Goal: Task Accomplishment & Management: Complete application form

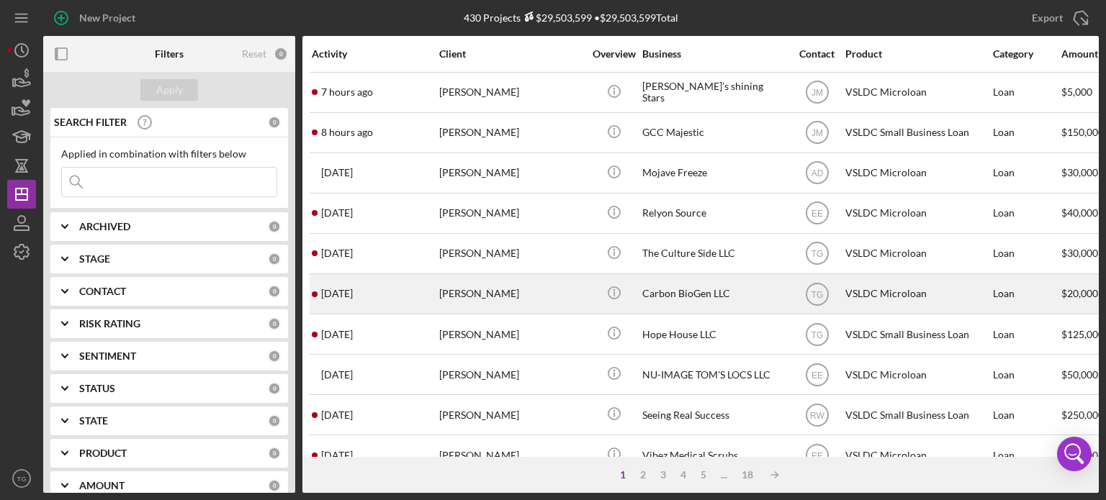
click at [451, 293] on div "[PERSON_NAME]" at bounding box center [511, 294] width 144 height 38
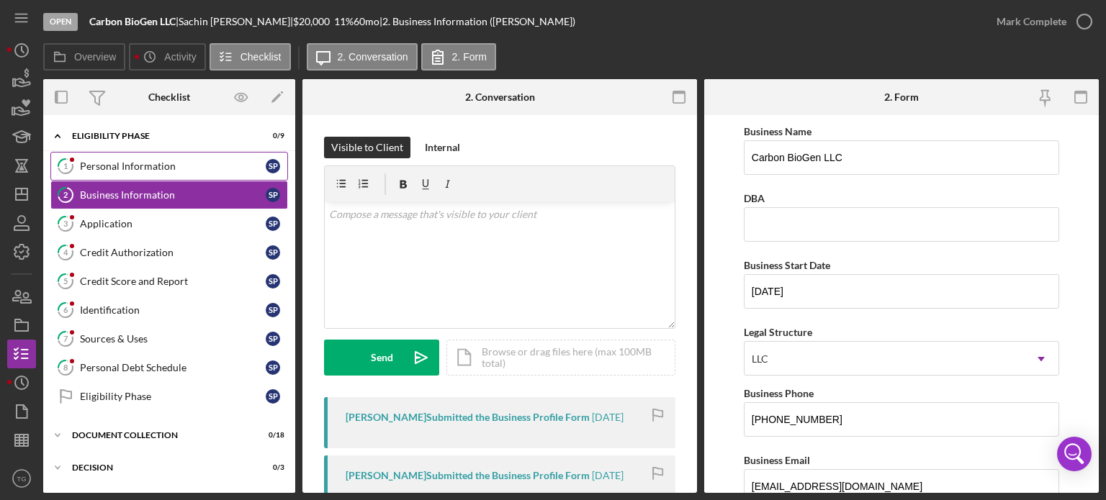
click at [99, 158] on link "1 Personal Information S P" at bounding box center [169, 166] width 238 height 29
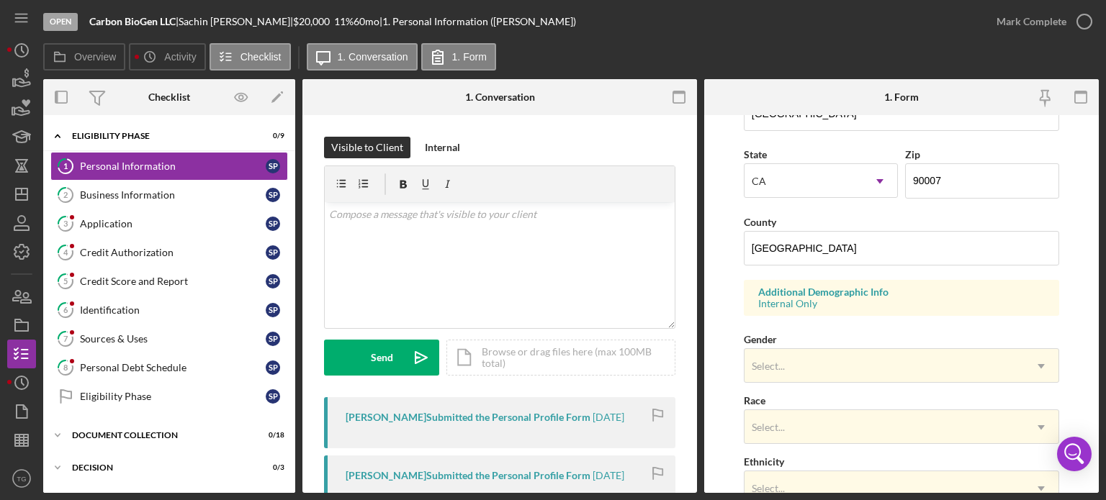
scroll to position [432, 0]
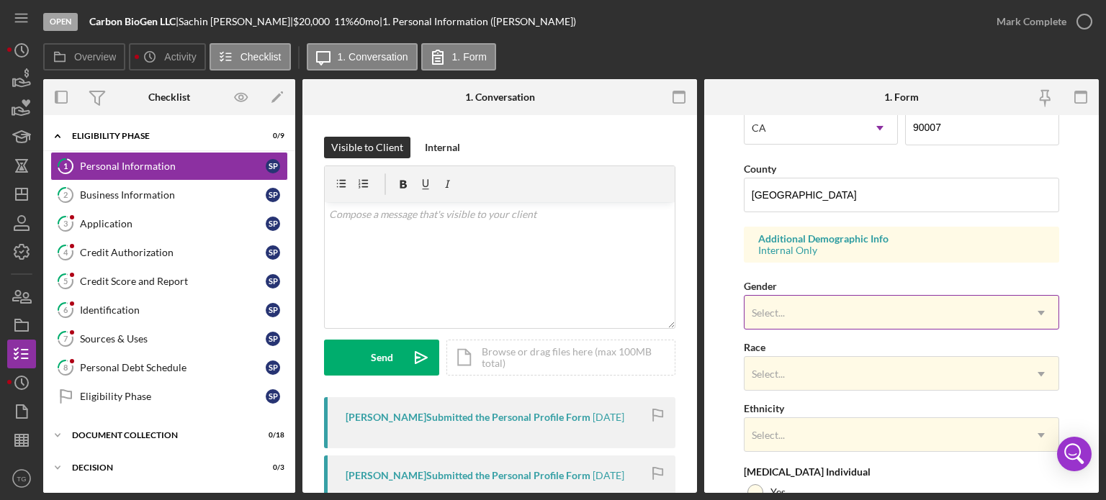
click at [815, 305] on div "Select..." at bounding box center [884, 313] width 279 height 33
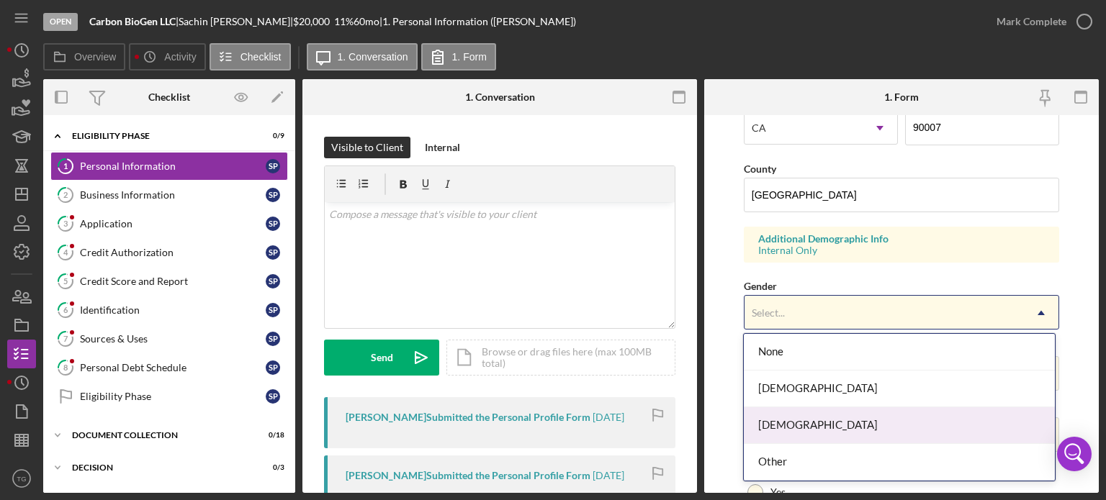
click at [769, 426] on div "[DEMOGRAPHIC_DATA]" at bounding box center [899, 426] width 311 height 37
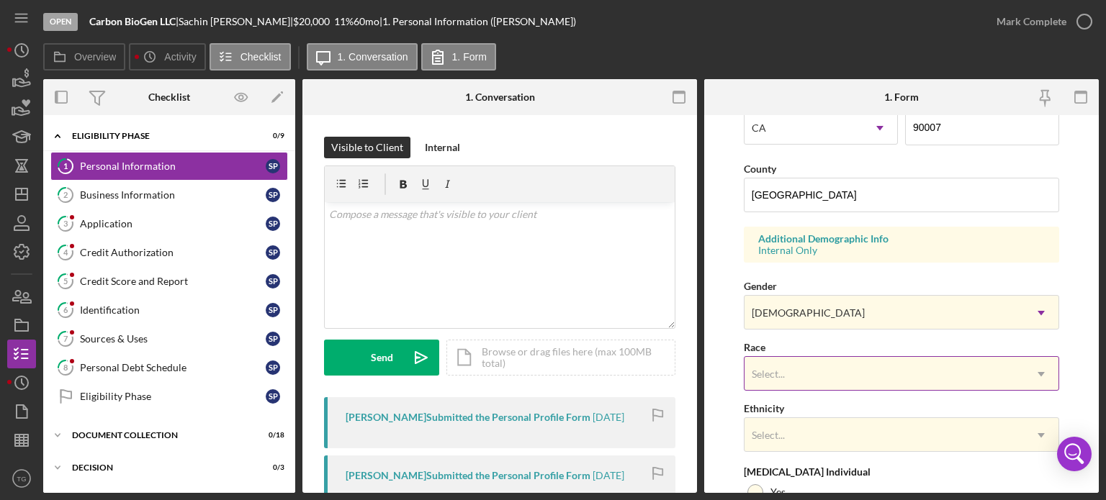
click at [789, 370] on div "Select..." at bounding box center [884, 374] width 279 height 33
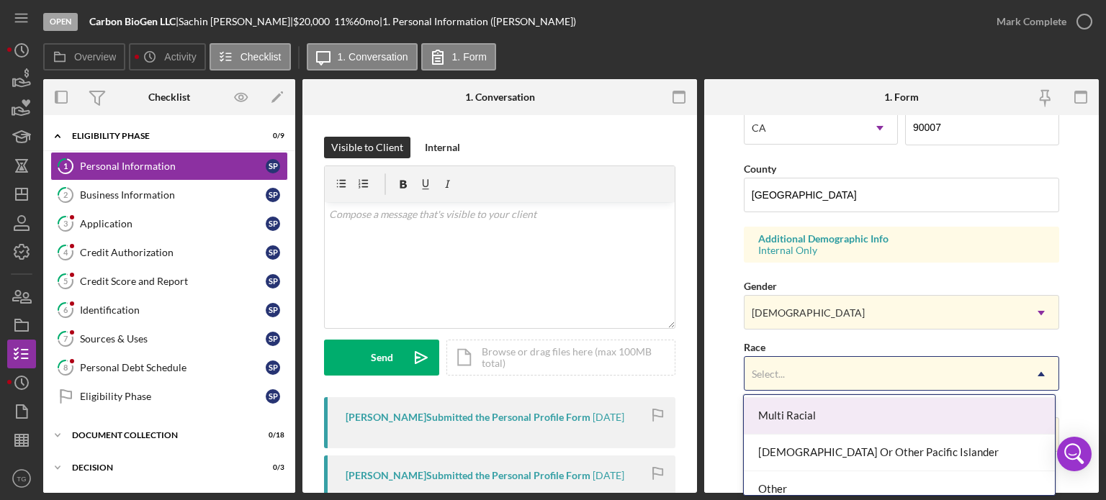
scroll to position [72, 0]
click at [830, 416] on div "[DEMOGRAPHIC_DATA]" at bounding box center [899, 415] width 311 height 37
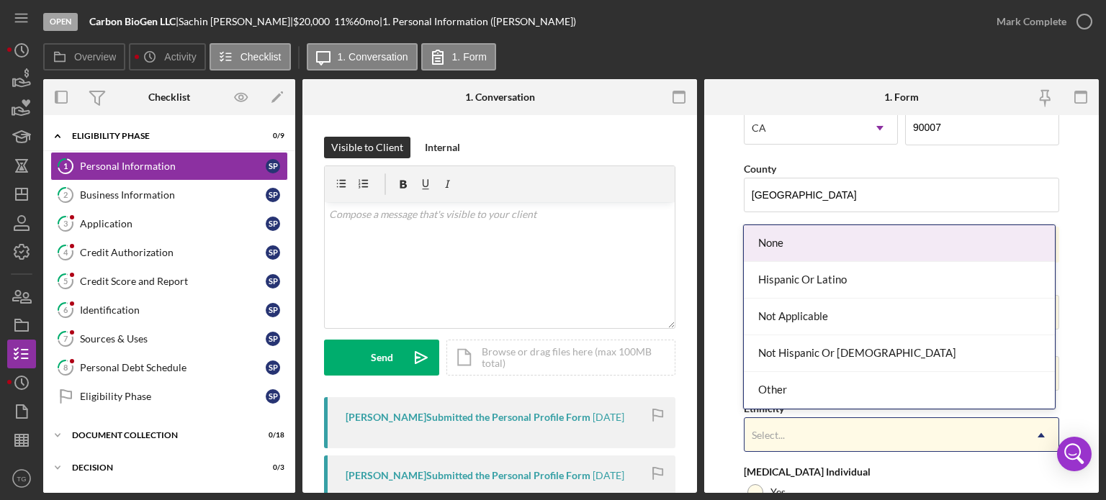
click at [796, 439] on div "Select..." at bounding box center [884, 435] width 279 height 33
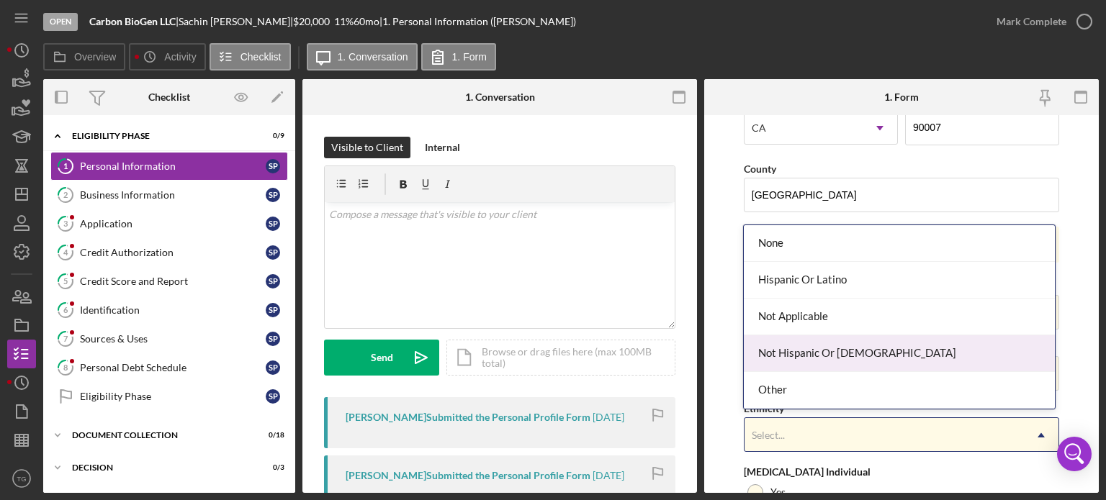
click at [804, 348] on div "Not Hispanic Or [DEMOGRAPHIC_DATA]" at bounding box center [899, 354] width 311 height 37
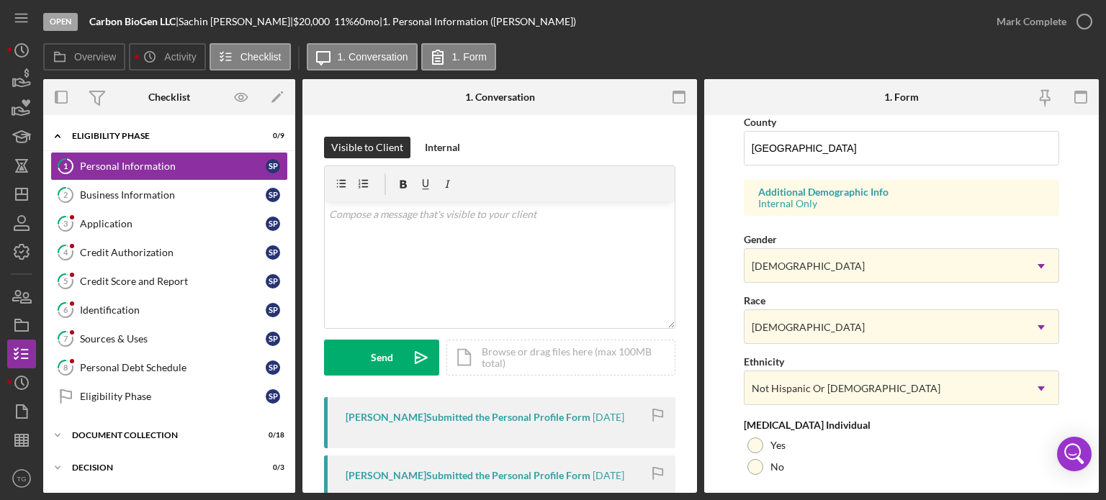
scroll to position [504, 0]
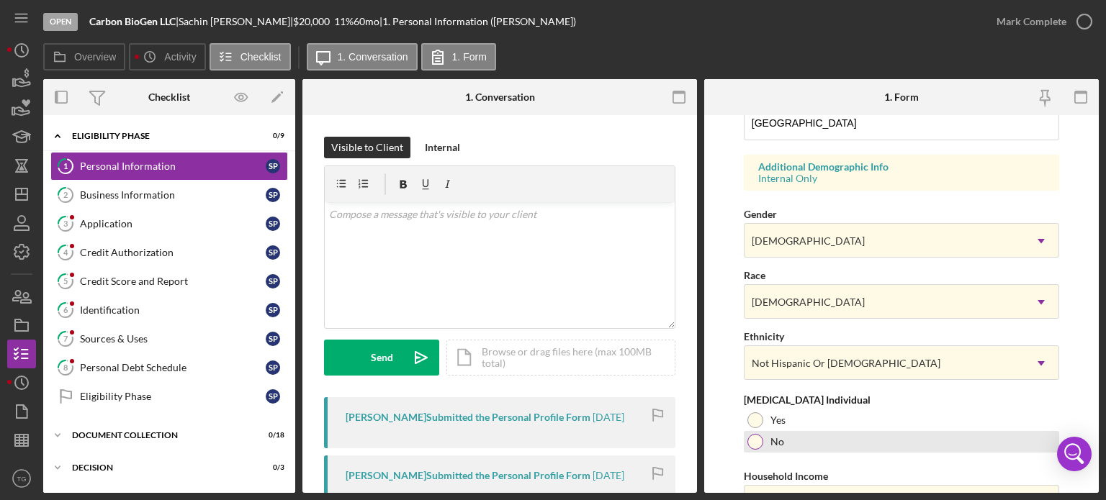
click at [759, 446] on div at bounding box center [755, 442] width 16 height 16
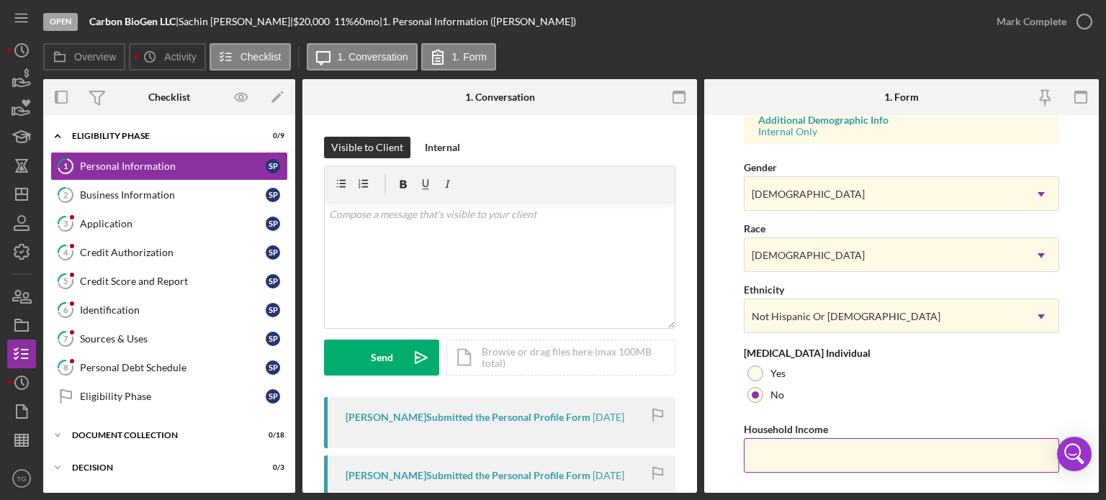
scroll to position [576, 0]
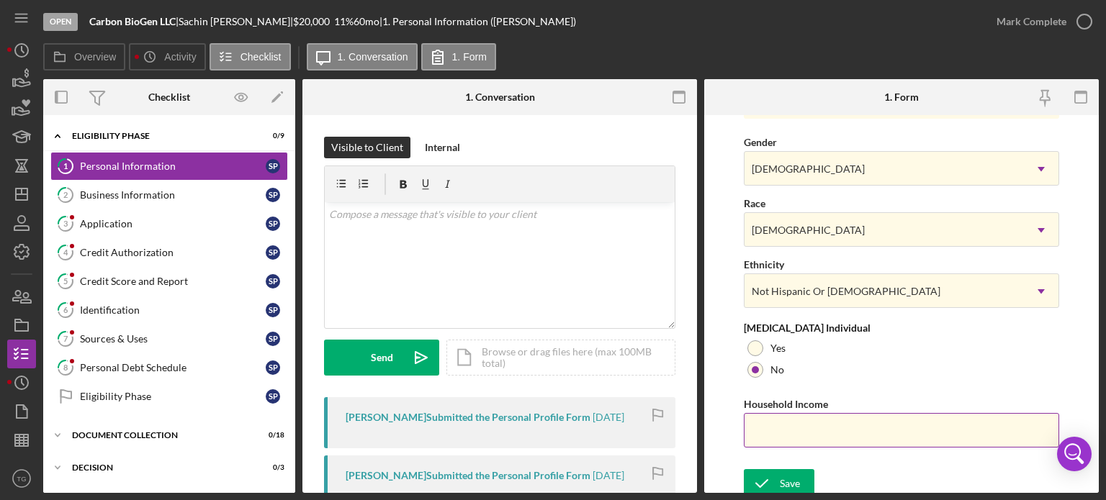
click at [770, 428] on input "Household Income" at bounding box center [901, 430] width 315 height 35
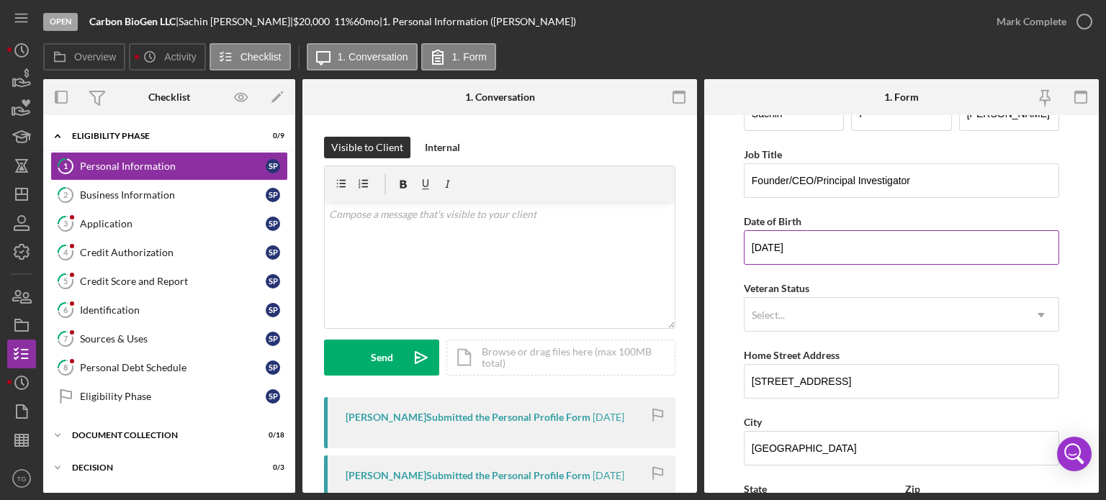
scroll to position [0, 0]
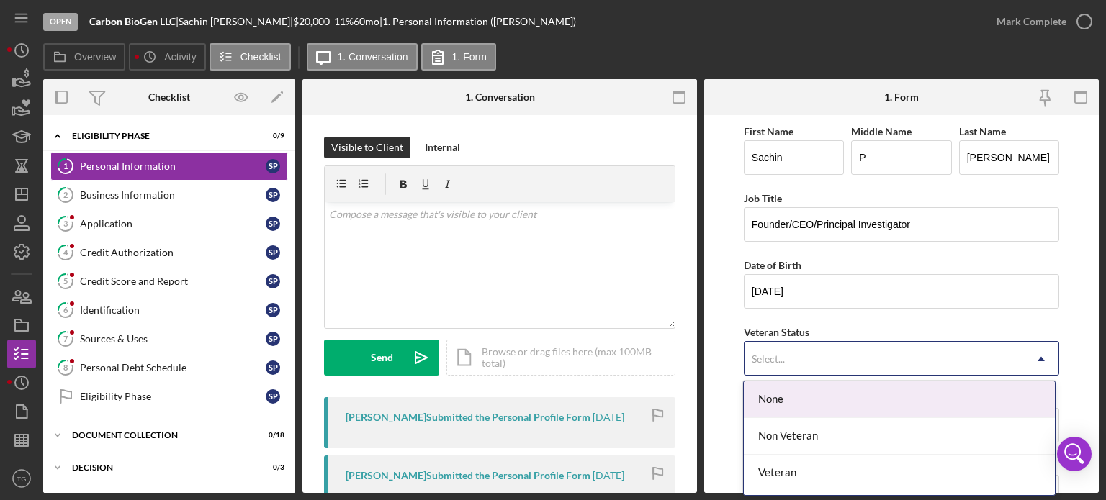
click at [1035, 360] on icon "Icon/Dropdown Arrow" at bounding box center [1041, 359] width 35 height 35
click at [772, 403] on div "None" at bounding box center [899, 400] width 311 height 37
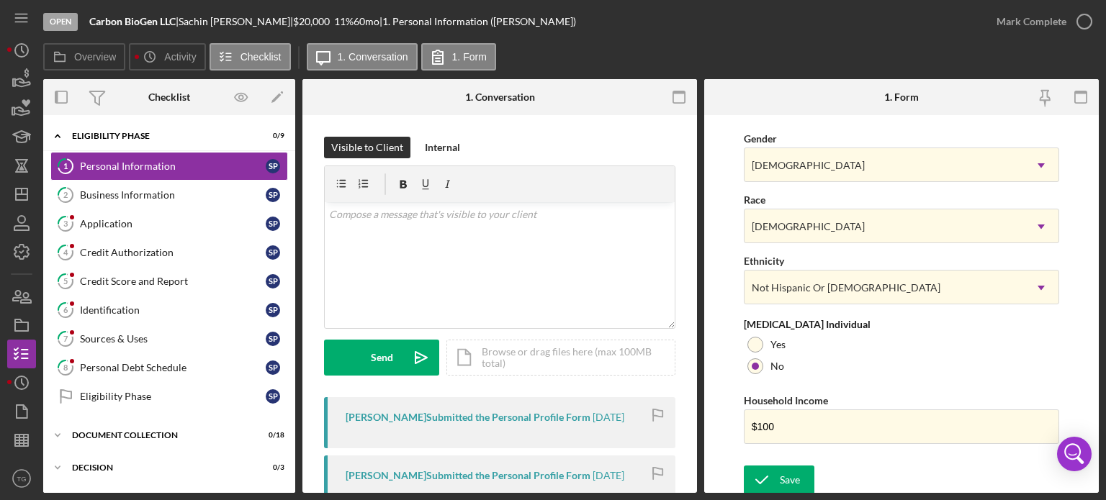
scroll to position [580, 0]
click at [777, 426] on input "$100" at bounding box center [901, 426] width 315 height 35
type input "$100,000"
click at [782, 481] on div "Save" at bounding box center [790, 479] width 20 height 29
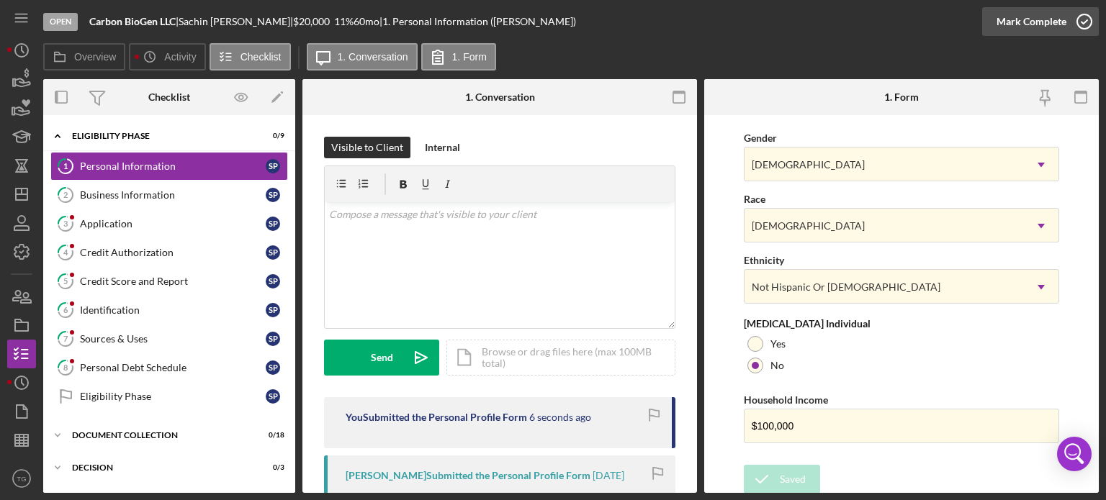
click at [1086, 17] on icon "button" at bounding box center [1084, 22] width 36 height 36
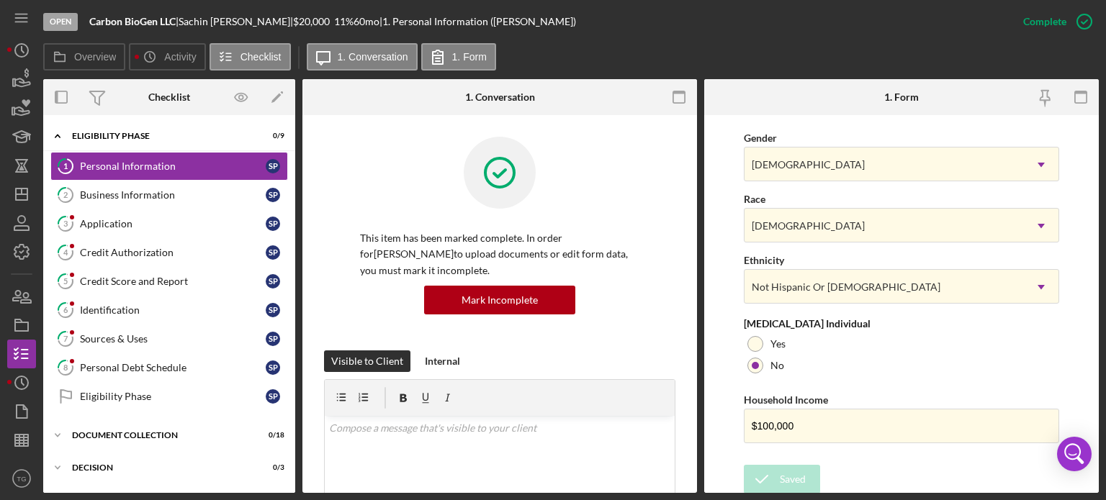
scroll to position [294, 0]
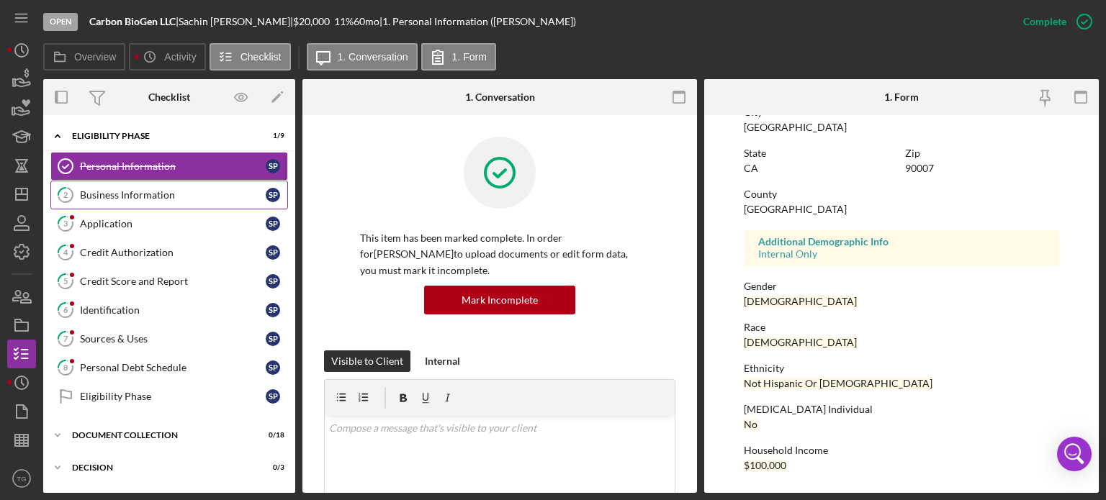
click at [160, 200] on div "Business Information" at bounding box center [173, 195] width 186 height 12
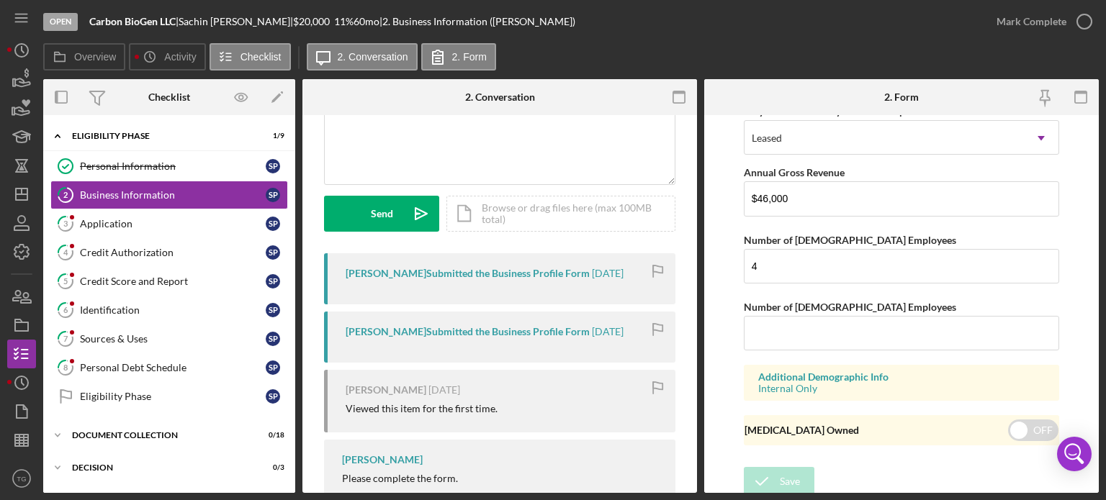
scroll to position [1143, 0]
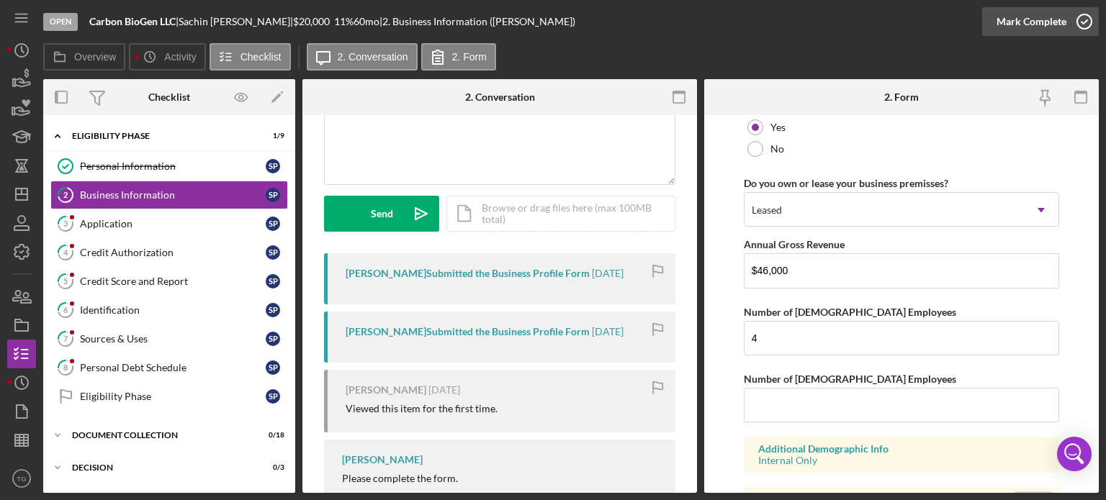
click at [1081, 17] on icon "button" at bounding box center [1084, 22] width 36 height 36
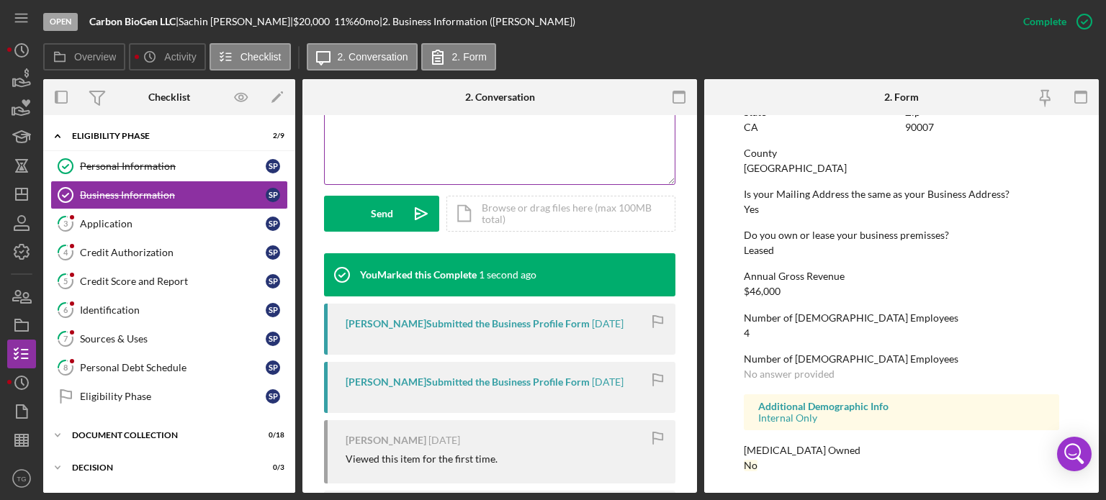
scroll to position [670, 0]
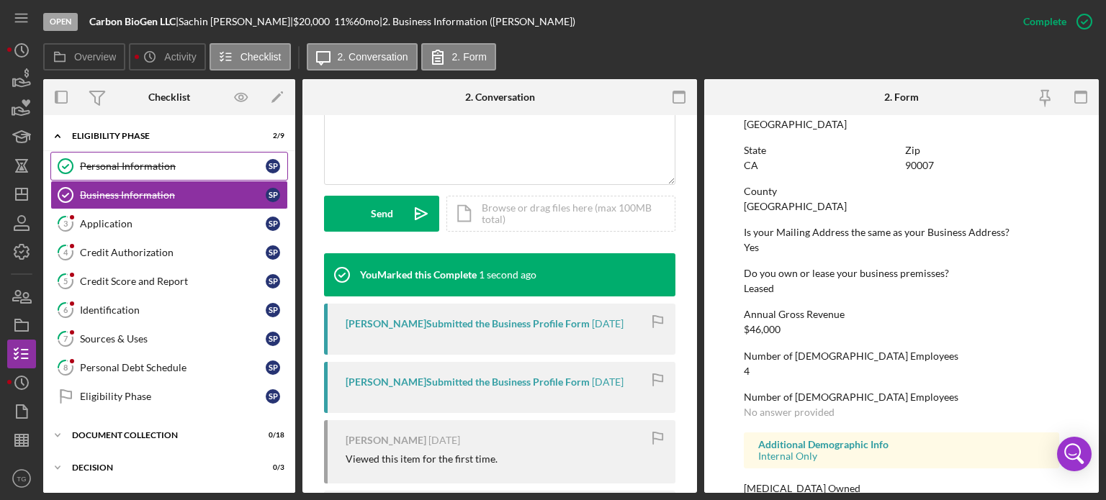
click at [109, 168] on div "Personal Information" at bounding box center [173, 167] width 186 height 12
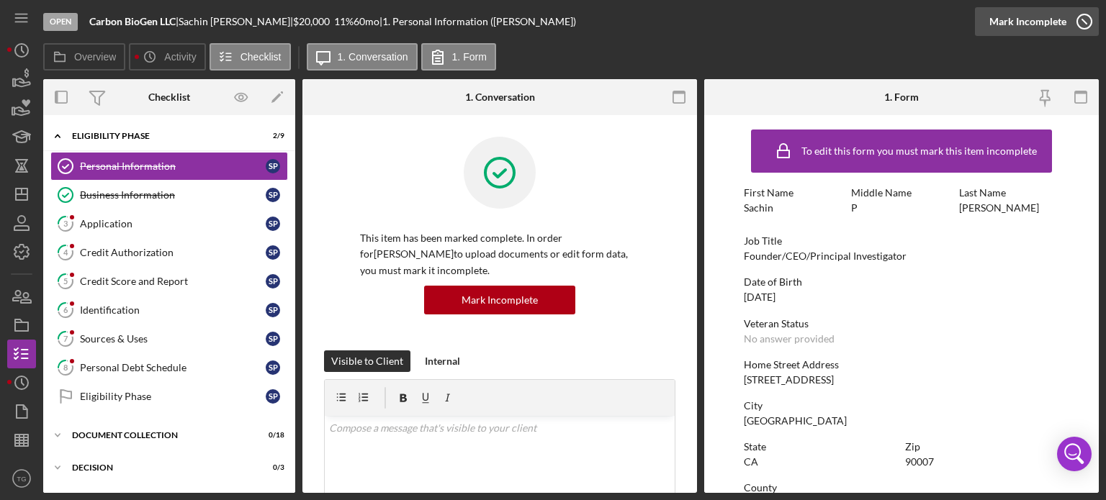
click at [1082, 14] on icon "button" at bounding box center [1084, 22] width 36 height 36
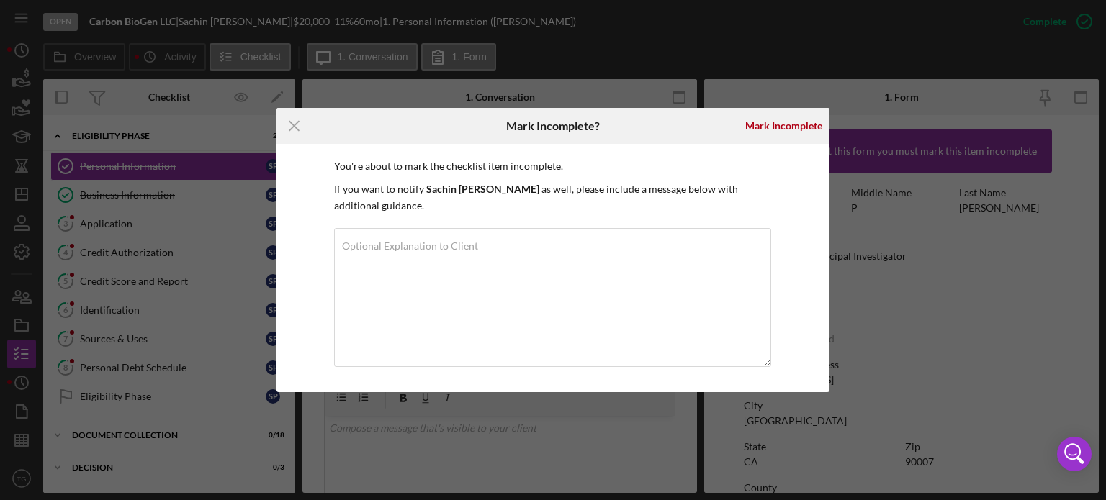
click at [808, 118] on div "Mark Incomplete" at bounding box center [783, 126] width 91 height 36
click at [804, 132] on div "Mark Incomplete" at bounding box center [783, 126] width 77 height 29
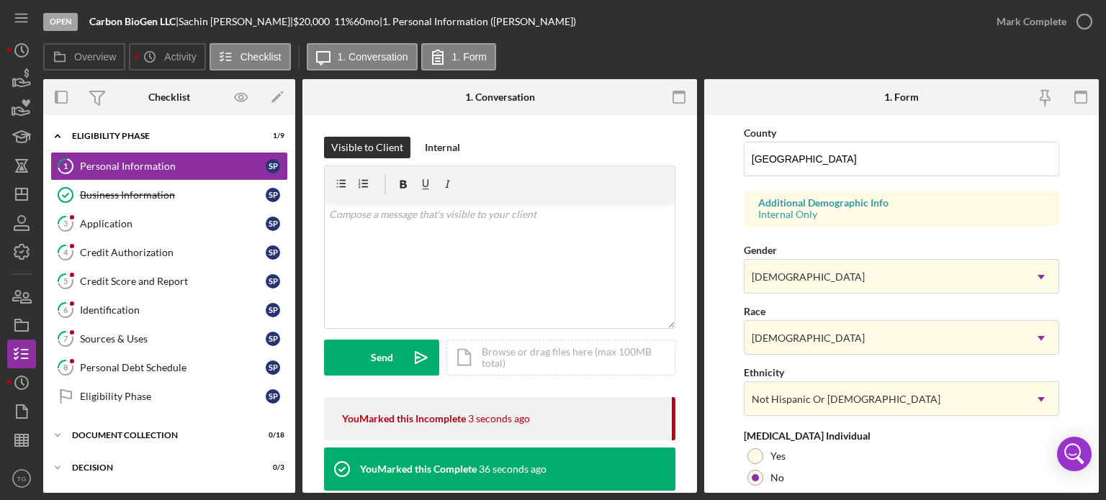
scroll to position [576, 0]
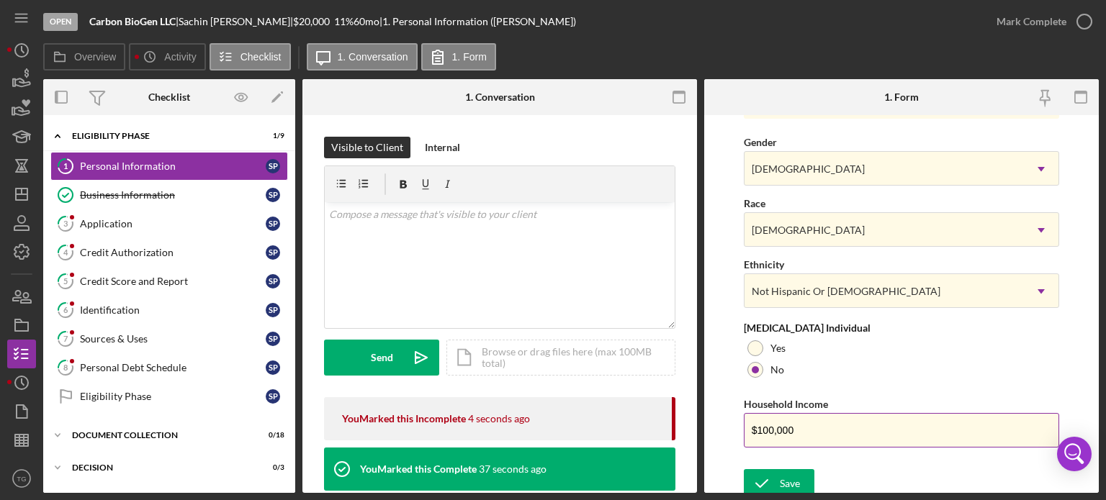
click at [801, 426] on input "$100,000" at bounding box center [901, 430] width 315 height 35
type input "$1"
type input "$46,000"
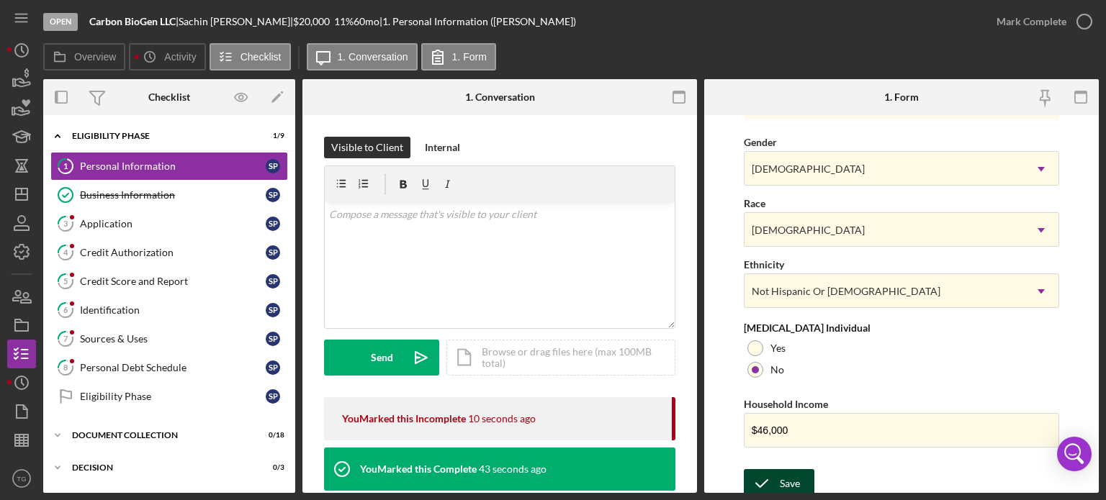
click at [799, 473] on button "Save" at bounding box center [779, 483] width 71 height 29
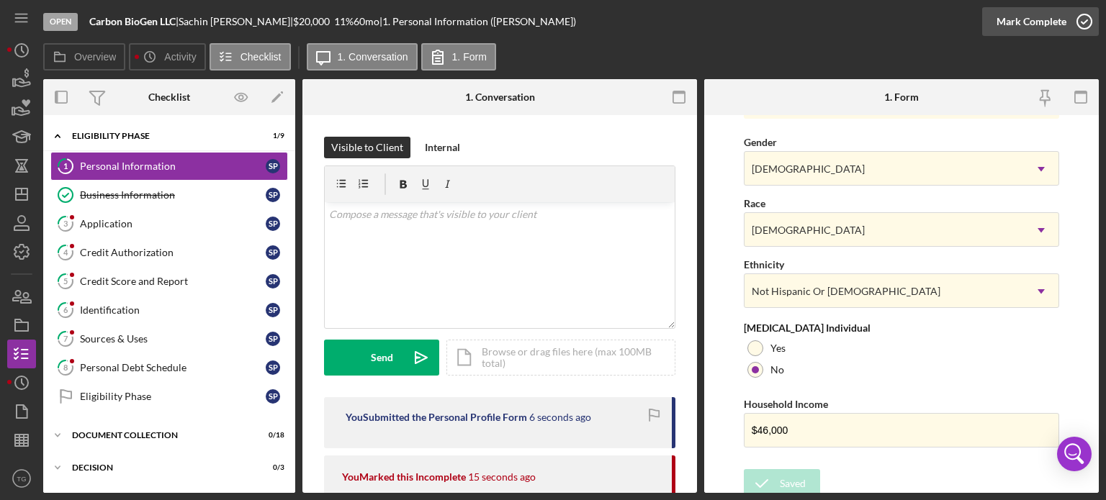
click at [1083, 22] on icon "button" at bounding box center [1084, 22] width 36 height 36
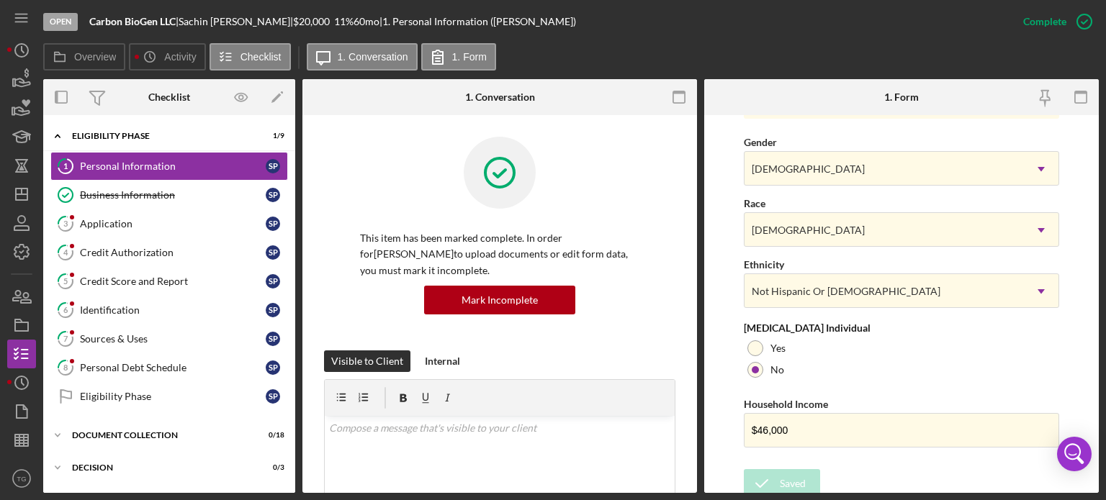
scroll to position [294, 0]
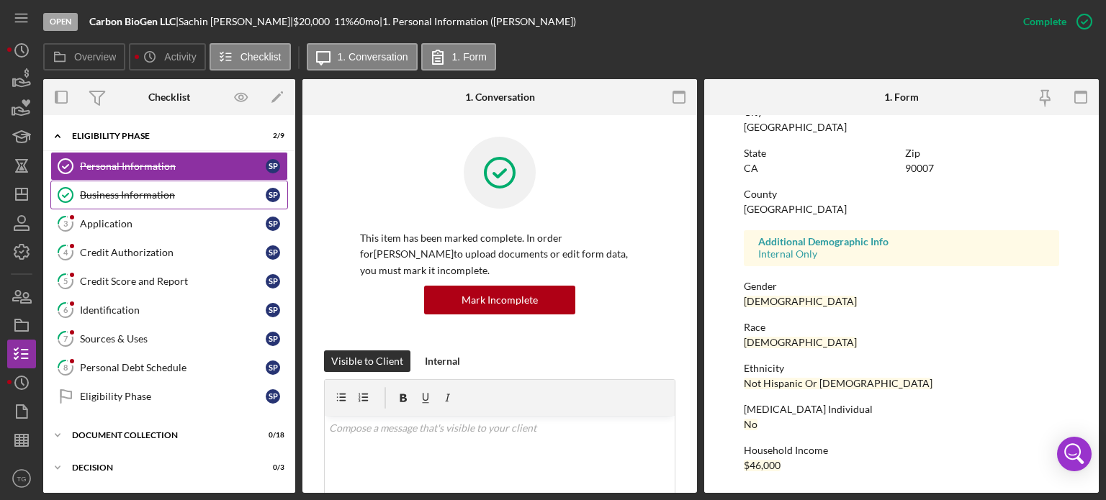
click at [146, 197] on div "Business Information" at bounding box center [173, 195] width 186 height 12
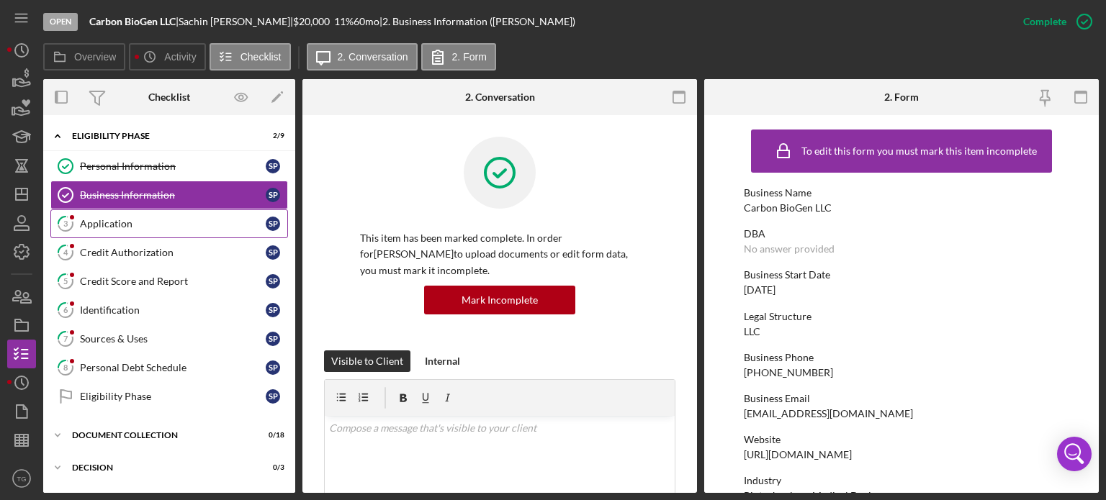
click at [124, 221] on div "Application" at bounding box center [173, 224] width 186 height 12
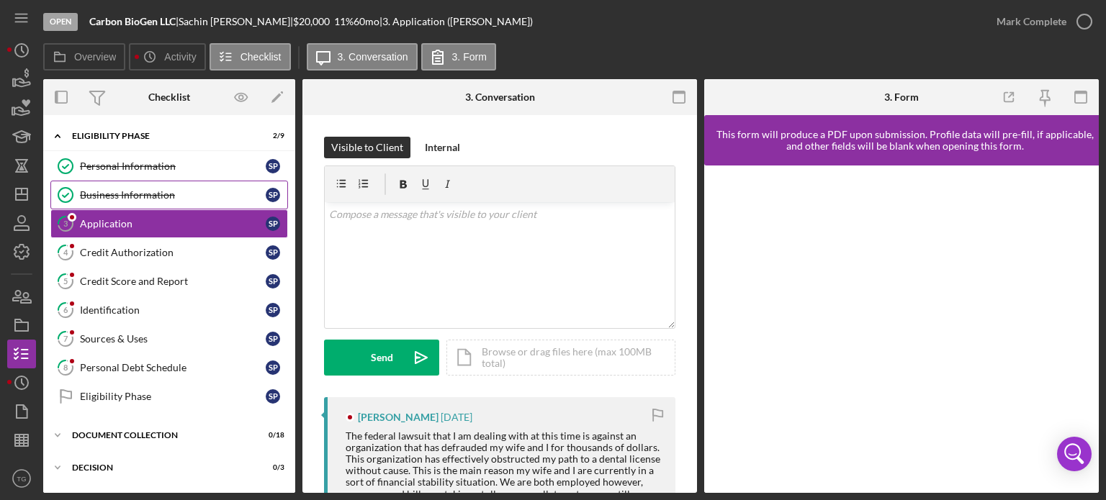
click at [153, 192] on div "Business Information" at bounding box center [173, 195] width 186 height 12
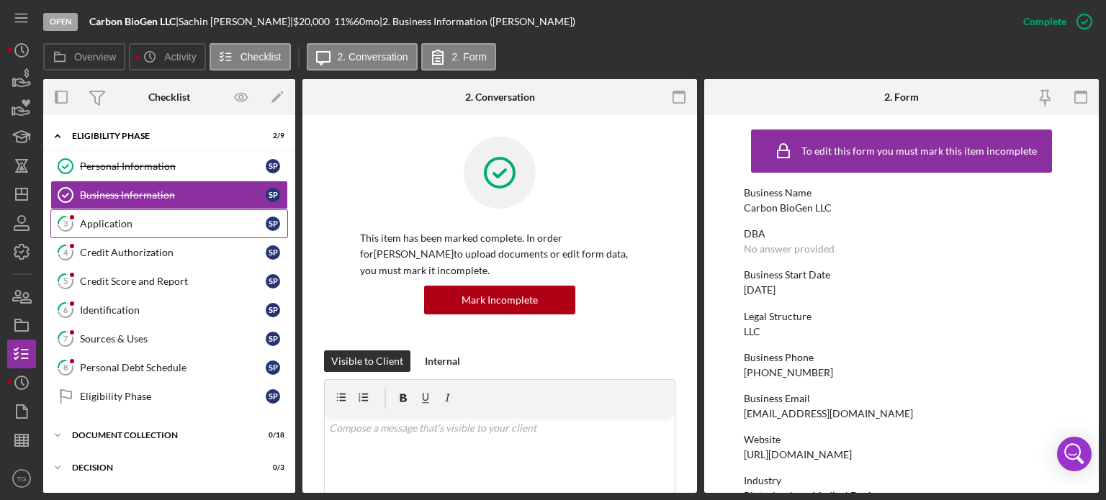
click at [122, 227] on div "Application" at bounding box center [173, 224] width 186 height 12
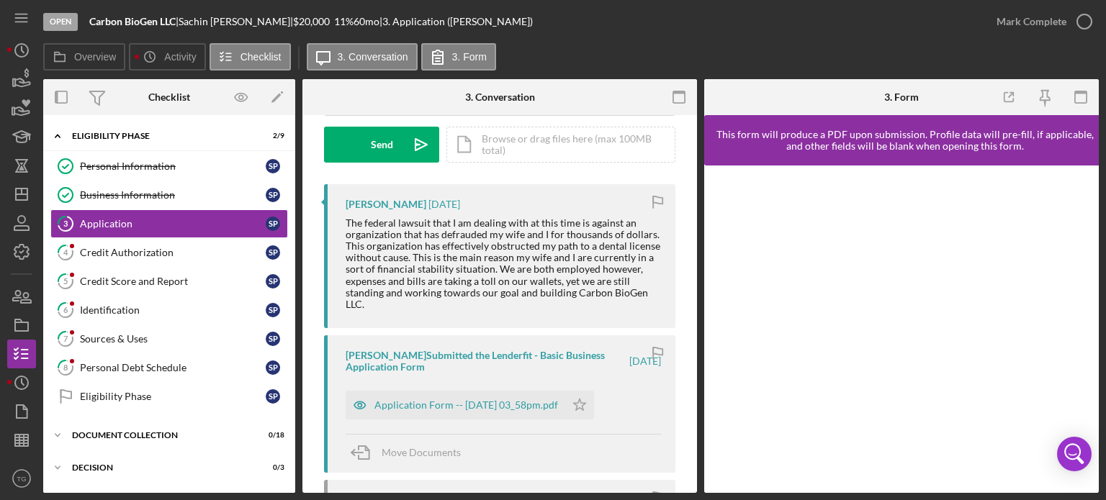
scroll to position [144, 0]
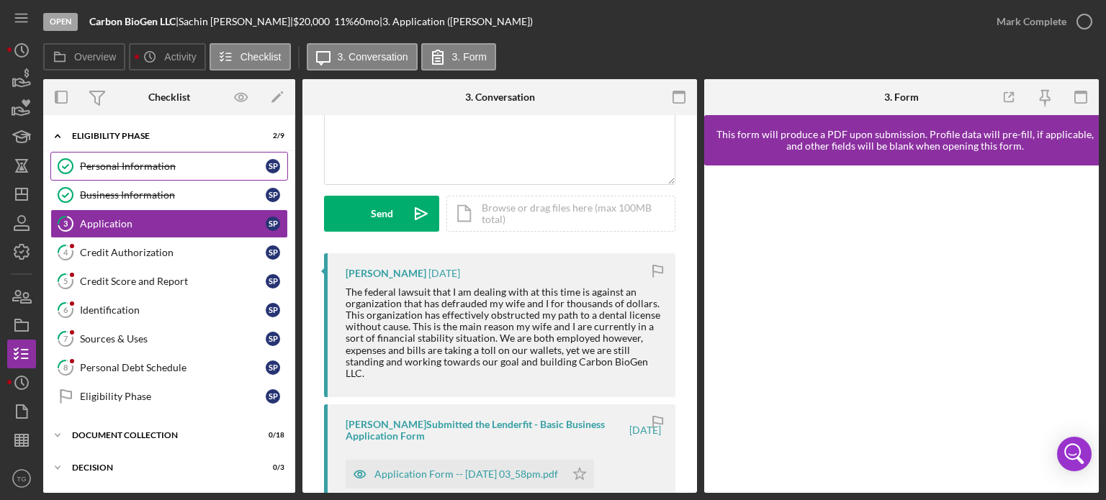
click at [150, 169] on div "Personal Information" at bounding box center [173, 167] width 186 height 12
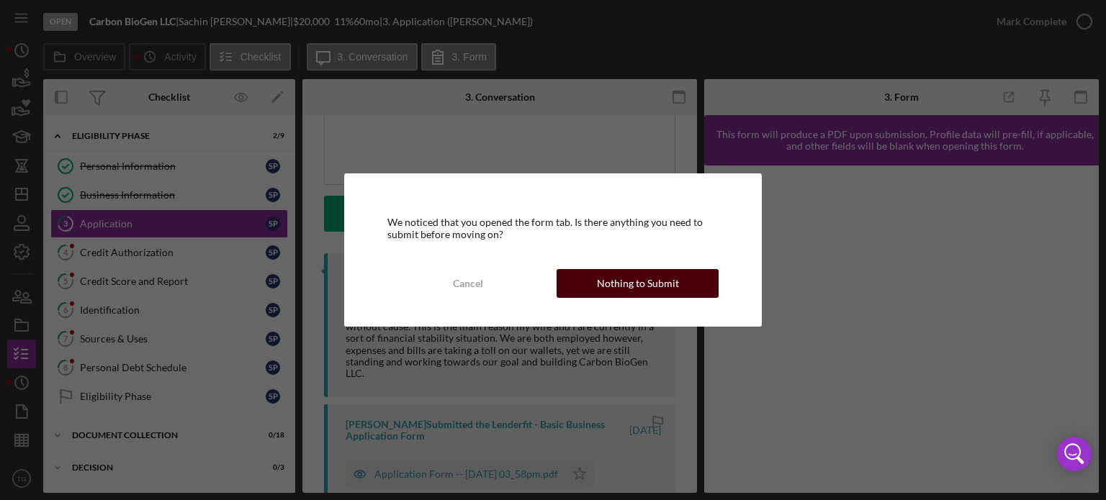
click at [666, 279] on div "Nothing to Submit" at bounding box center [638, 283] width 82 height 29
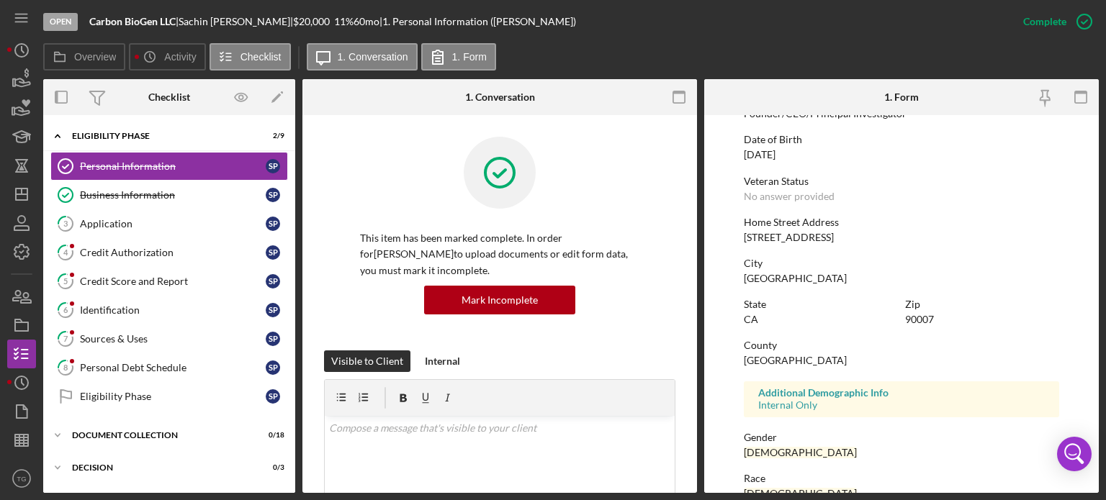
scroll to position [144, 0]
click at [159, 200] on div "Business Information" at bounding box center [173, 195] width 186 height 12
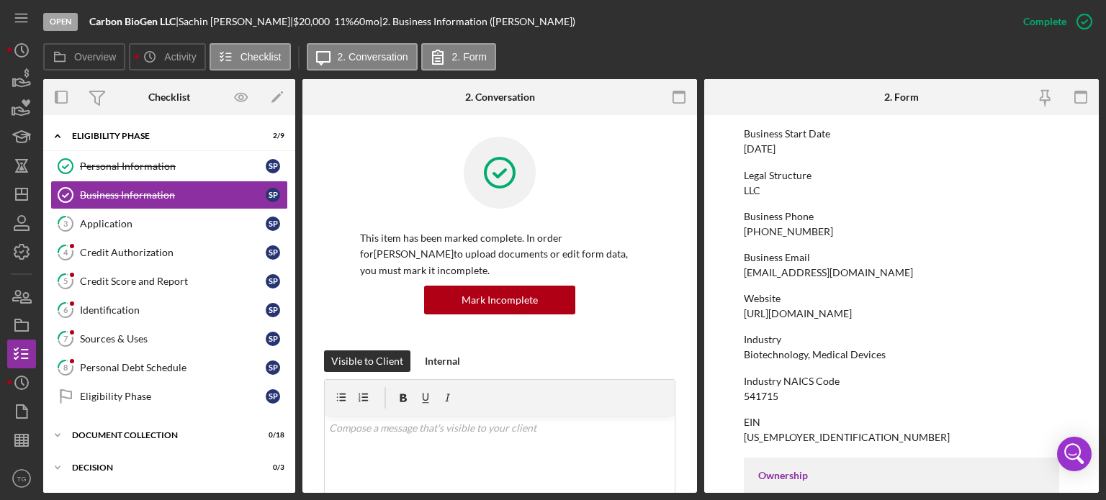
scroll to position [144, 0]
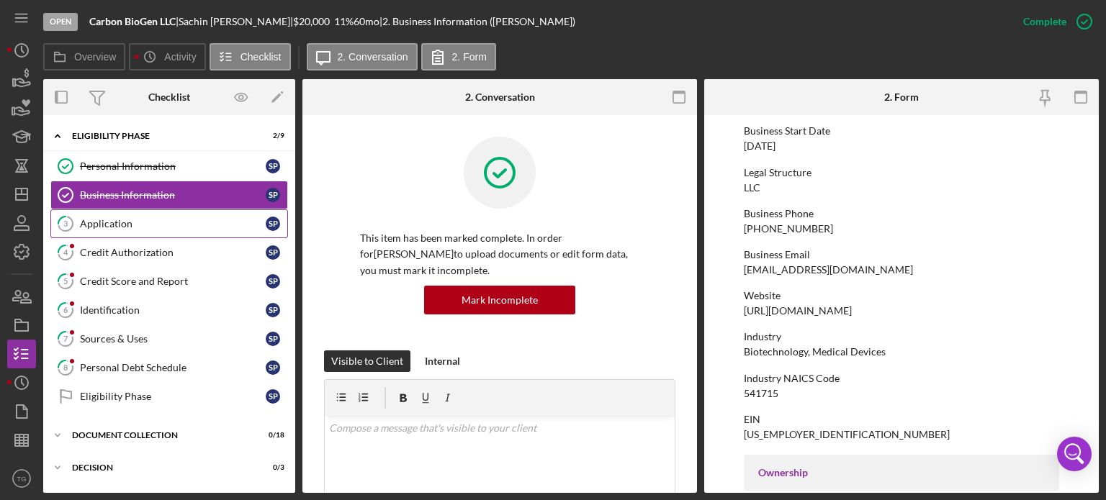
click at [99, 226] on div "Application" at bounding box center [173, 224] width 186 height 12
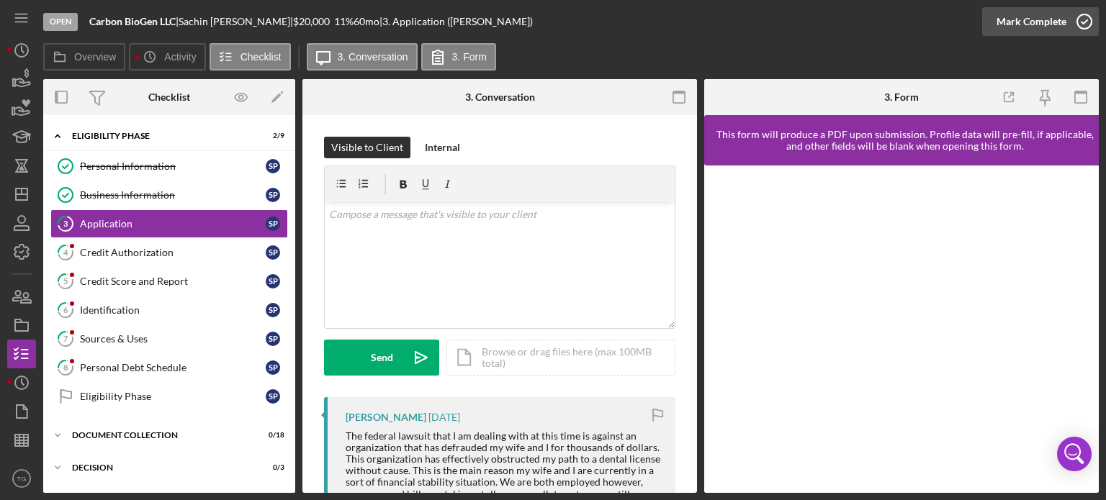
click at [1085, 19] on icon "button" at bounding box center [1084, 22] width 36 height 36
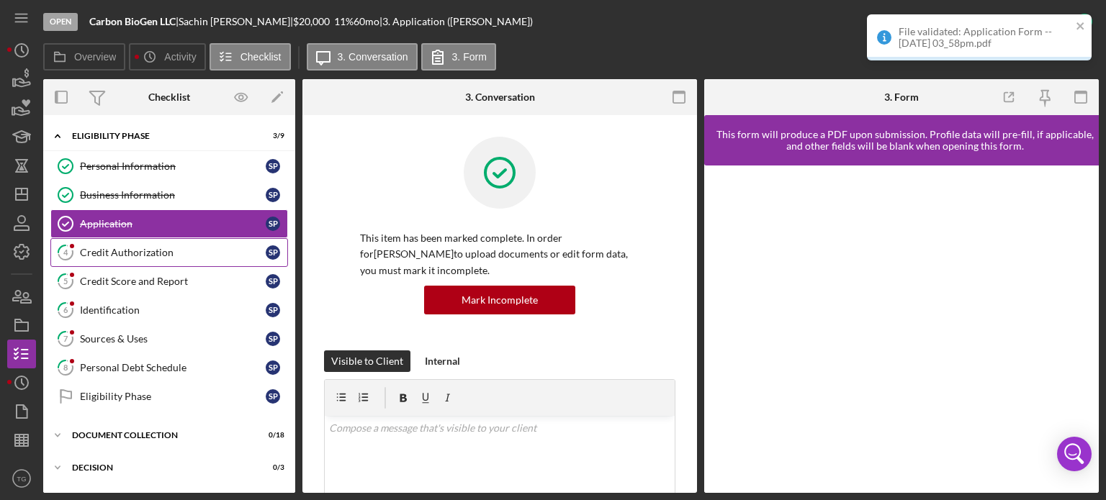
click at [155, 253] on div "Credit Authorization" at bounding box center [173, 253] width 186 height 12
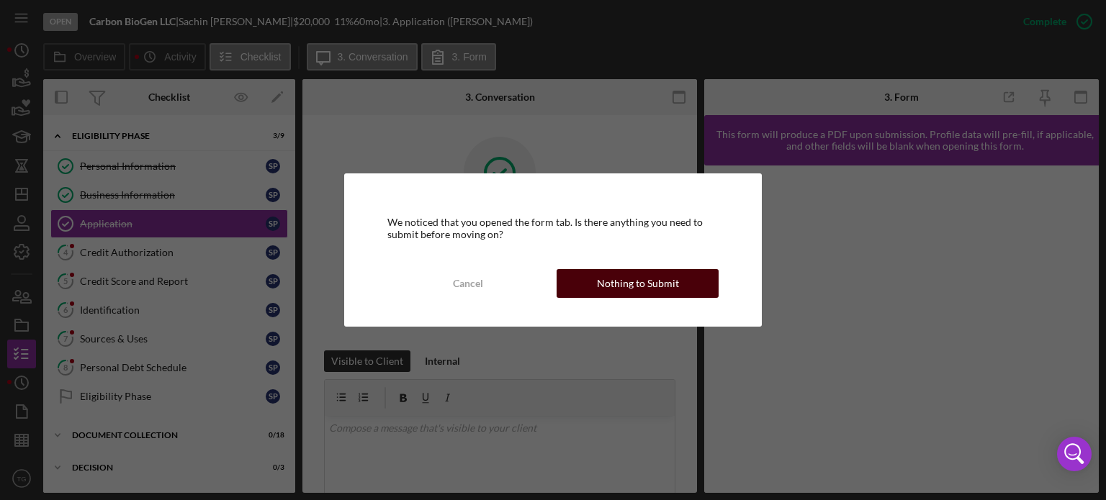
click at [647, 278] on div "Nothing to Submit" at bounding box center [638, 283] width 82 height 29
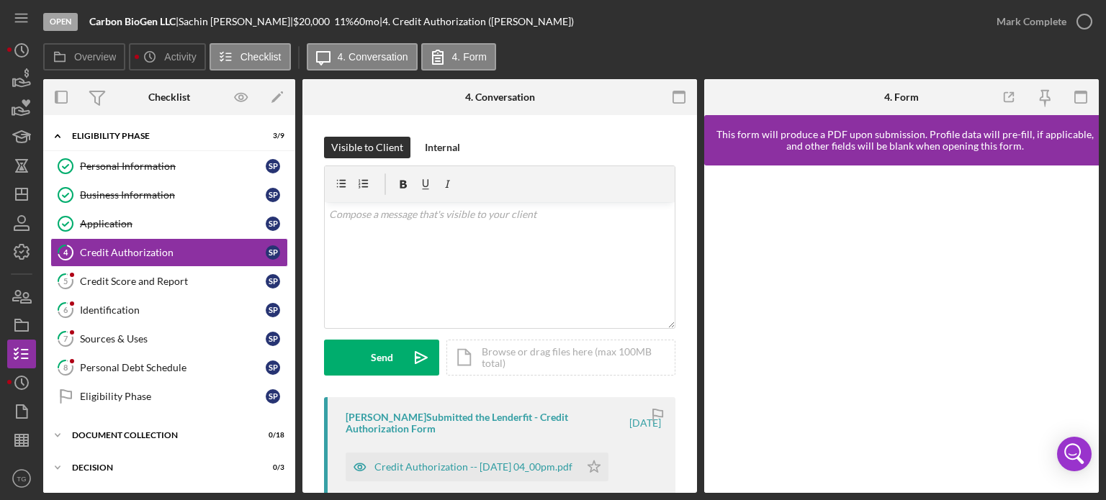
scroll to position [144, 0]
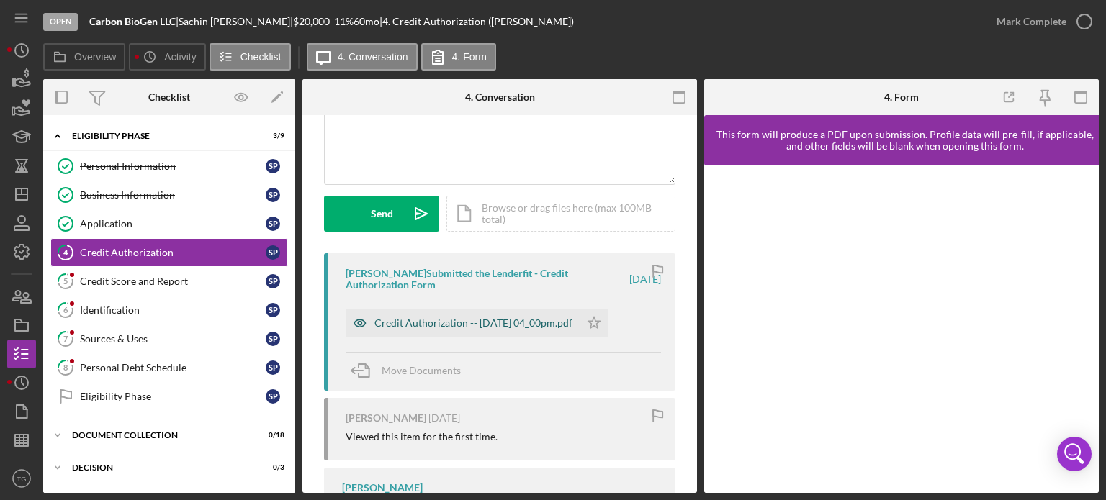
click at [418, 318] on div "Credit Authorization -- [DATE] 04_00pm.pdf" at bounding box center [473, 324] width 198 height 12
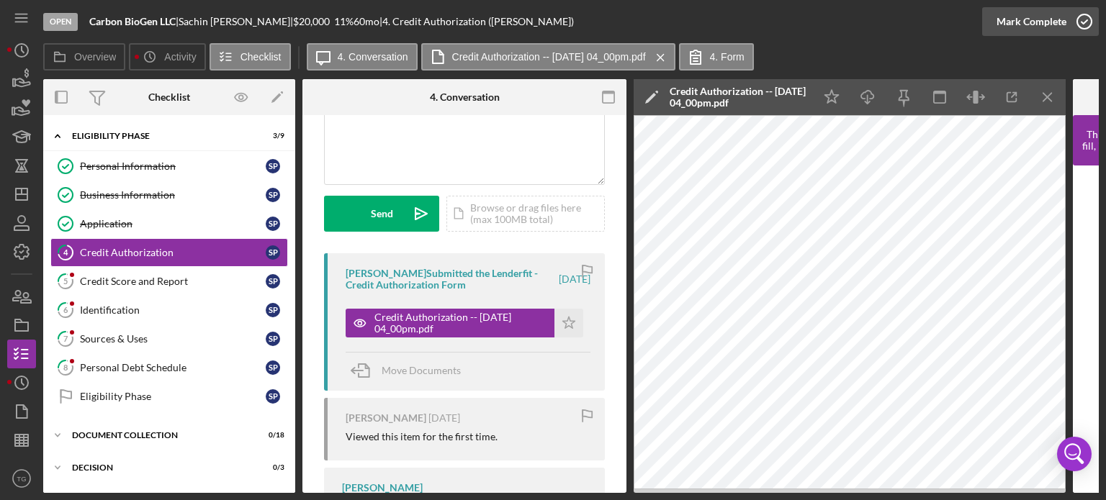
click at [1083, 17] on icon "button" at bounding box center [1084, 22] width 36 height 36
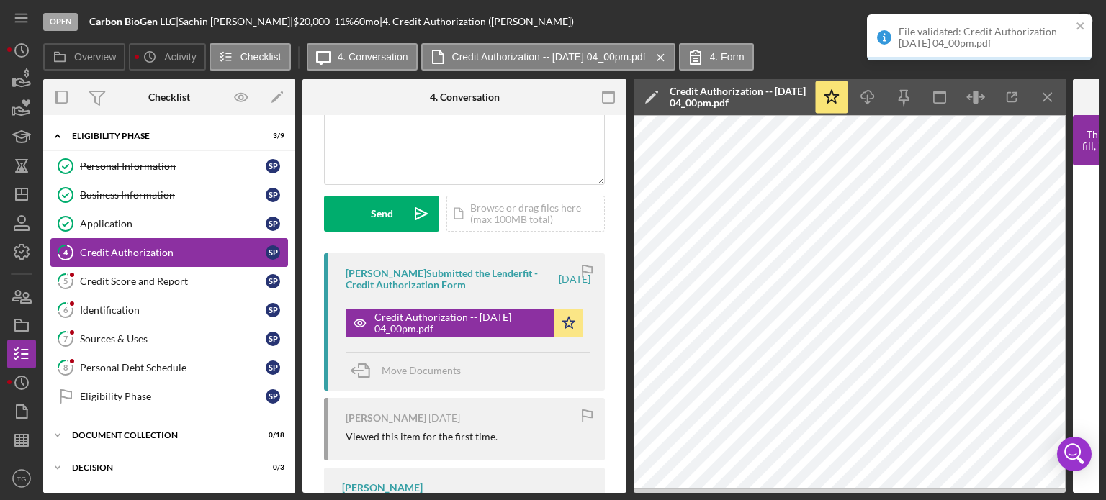
scroll to position [358, 0]
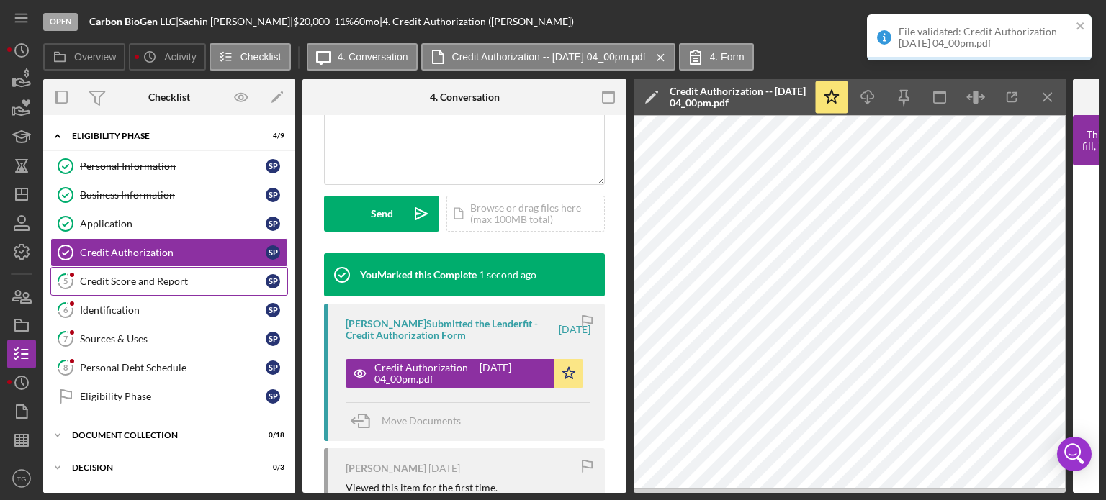
click at [131, 276] on div "Credit Score and Report" at bounding box center [173, 282] width 186 height 12
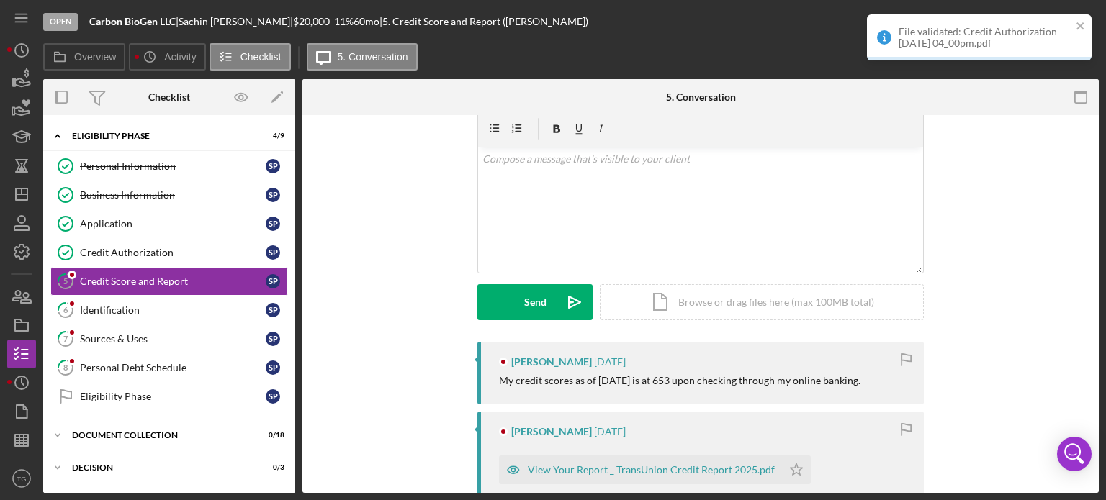
scroll to position [144, 0]
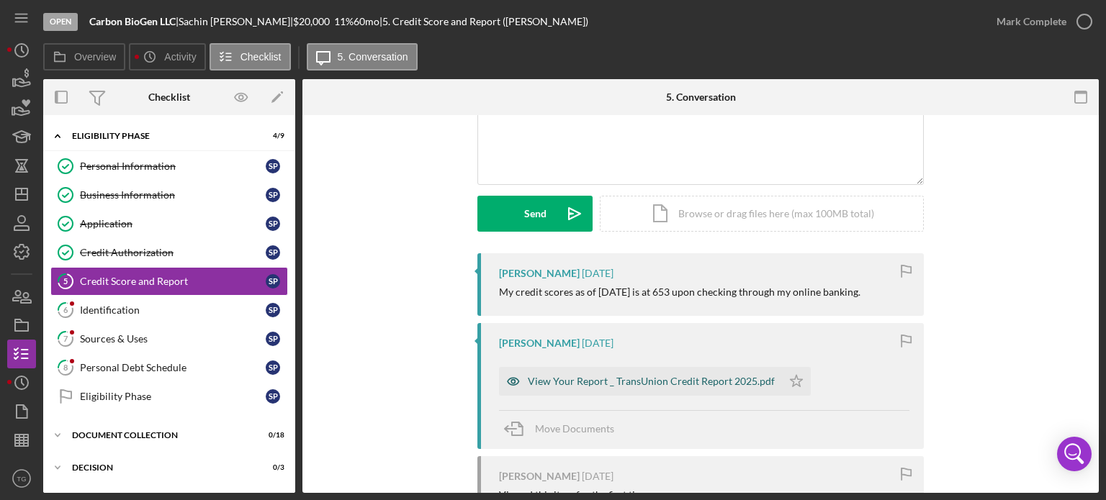
click at [603, 379] on div "View Your Report _ TransUnion Credit Report 2025.pdf" at bounding box center [651, 382] width 247 height 12
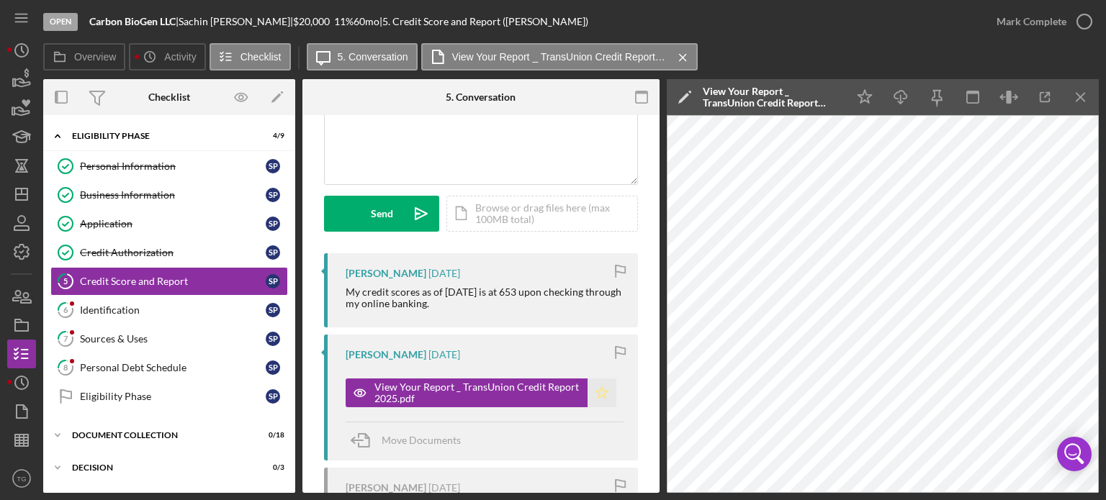
click at [595, 403] on icon "Icon/Star" at bounding box center [602, 393] width 29 height 29
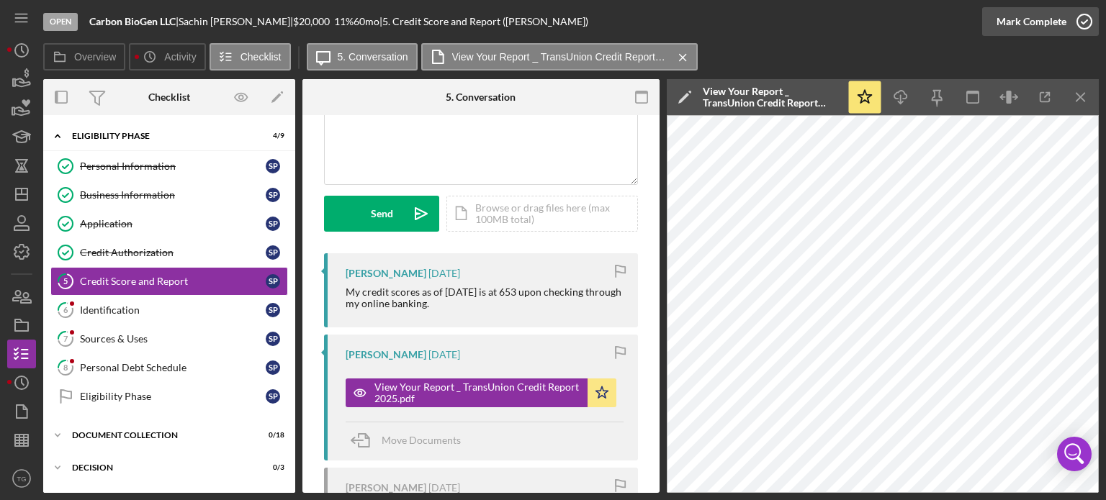
click at [1084, 22] on icon "button" at bounding box center [1084, 22] width 36 height 36
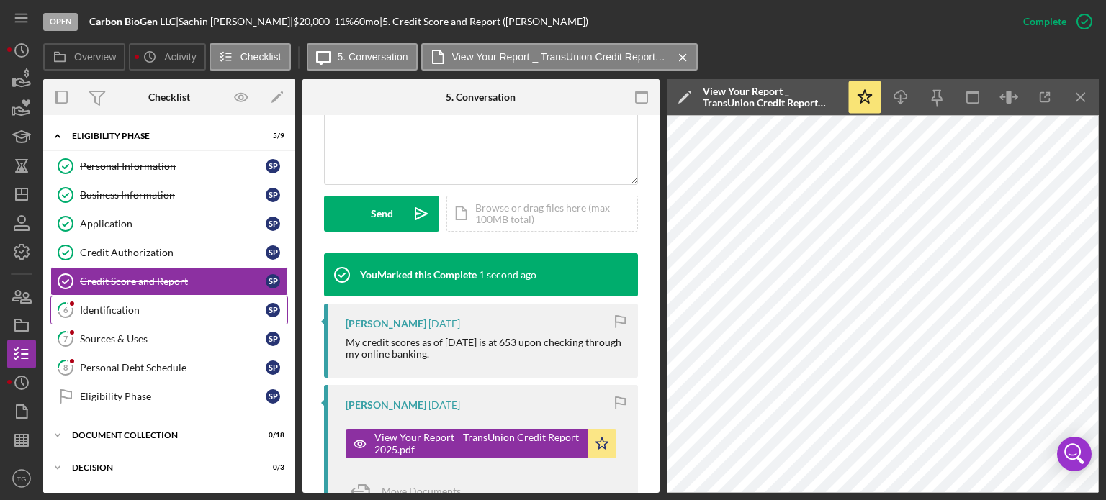
click at [169, 318] on link "6 Identification S P" at bounding box center [169, 310] width 238 height 29
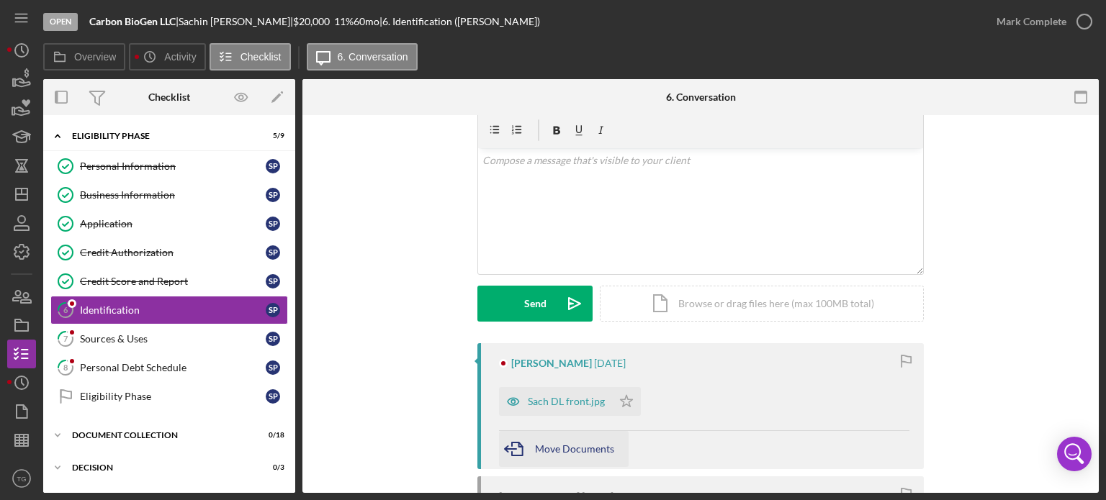
scroll to position [144, 0]
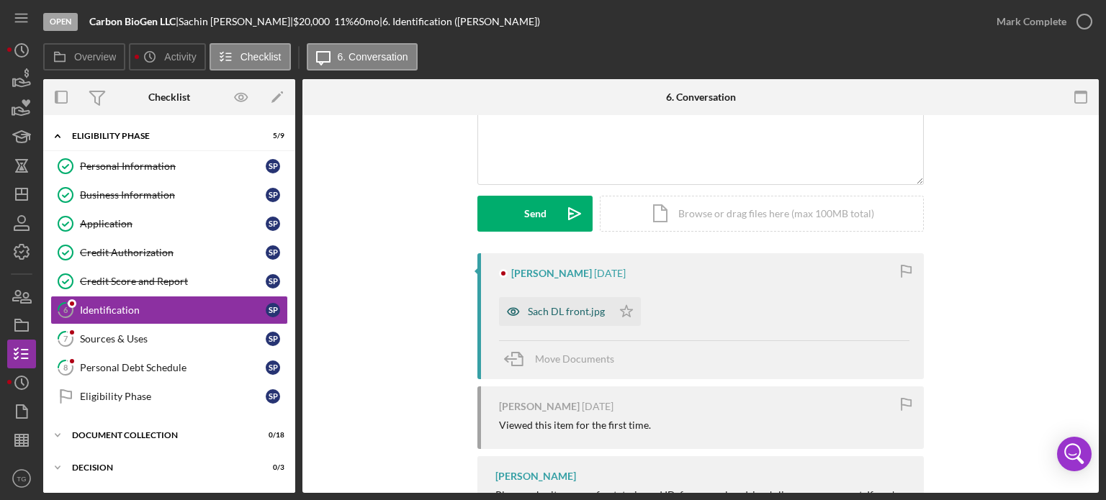
click at [565, 316] on div "Sach DL front.jpg" at bounding box center [566, 312] width 77 height 12
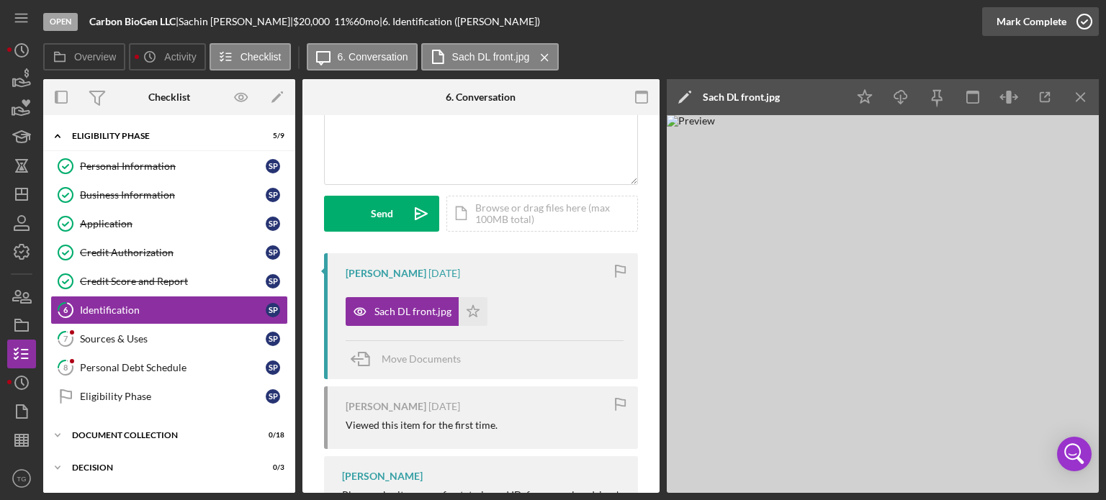
click at [1081, 18] on icon "button" at bounding box center [1084, 22] width 36 height 36
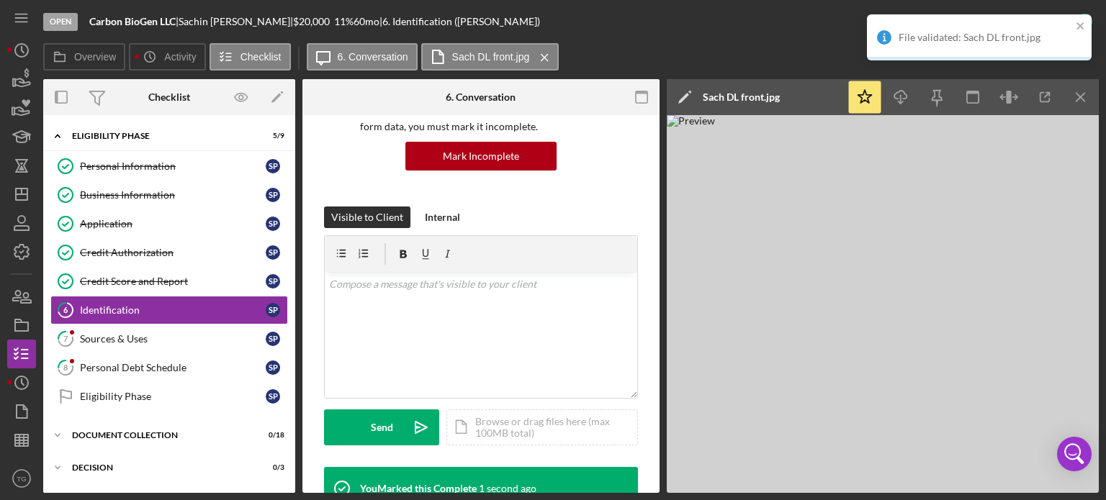
scroll to position [358, 0]
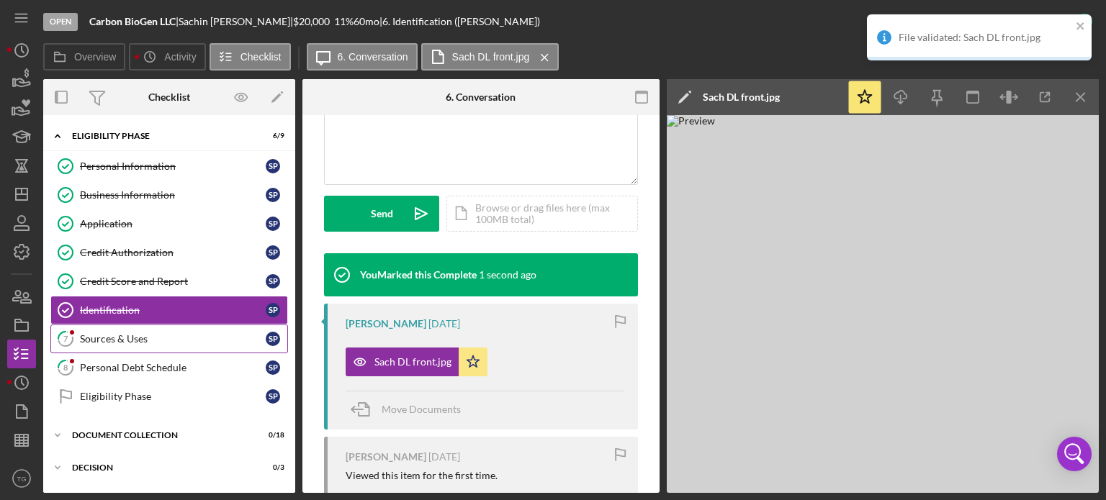
click at [150, 340] on div "Sources & Uses" at bounding box center [173, 339] width 186 height 12
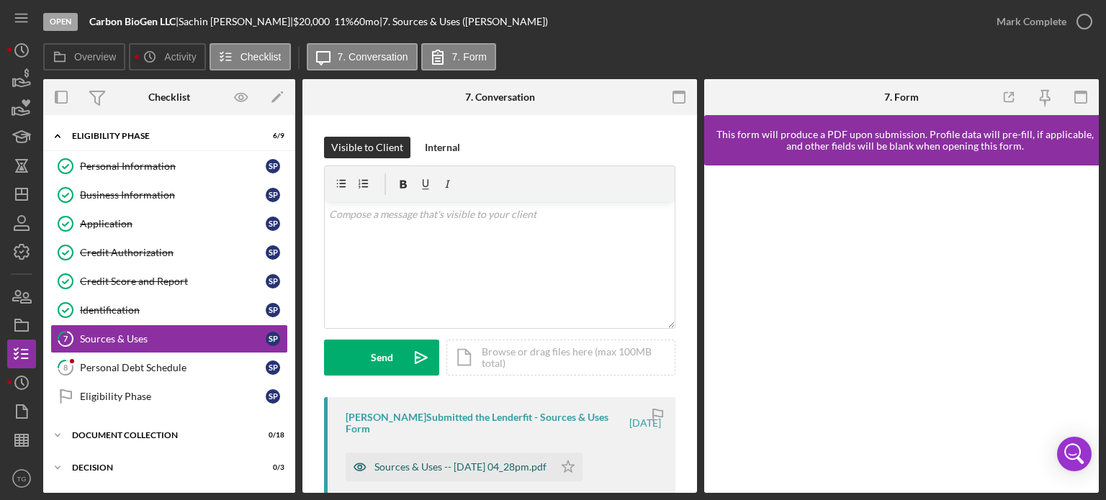
click at [486, 462] on div "Sources & Uses -- [DATE] 04_28pm.pdf" at bounding box center [460, 468] width 172 height 12
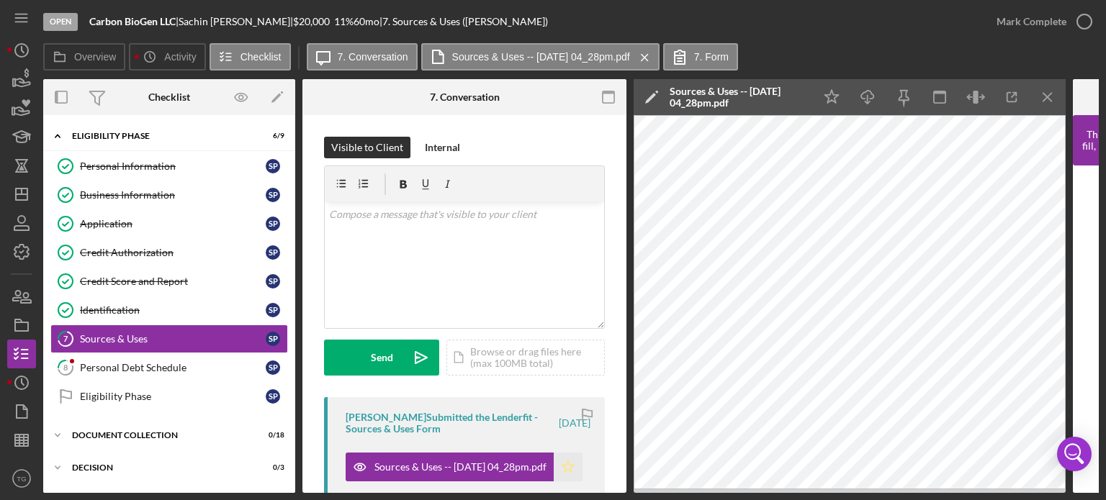
click at [568, 463] on icon "Icon/Star" at bounding box center [568, 467] width 29 height 29
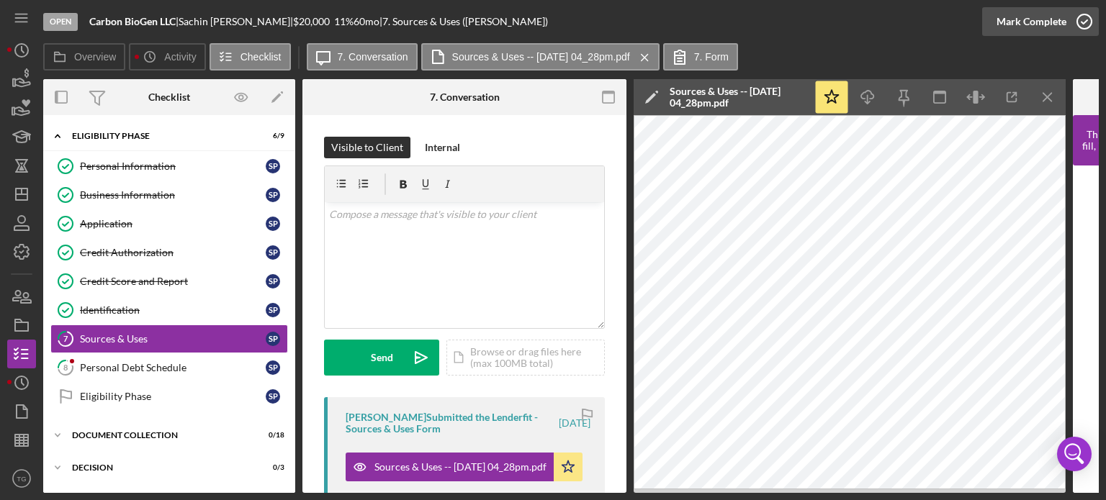
click at [1090, 24] on icon "button" at bounding box center [1084, 22] width 36 height 36
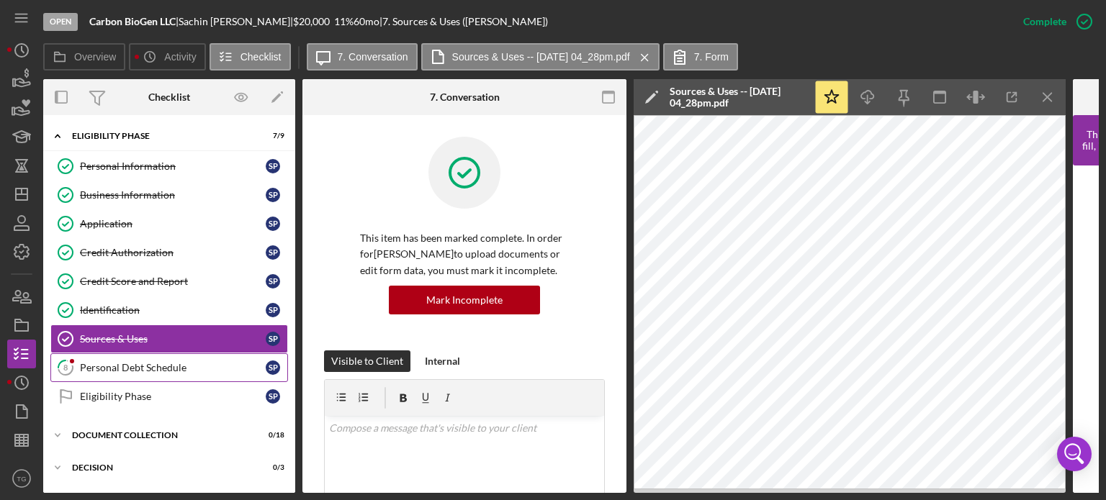
click at [132, 367] on div "Personal Debt Schedule" at bounding box center [173, 368] width 186 height 12
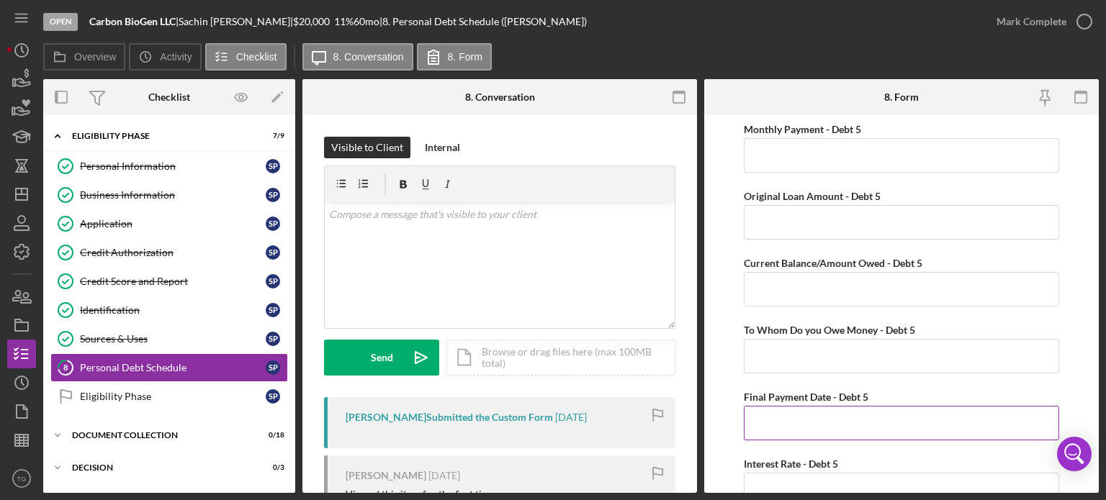
scroll to position [4088, 0]
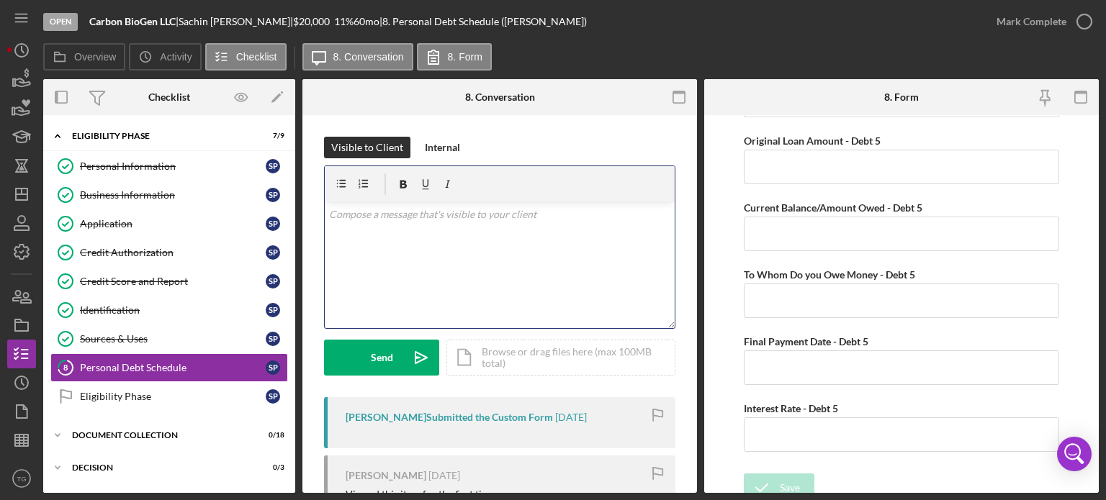
click at [392, 203] on div "v Color teal Color pink Remove color Add row above Add row below Add column bef…" at bounding box center [500, 265] width 350 height 126
click at [390, 215] on p at bounding box center [500, 215] width 342 height 16
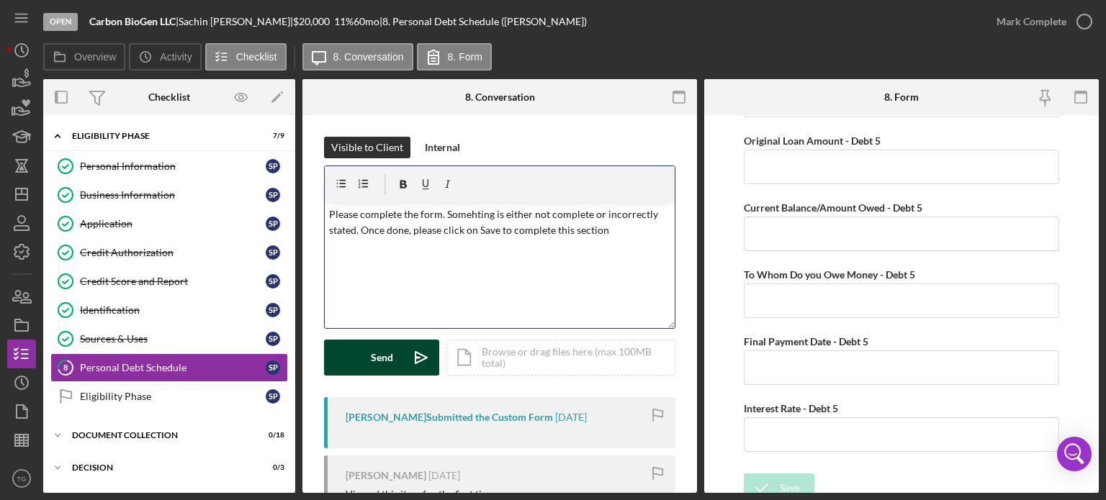
click at [364, 348] on button "Send Icon/icon-invite-send" at bounding box center [381, 358] width 115 height 36
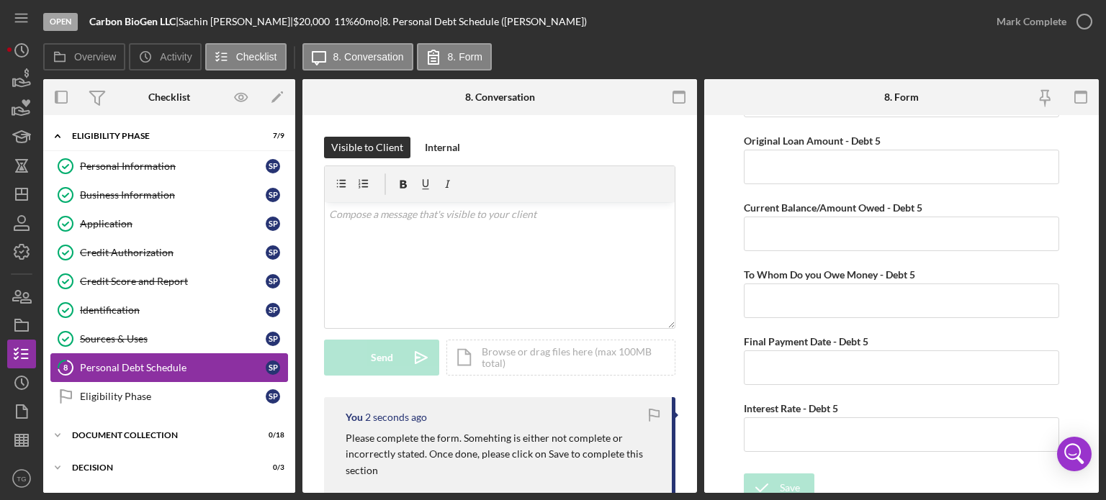
click at [110, 362] on div "Personal Debt Schedule" at bounding box center [173, 368] width 186 height 12
click at [126, 393] on div "Eligibility Phase" at bounding box center [173, 397] width 186 height 12
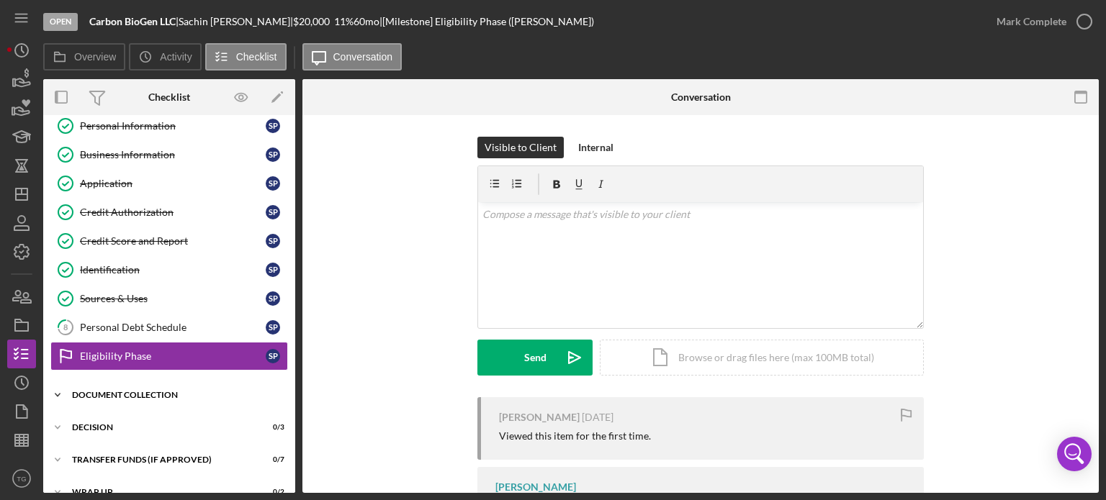
scroll to position [58, 0]
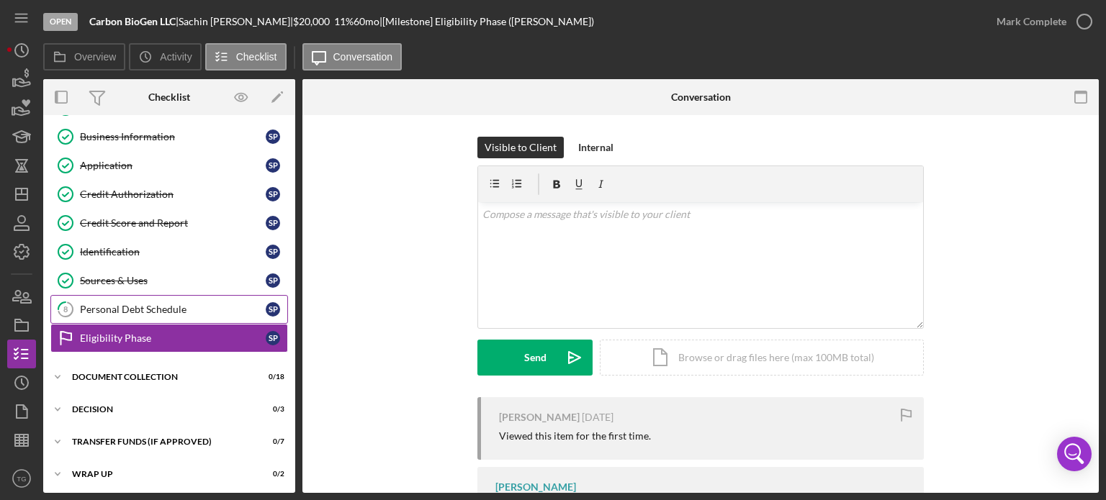
click at [183, 313] on div "Personal Debt Schedule" at bounding box center [173, 310] width 186 height 12
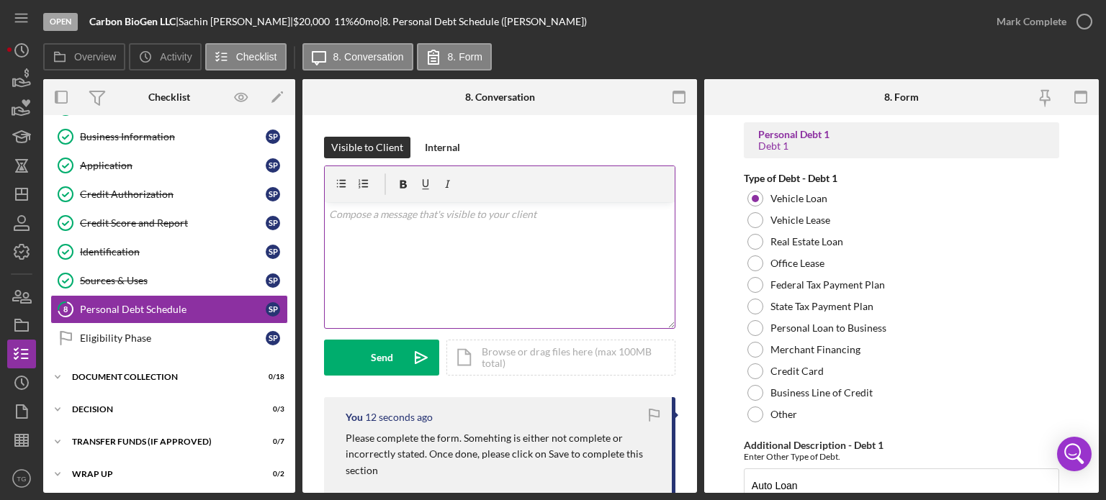
click at [387, 224] on div "v Color teal Color pink Remove color Add row above Add row below Add column bef…" at bounding box center [500, 265] width 350 height 126
click at [414, 212] on p "Once done you will e designated" at bounding box center [500, 215] width 342 height 16
click at [481, 219] on p "Once done you will be designated" at bounding box center [500, 215] width 342 height 16
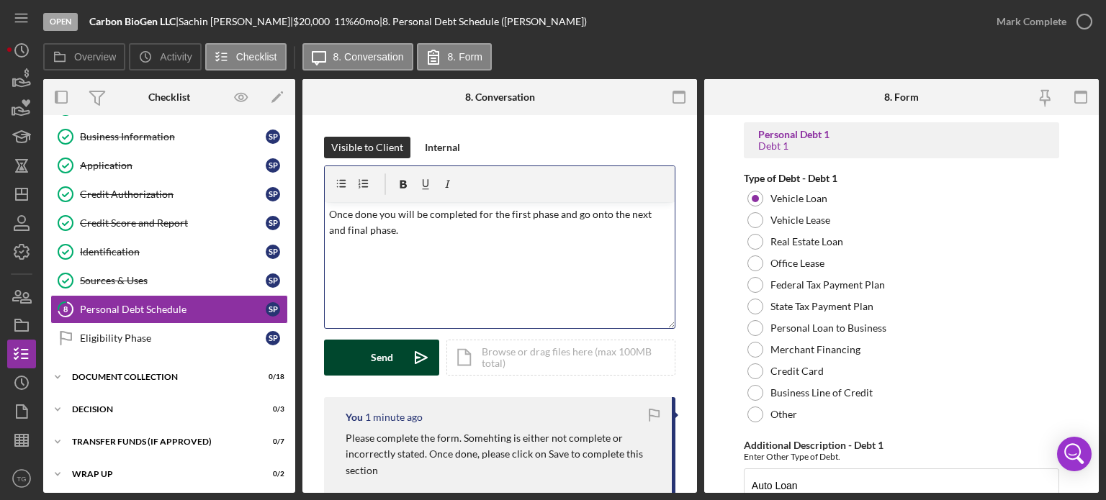
click at [365, 351] on button "Send Icon/icon-invite-send" at bounding box center [381, 358] width 115 height 36
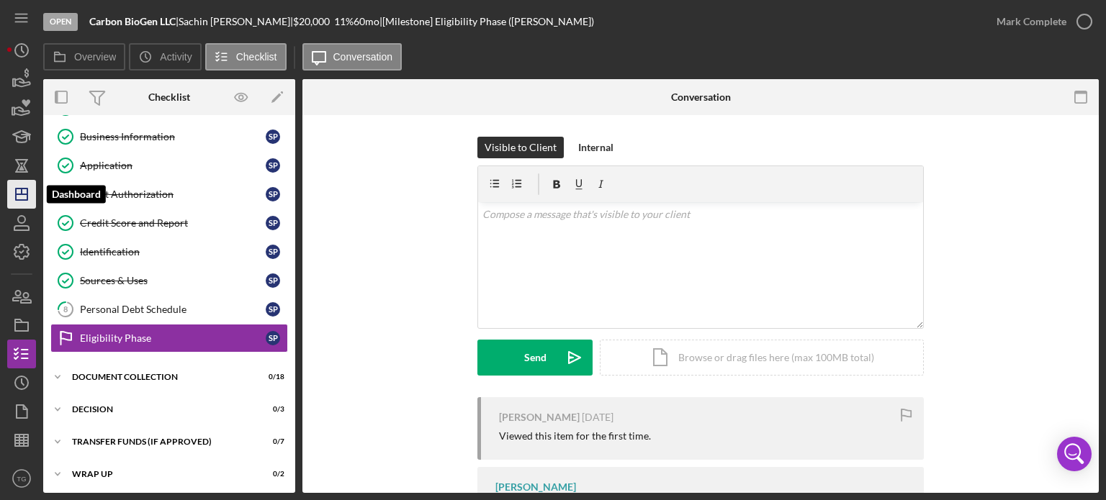
click at [26, 191] on icon "Icon/Dashboard" at bounding box center [22, 194] width 36 height 36
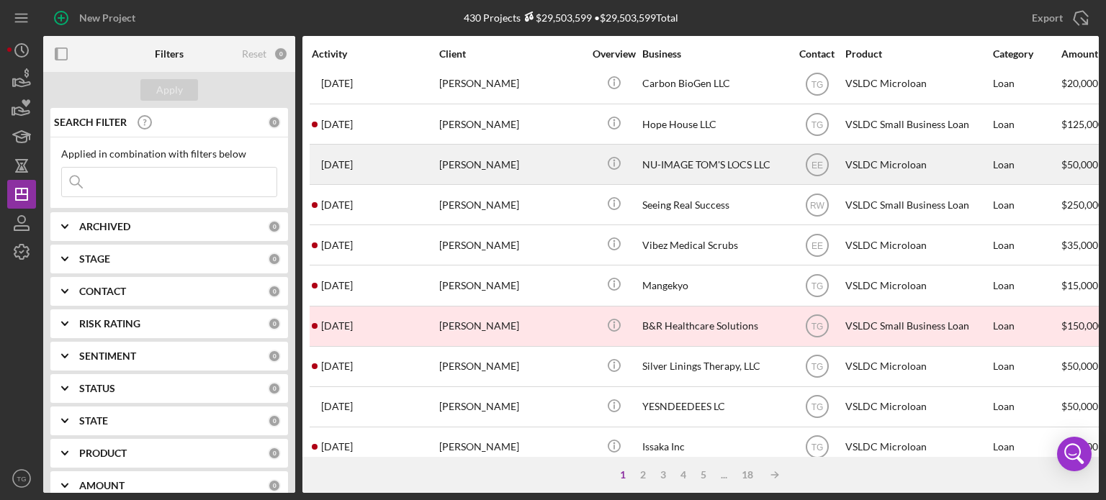
scroll to position [216, 0]
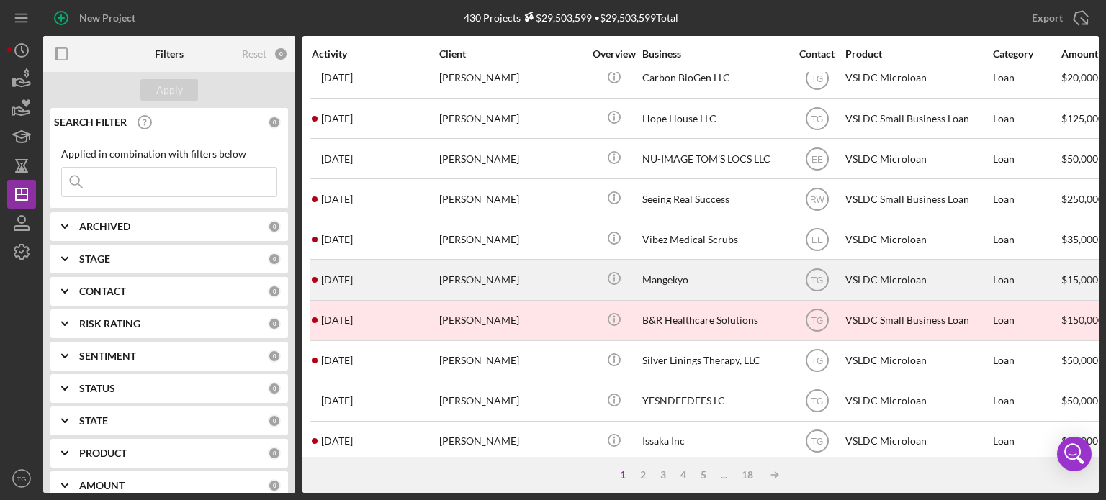
click at [461, 285] on div "[PERSON_NAME]" at bounding box center [511, 280] width 144 height 38
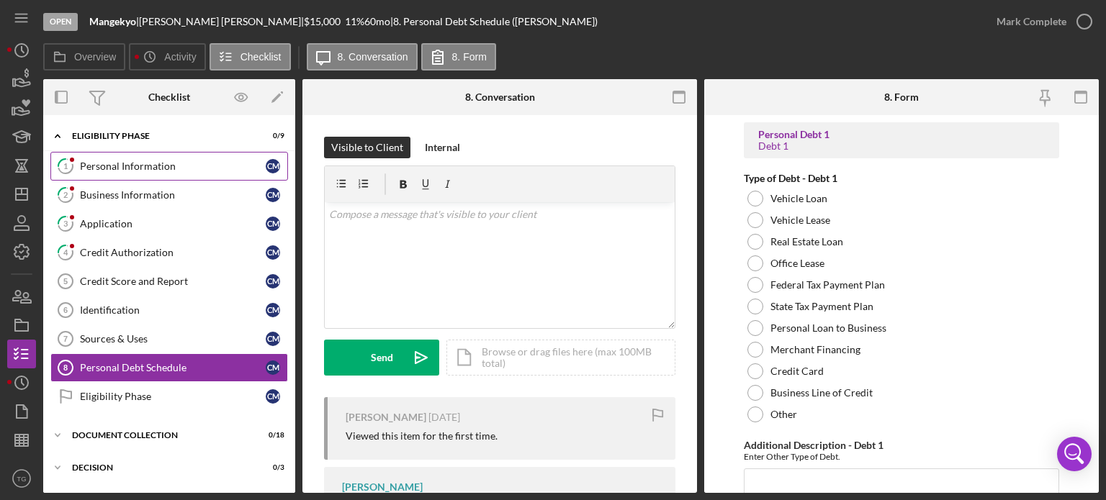
click at [114, 161] on div "Personal Information" at bounding box center [173, 167] width 186 height 12
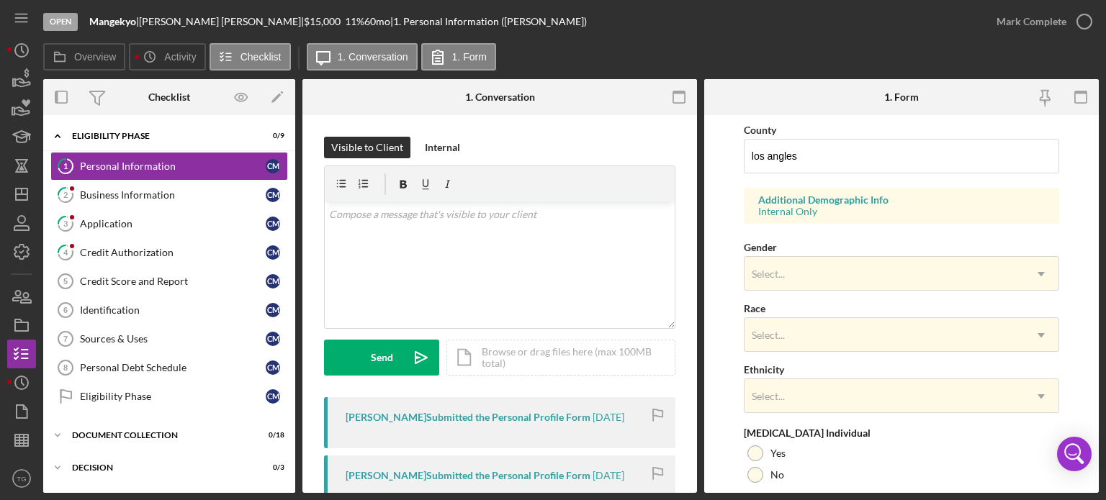
scroll to position [504, 0]
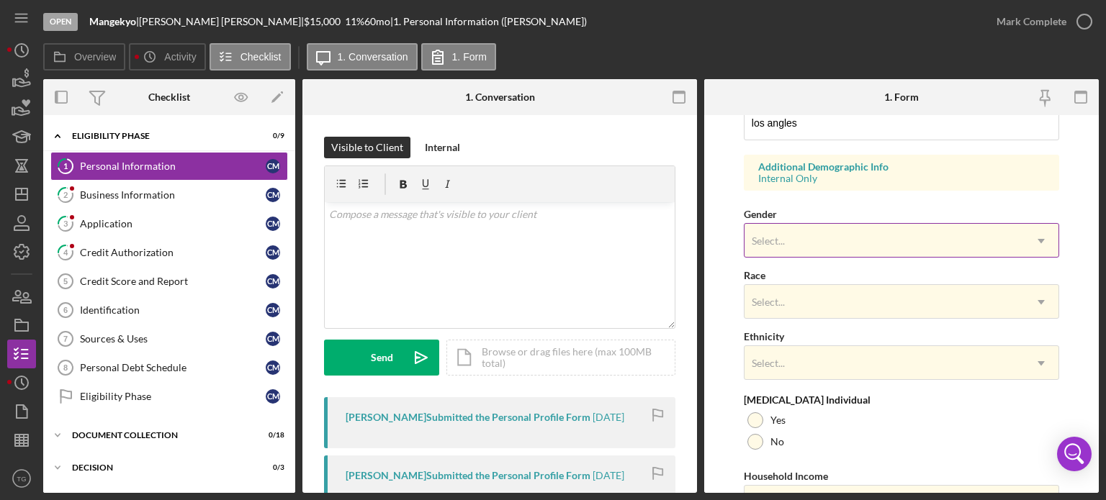
click at [814, 238] on div "Select..." at bounding box center [884, 241] width 279 height 33
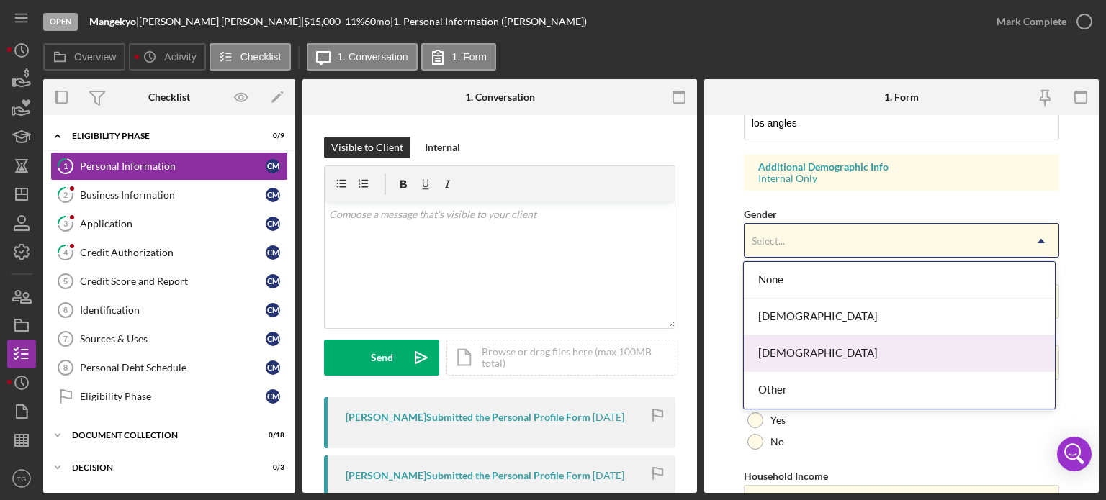
click at [785, 350] on div "[DEMOGRAPHIC_DATA]" at bounding box center [899, 354] width 311 height 37
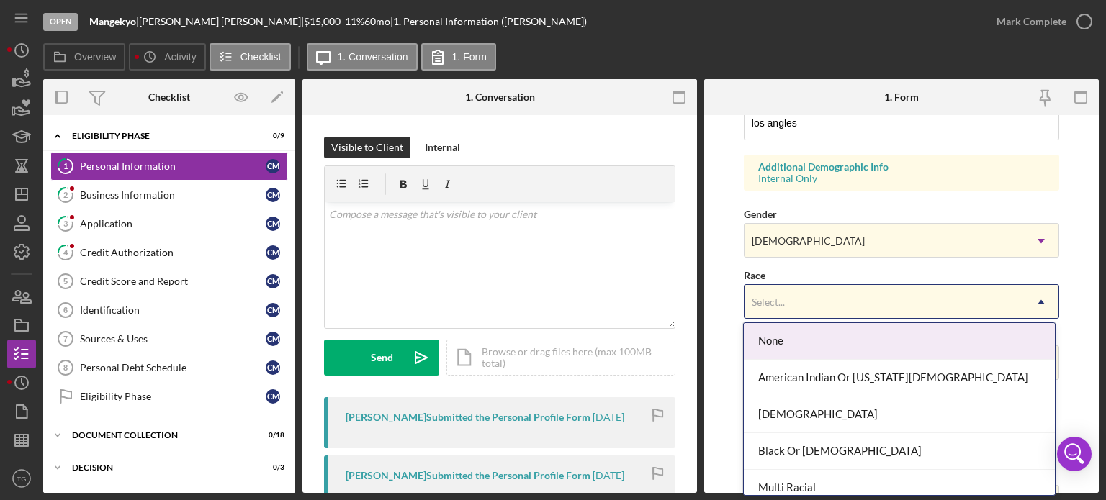
click at [792, 305] on div "Select..." at bounding box center [884, 302] width 279 height 33
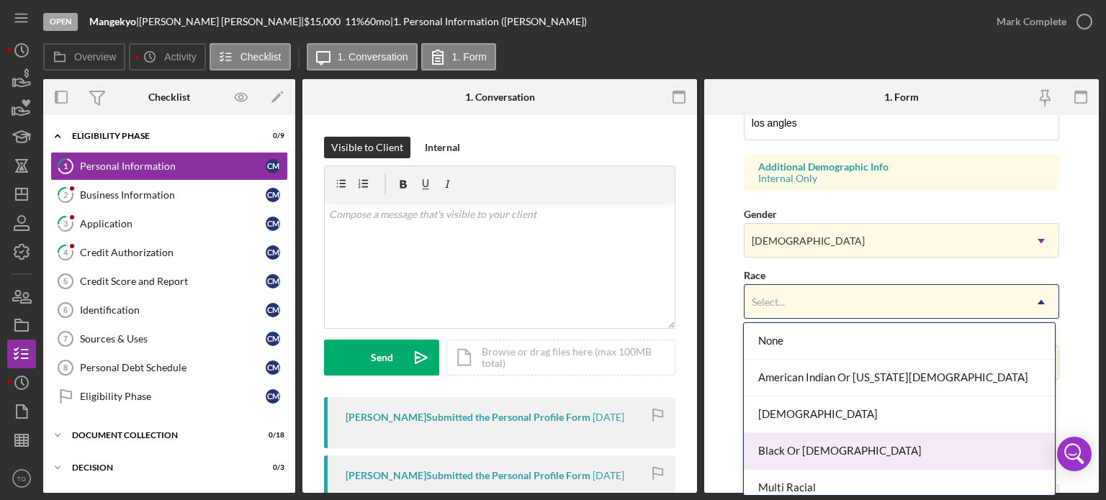
click at [785, 444] on div "Black Or [DEMOGRAPHIC_DATA]" at bounding box center [899, 451] width 311 height 37
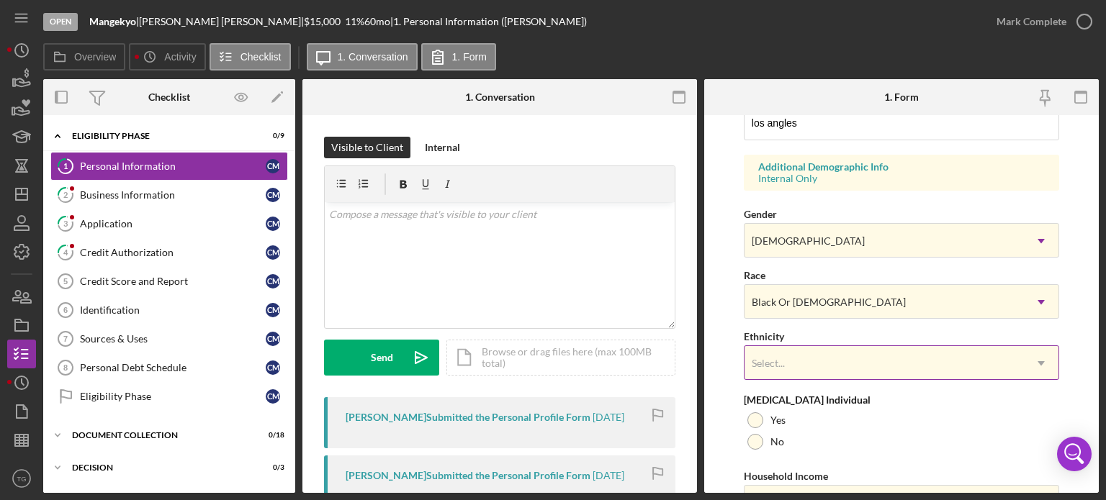
click at [793, 364] on div "Select..." at bounding box center [884, 363] width 279 height 33
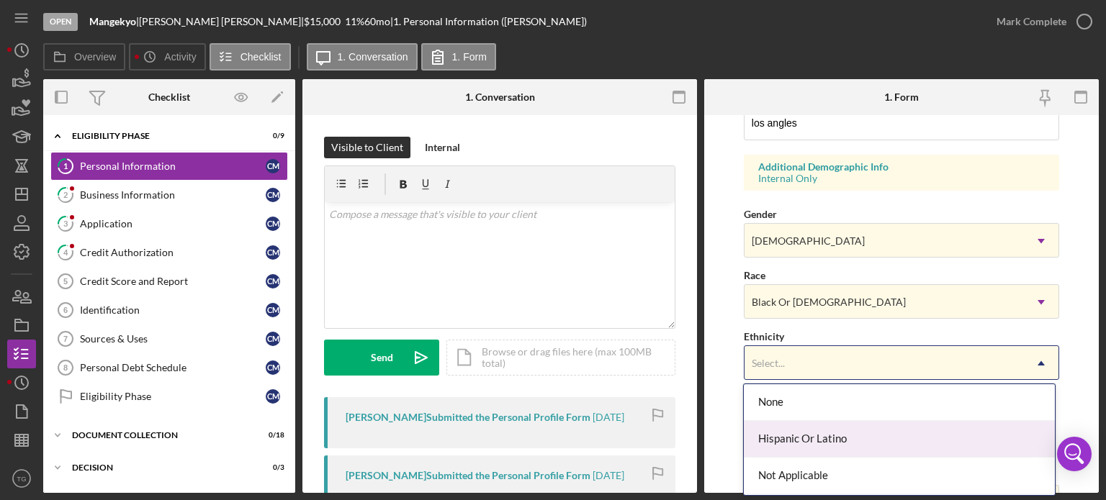
scroll to position [72, 0]
click at [801, 443] on div "Not Hispanic Or [DEMOGRAPHIC_DATA]" at bounding box center [899, 441] width 311 height 37
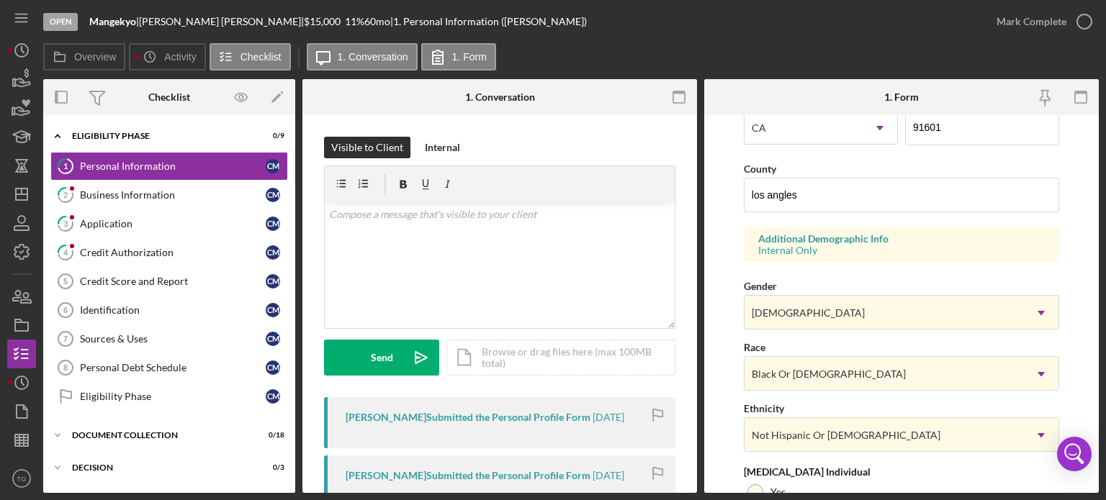
scroll to position [504, 0]
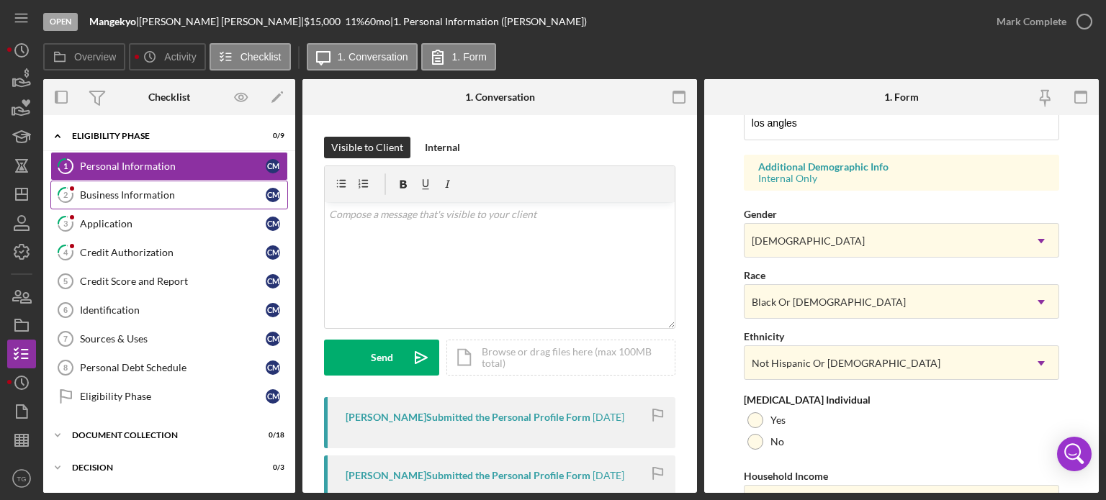
click at [140, 191] on div "Business Information" at bounding box center [173, 195] width 186 height 12
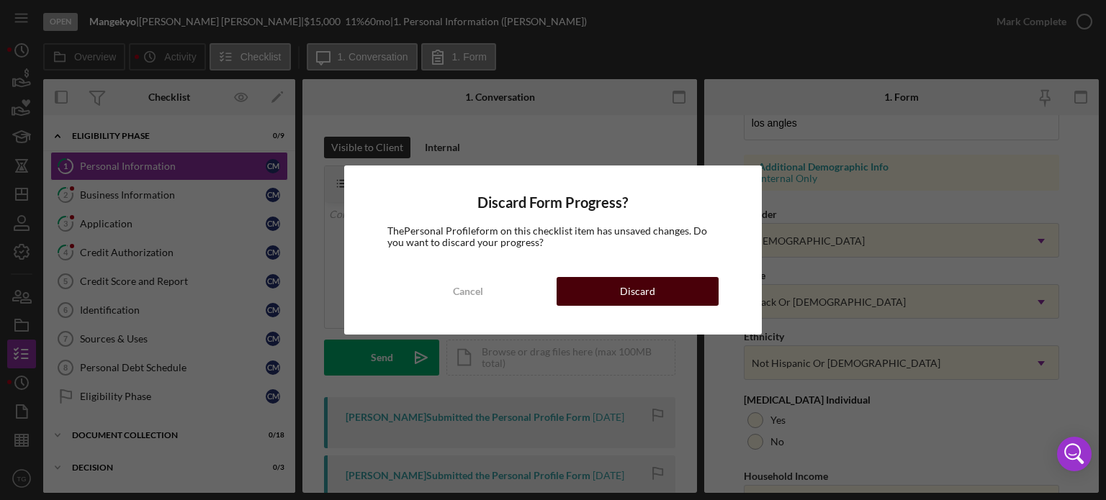
click at [648, 290] on div "Discard" at bounding box center [637, 291] width 35 height 29
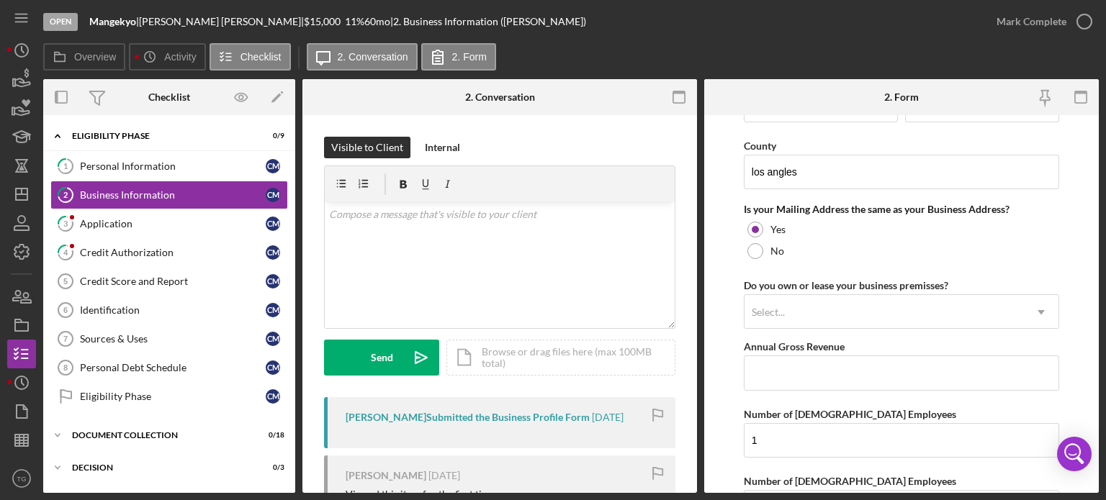
scroll to position [1008, 0]
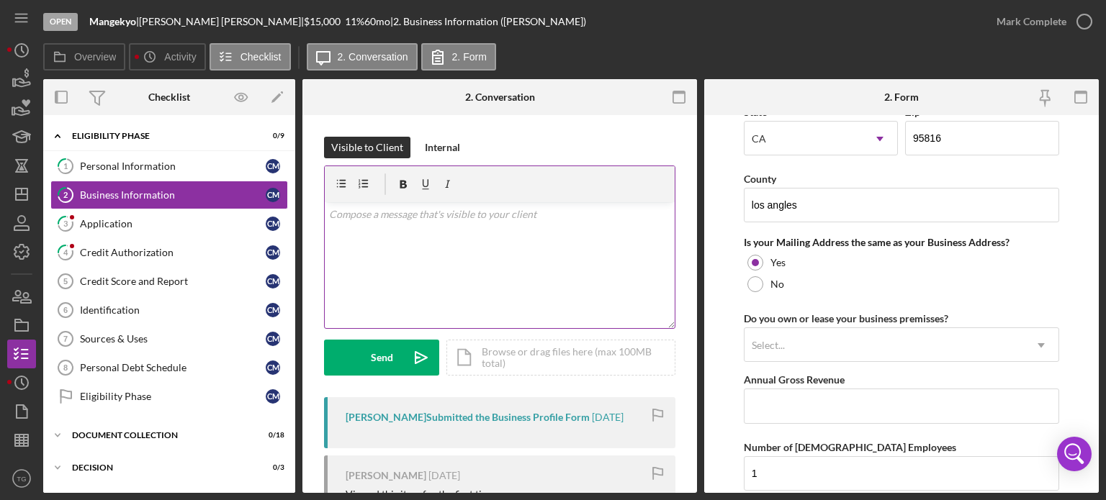
click at [399, 212] on p at bounding box center [500, 215] width 342 height 16
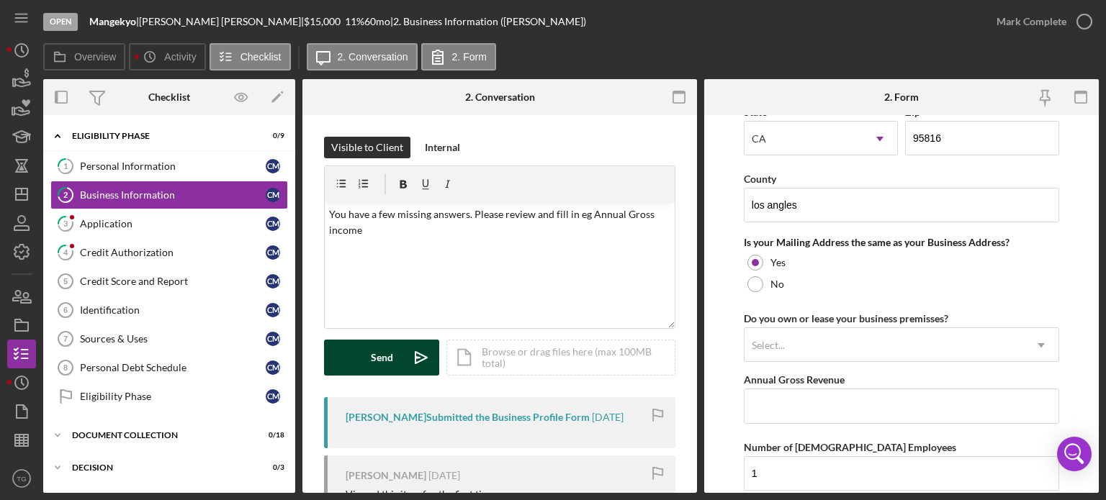
click at [379, 362] on div "Send" at bounding box center [382, 358] width 22 height 36
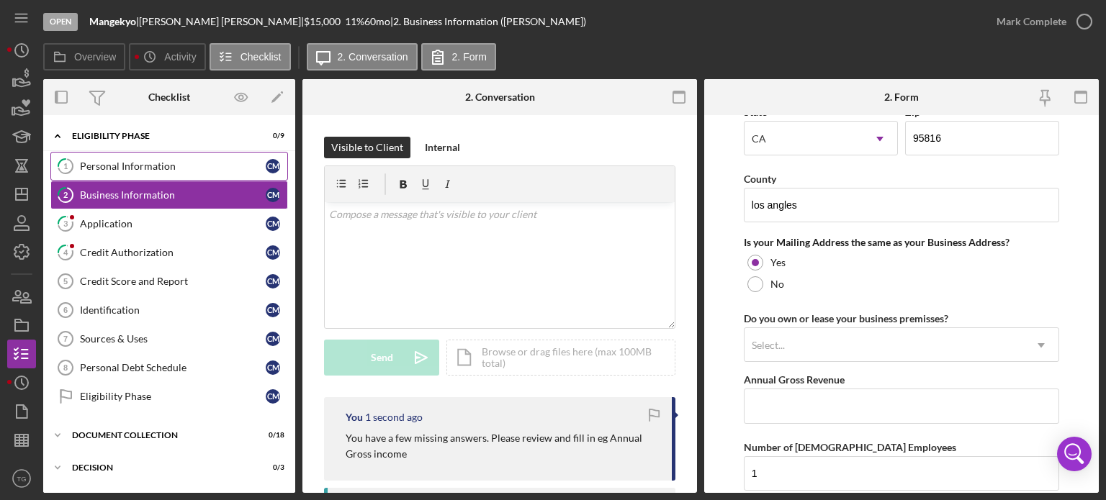
click at [100, 167] on div "Personal Information" at bounding box center [173, 167] width 186 height 12
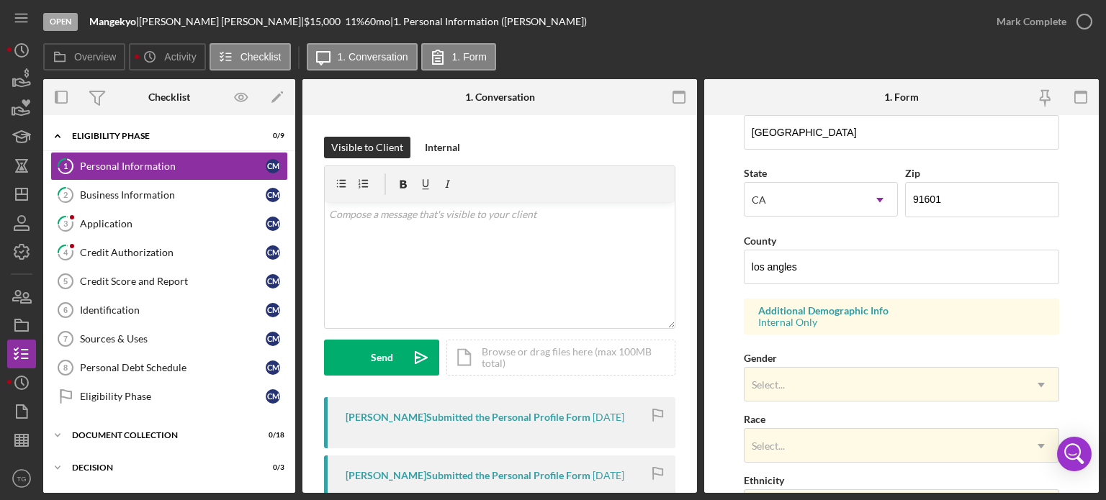
scroll to position [432, 0]
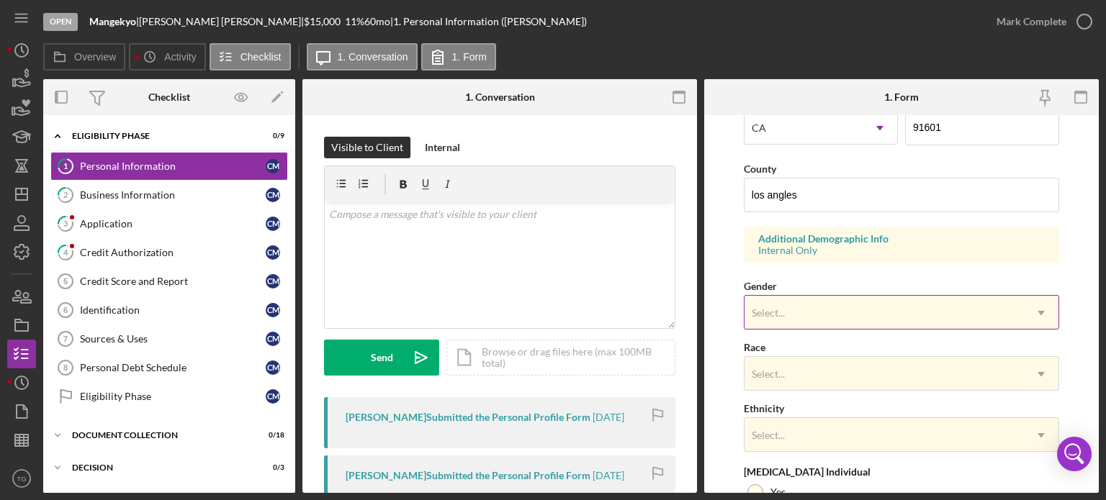
click at [787, 306] on div "Select..." at bounding box center [884, 313] width 279 height 33
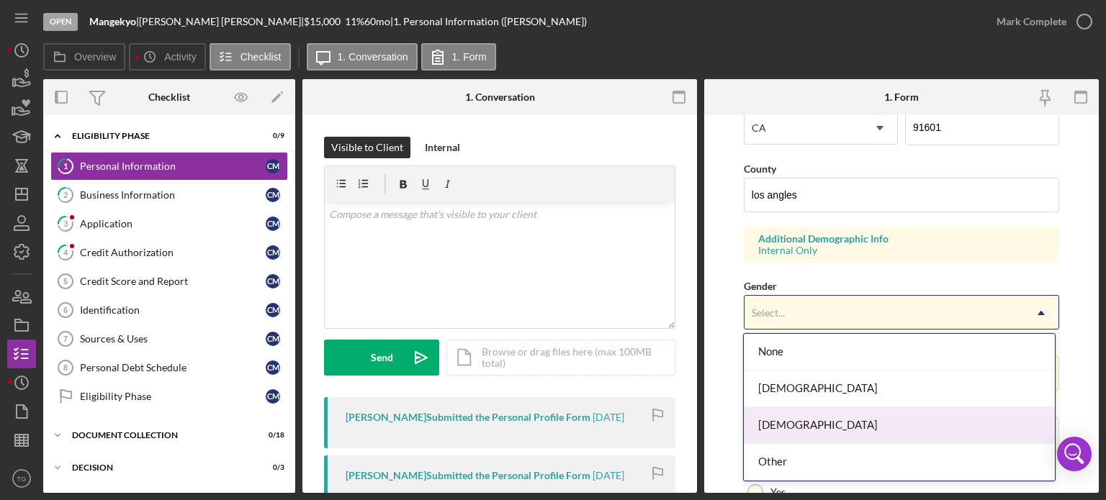
click at [789, 428] on div "[DEMOGRAPHIC_DATA]" at bounding box center [899, 426] width 311 height 37
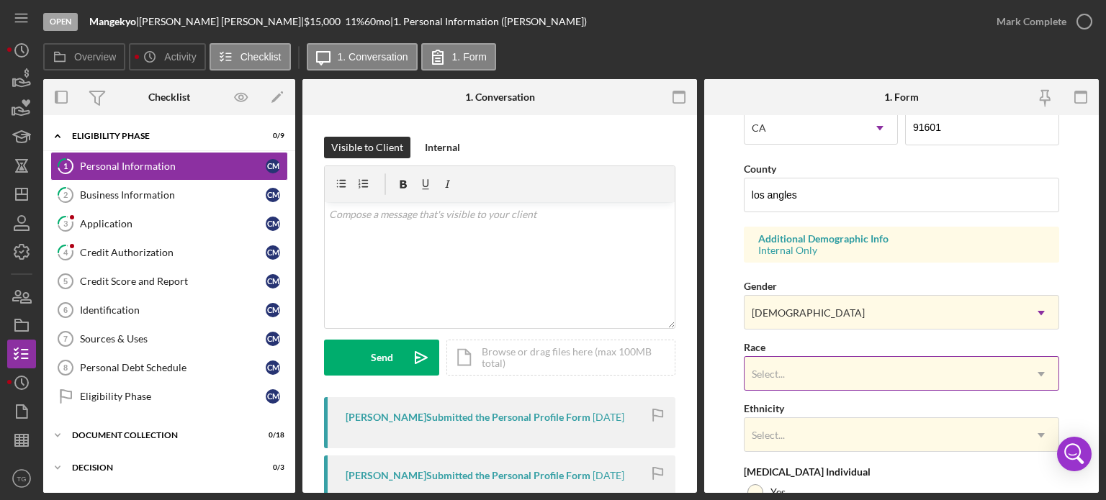
click at [791, 376] on div "Select..." at bounding box center [884, 374] width 279 height 33
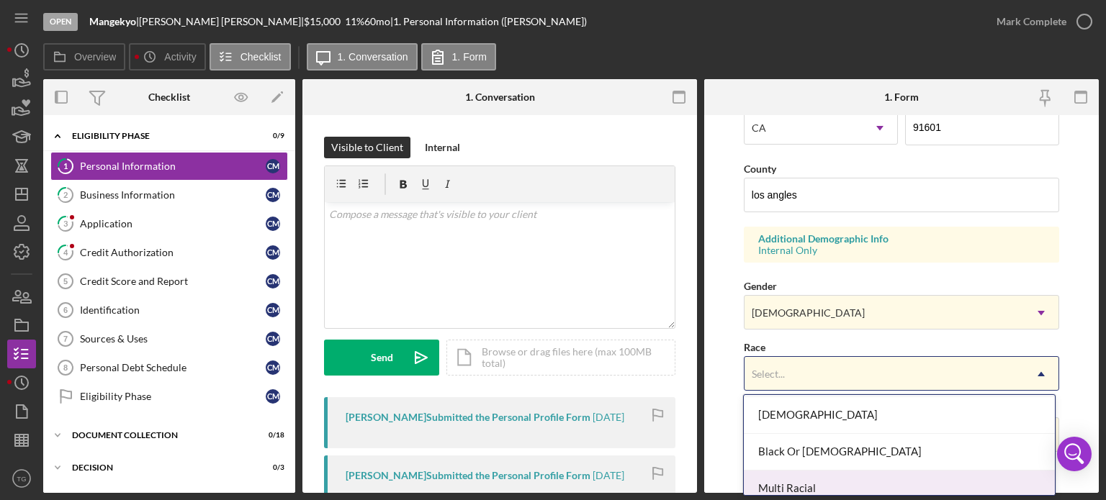
scroll to position [48, 0]
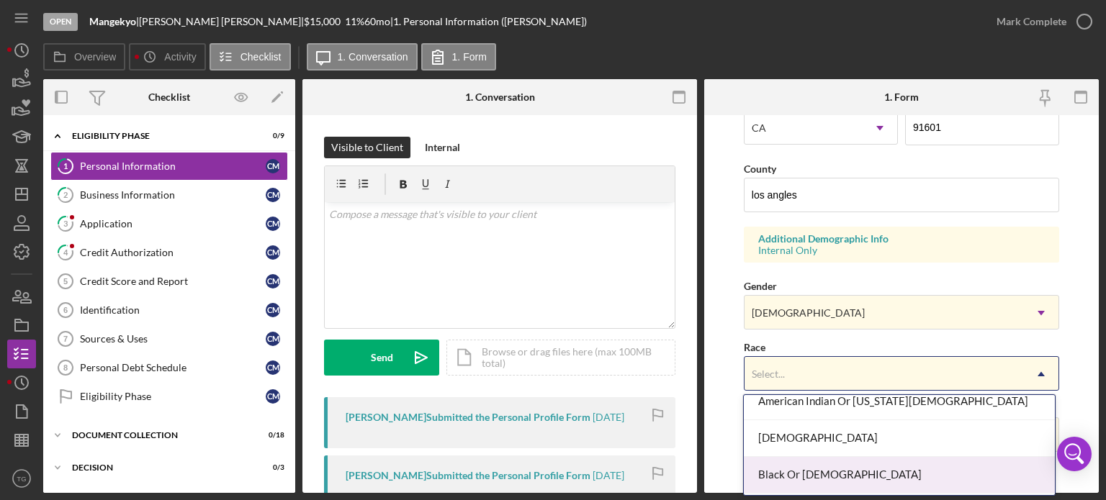
click at [791, 469] on div "Black Or [DEMOGRAPHIC_DATA]" at bounding box center [899, 475] width 311 height 37
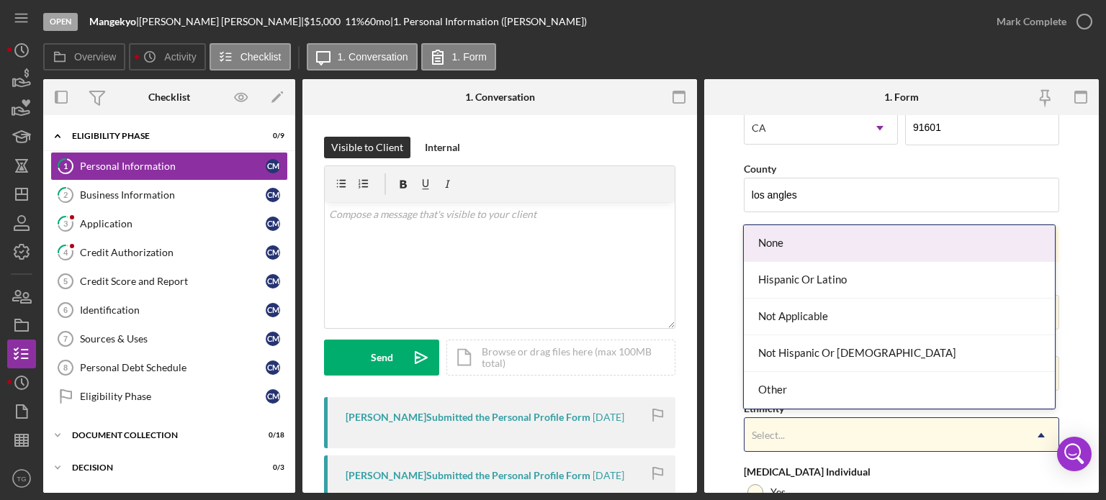
click at [798, 429] on div "Select..." at bounding box center [884, 435] width 279 height 33
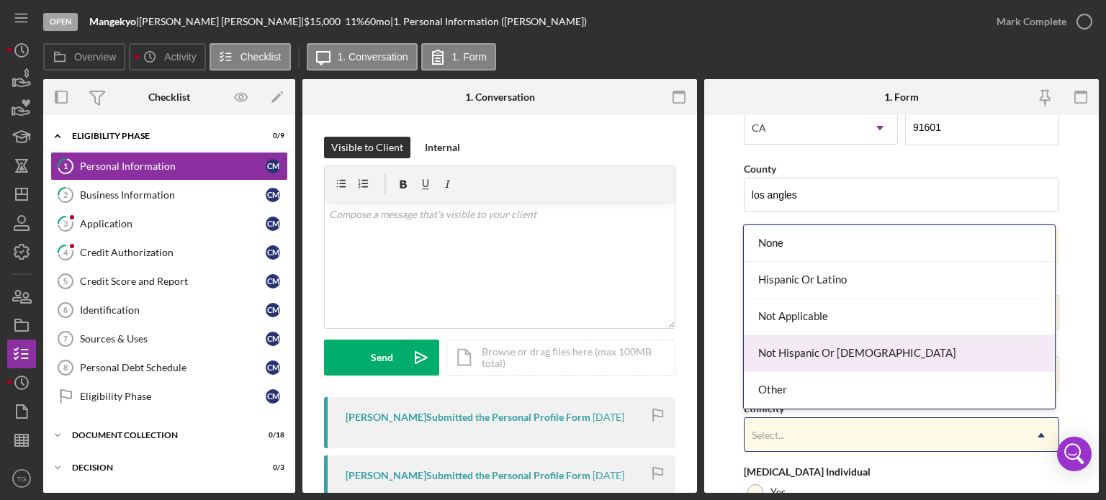
click at [792, 349] on div "Not Hispanic Or [DEMOGRAPHIC_DATA]" at bounding box center [899, 354] width 311 height 37
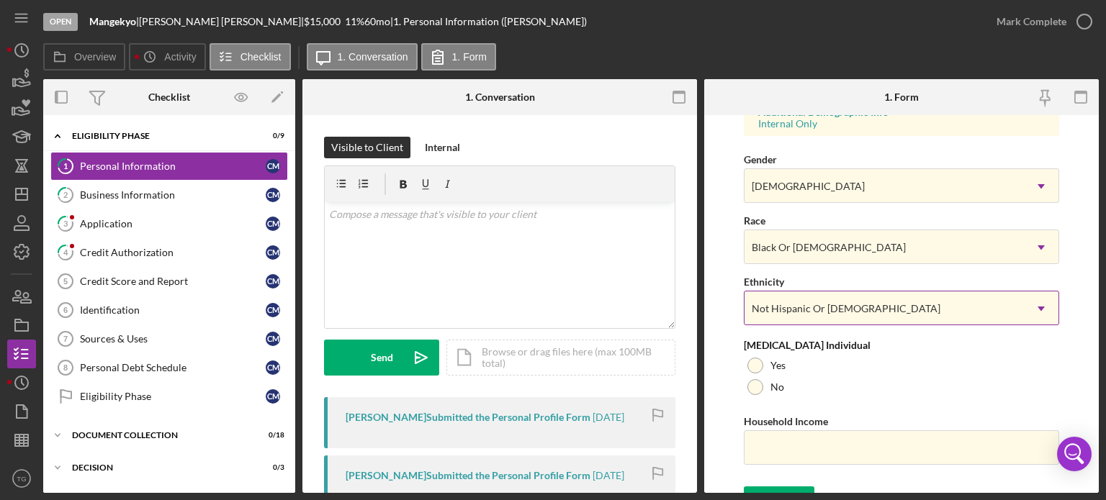
scroll to position [576, 0]
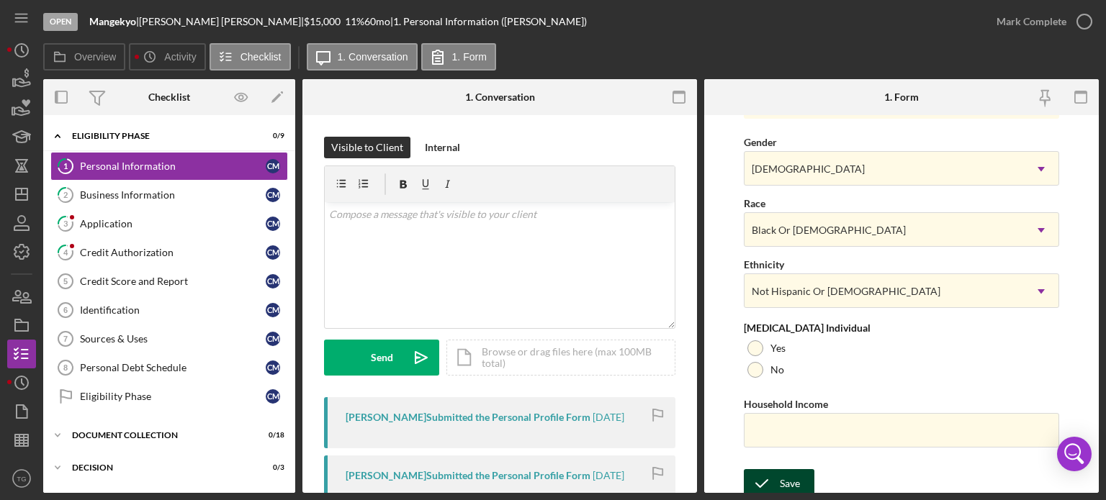
click at [795, 490] on div "Save" at bounding box center [790, 483] width 20 height 29
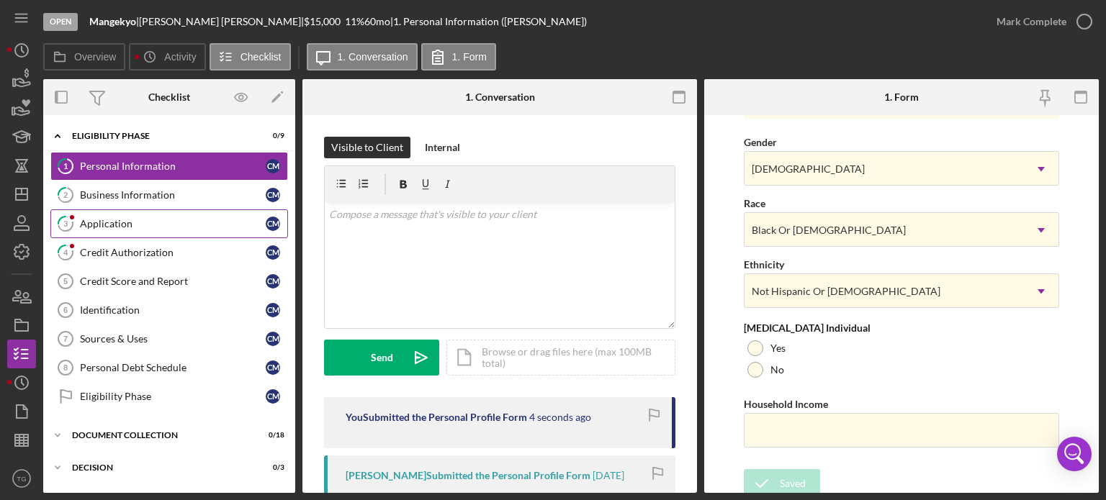
click at [126, 228] on div "Application" at bounding box center [173, 224] width 186 height 12
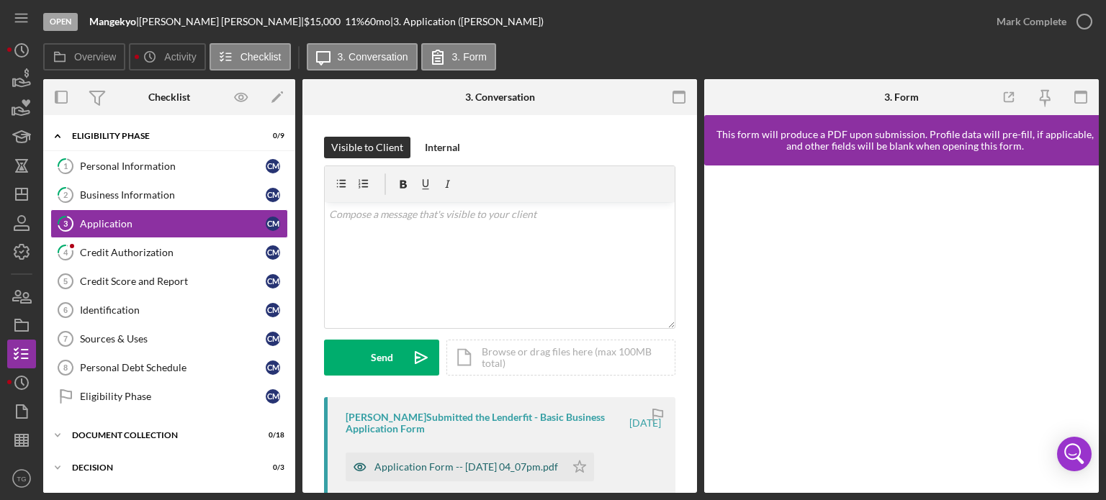
click at [495, 470] on div "Application Form -- [DATE] 04_07pm.pdf" at bounding box center [466, 468] width 184 height 12
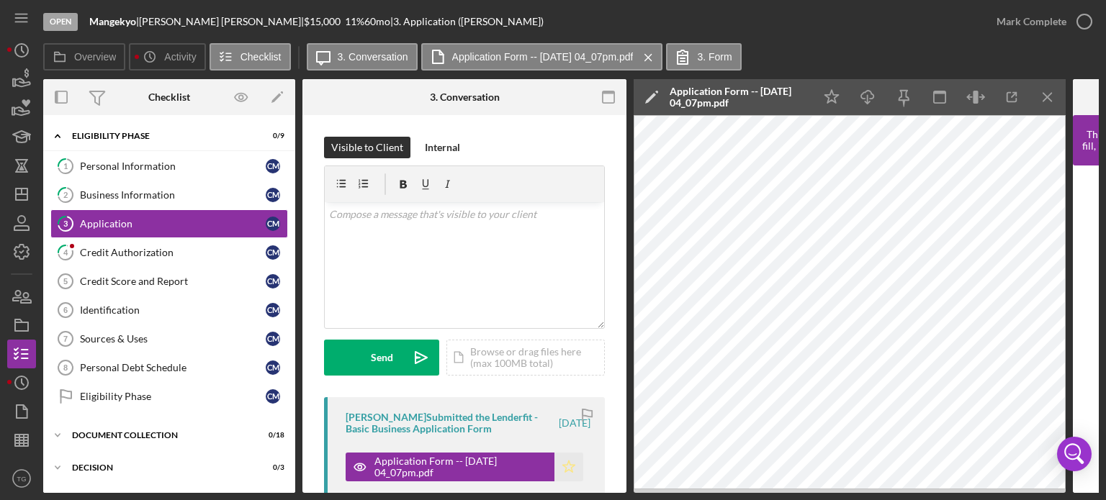
click at [569, 467] on polygon "button" at bounding box center [569, 467] width 12 height 12
click at [1082, 14] on icon "button" at bounding box center [1084, 22] width 36 height 36
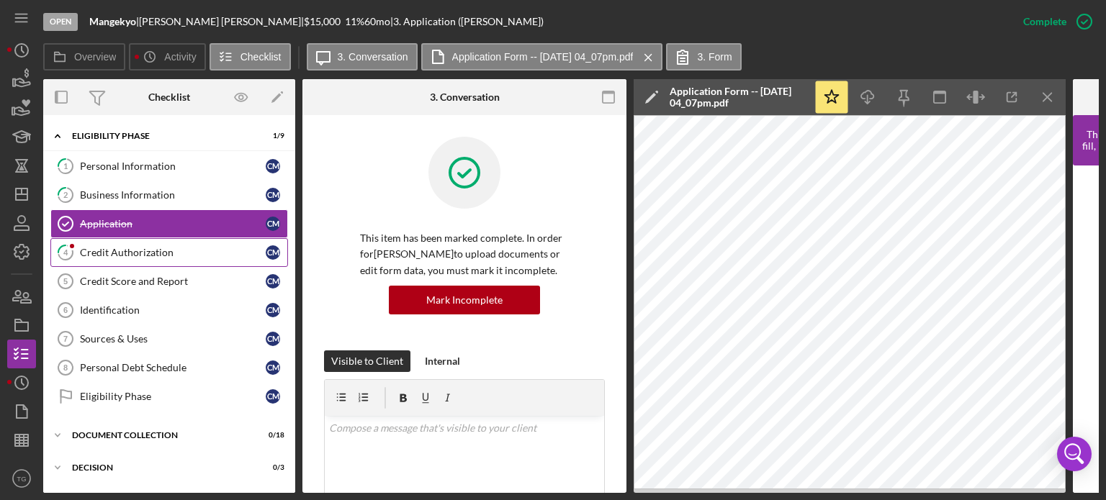
click at [165, 253] on div "Credit Authorization" at bounding box center [173, 253] width 186 height 12
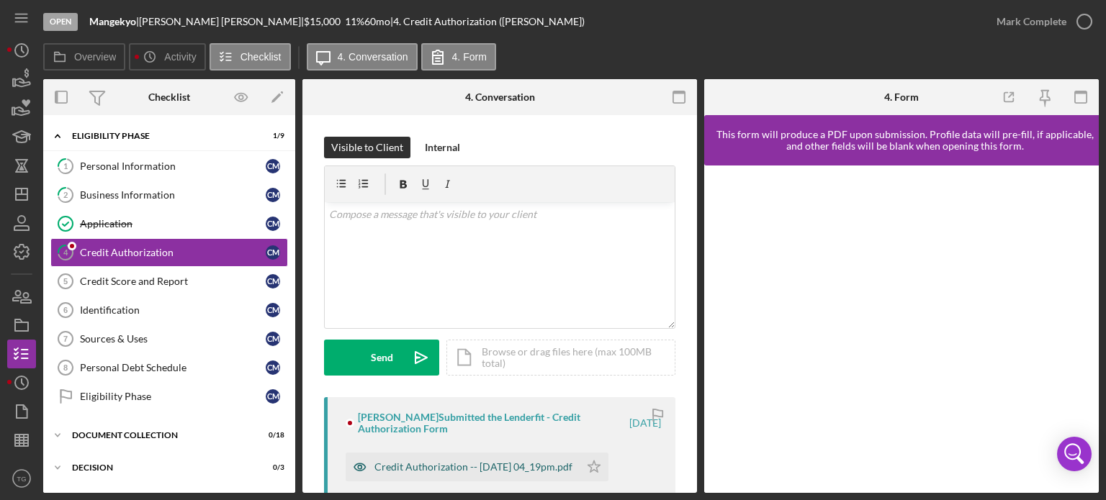
click at [521, 459] on div "Credit Authorization -- [DATE] 04_19pm.pdf" at bounding box center [463, 467] width 234 height 29
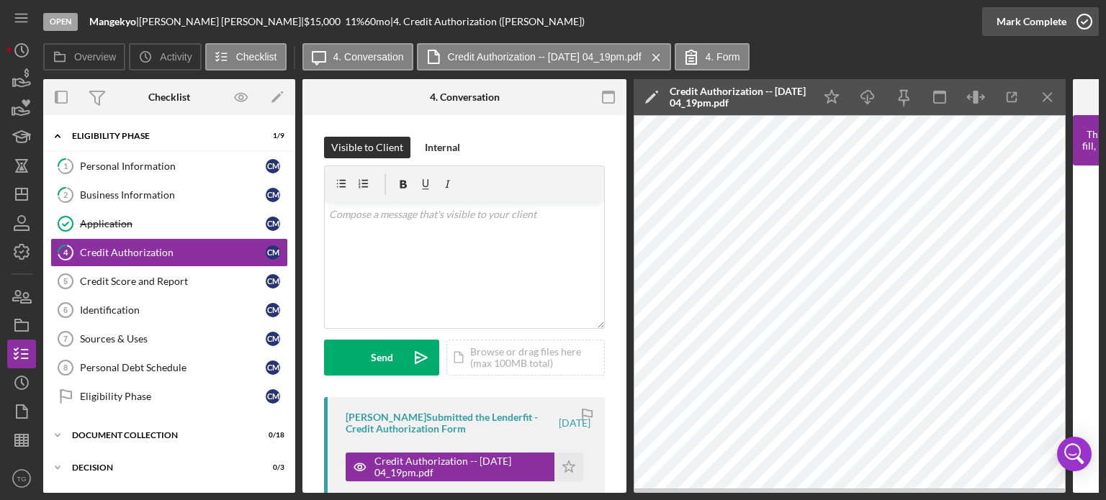
click at [1080, 27] on icon "button" at bounding box center [1084, 22] width 36 height 36
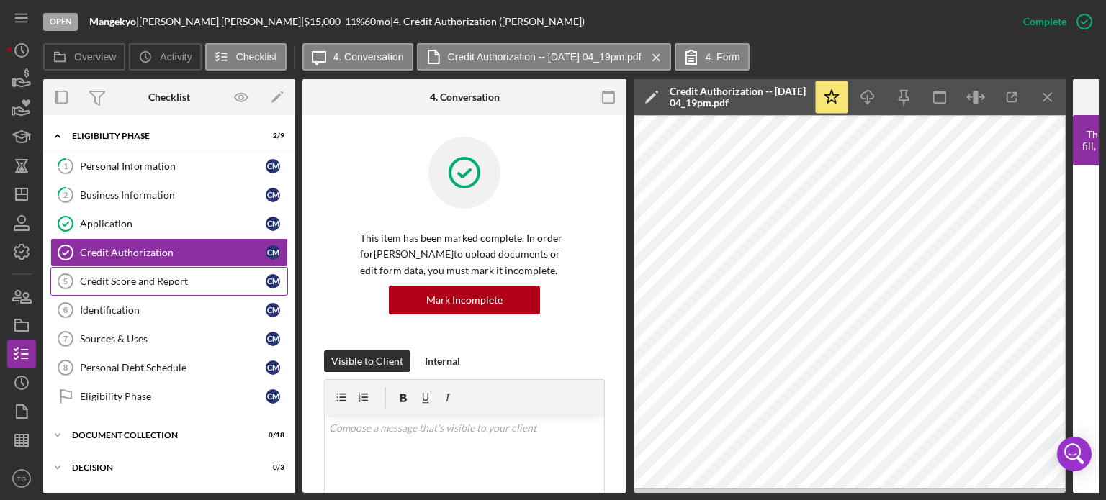
click at [146, 286] on link "Credit Score and Report 5 Credit Score and Report C M" at bounding box center [169, 281] width 238 height 29
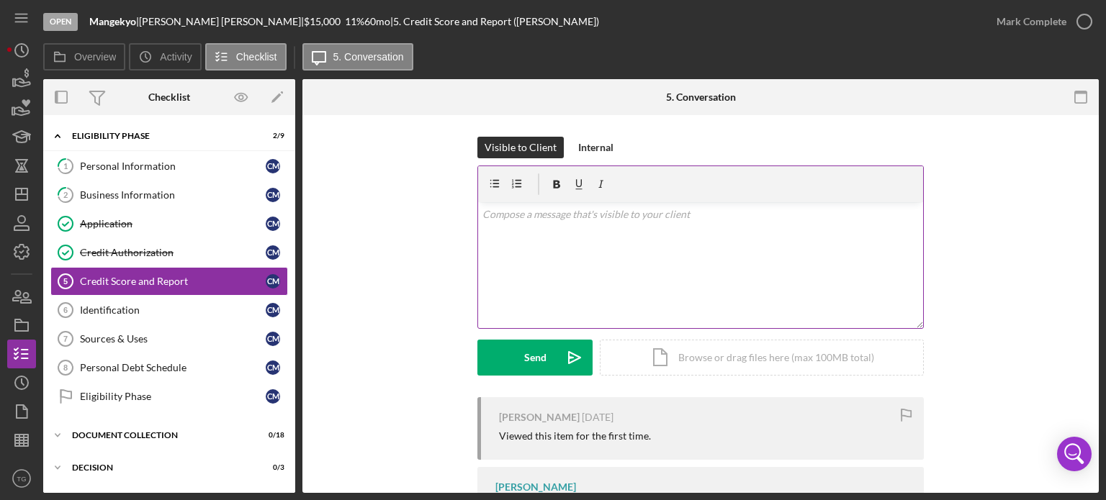
click at [524, 213] on p at bounding box center [700, 215] width 437 height 16
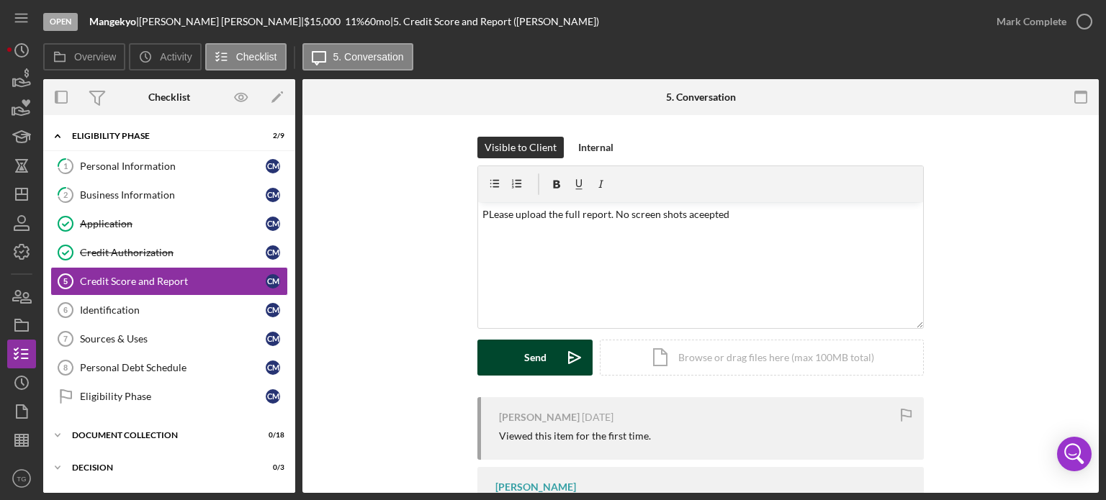
click at [569, 359] on polygon "submit" at bounding box center [571, 357] width 4 height 1
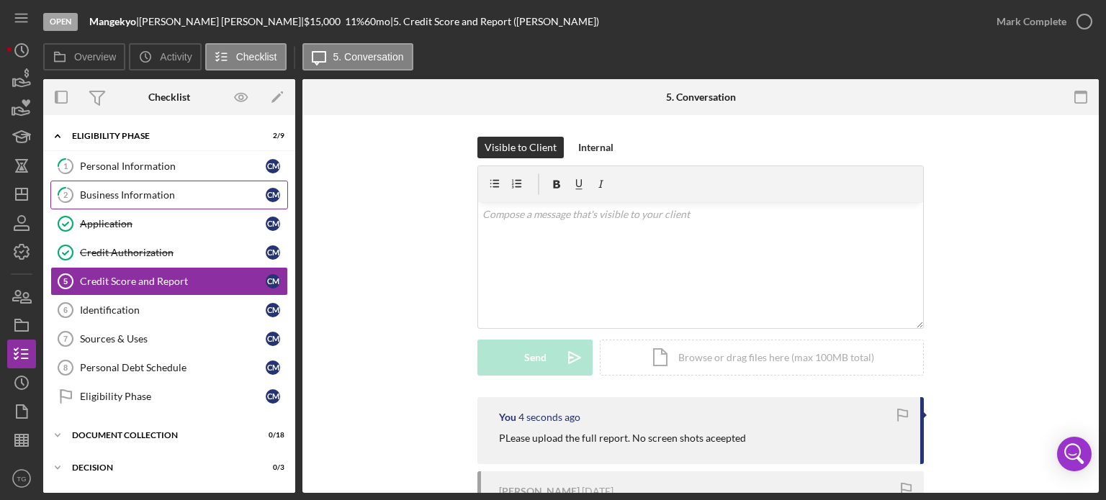
click at [151, 202] on link "2 Business Information C M" at bounding box center [169, 195] width 238 height 29
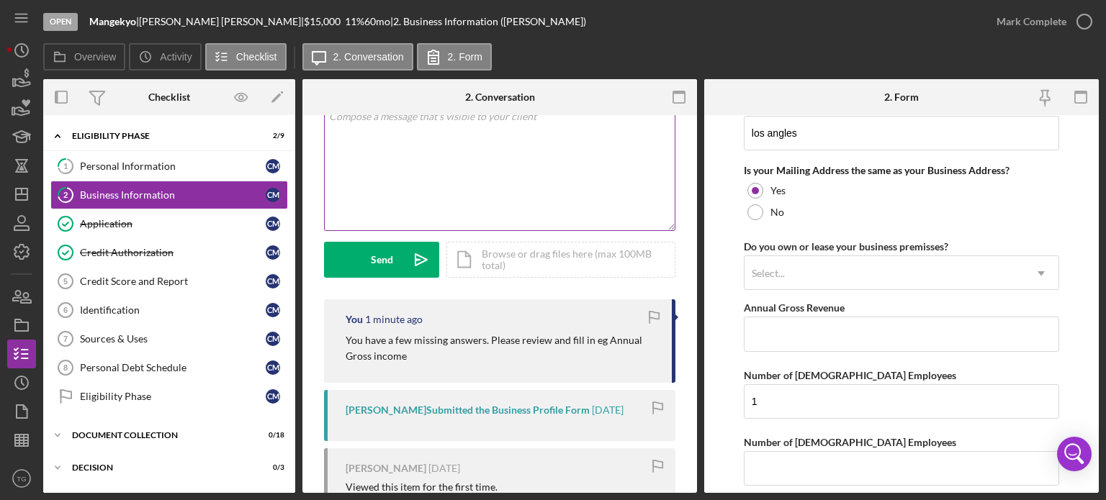
scroll to position [72, 0]
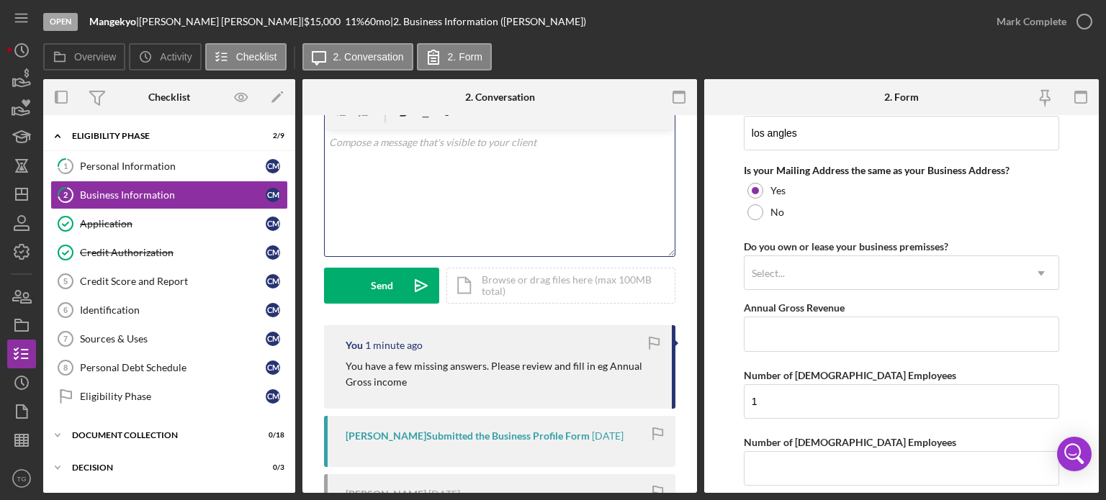
click at [371, 150] on div "v Color teal Color pink Remove color Add row above Add row below Add column bef…" at bounding box center [500, 193] width 350 height 126
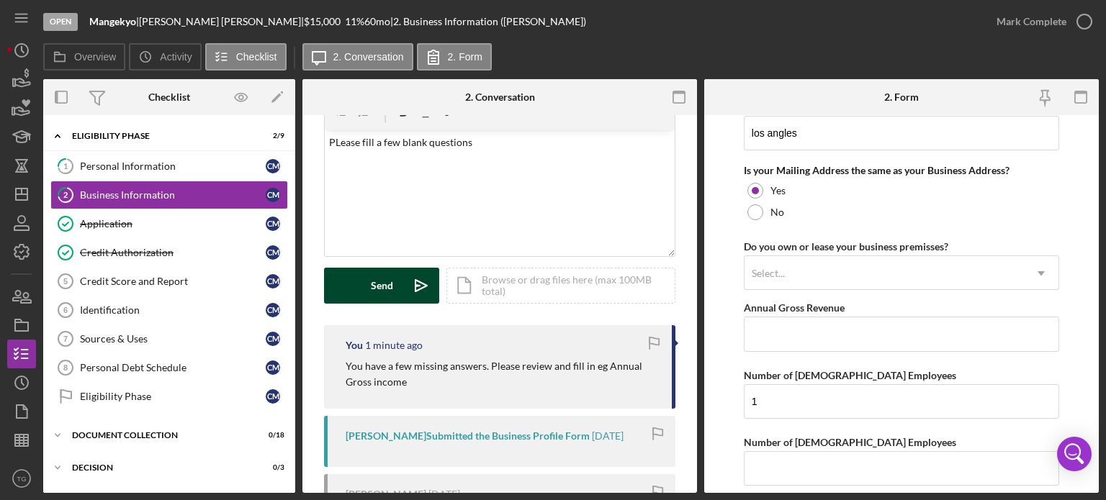
click at [372, 292] on div "Send" at bounding box center [382, 286] width 22 height 36
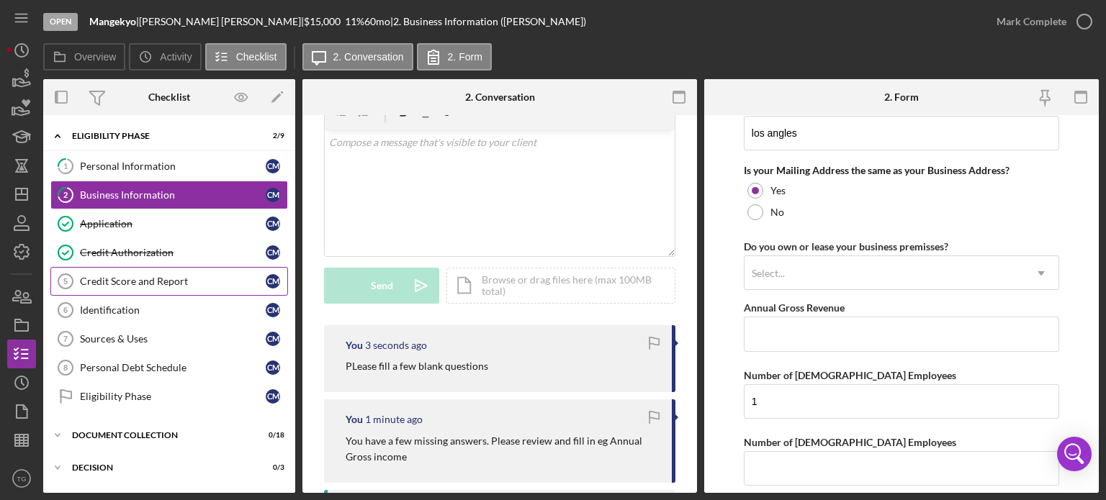
click at [109, 292] on link "Credit Score and Report 5 Credit Score and Report C M" at bounding box center [169, 281] width 238 height 29
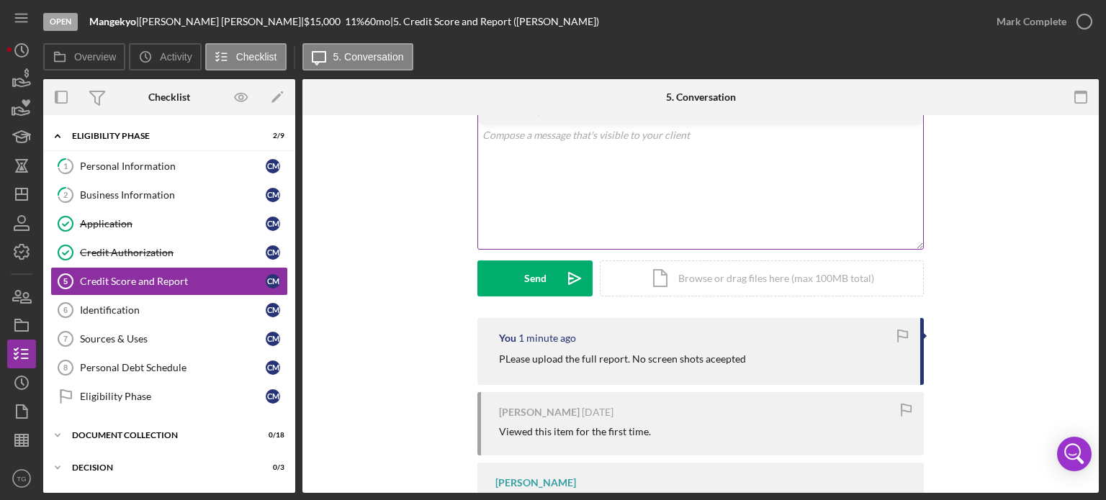
scroll to position [7, 0]
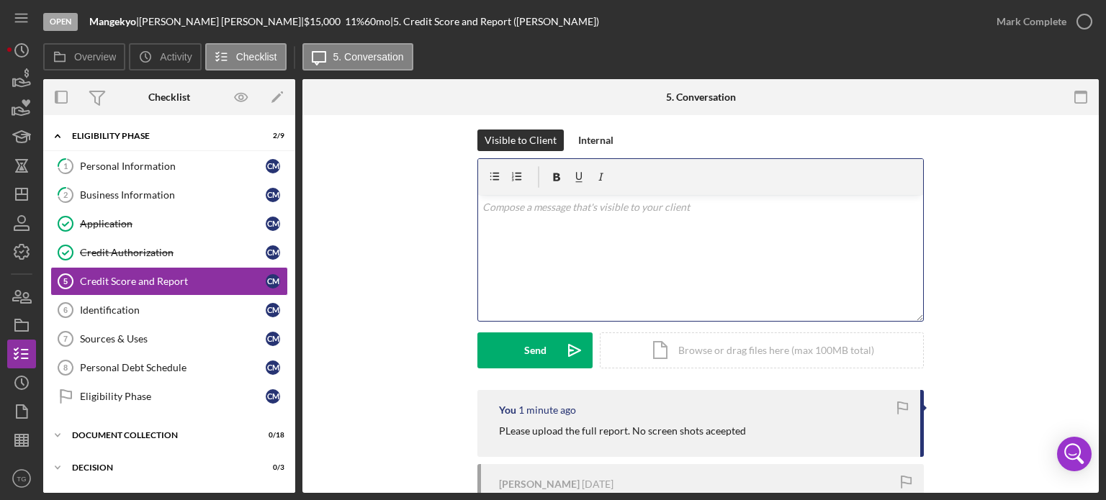
click at [507, 207] on p at bounding box center [700, 207] width 437 height 16
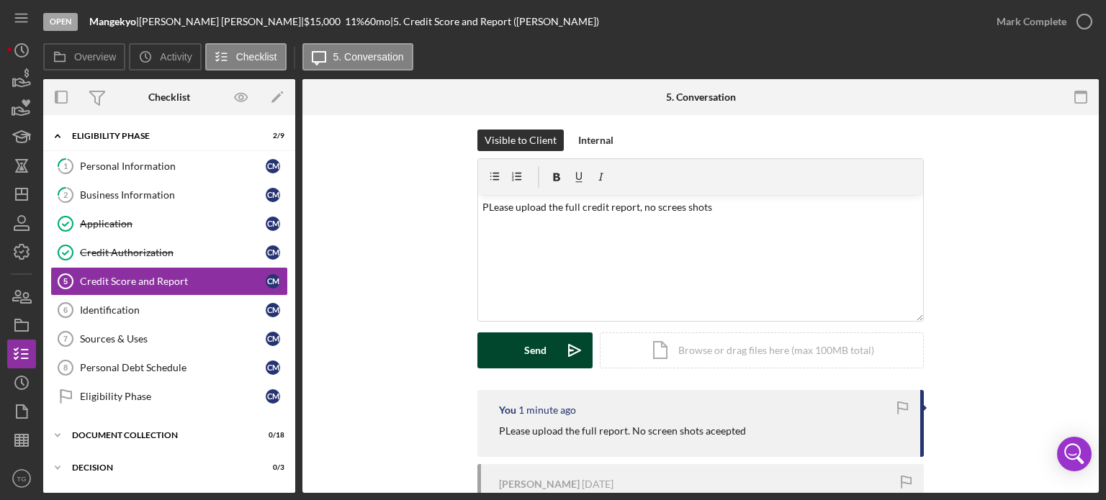
click at [551, 356] on button "Send Icon/icon-invite-send" at bounding box center [534, 351] width 115 height 36
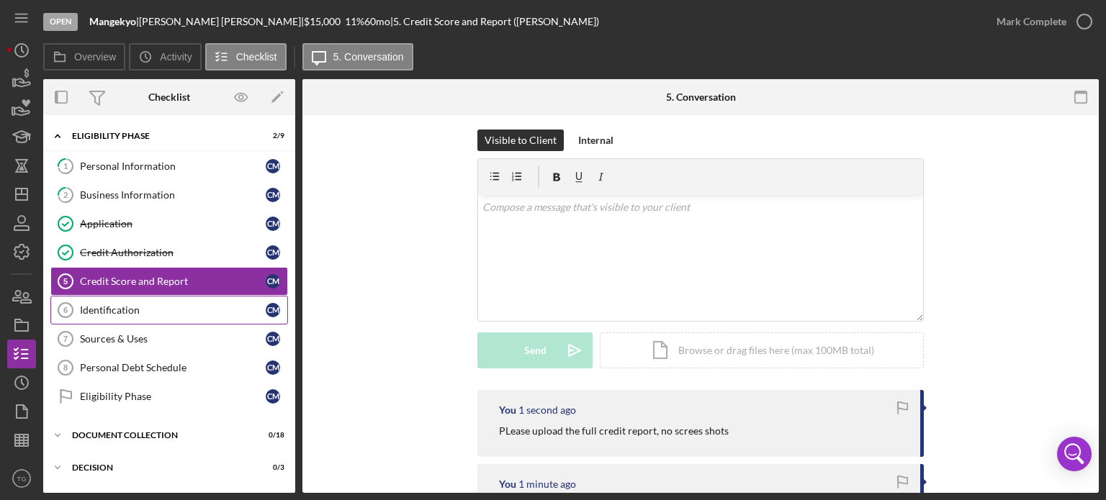
click at [147, 305] on div "Identification" at bounding box center [173, 311] width 186 height 12
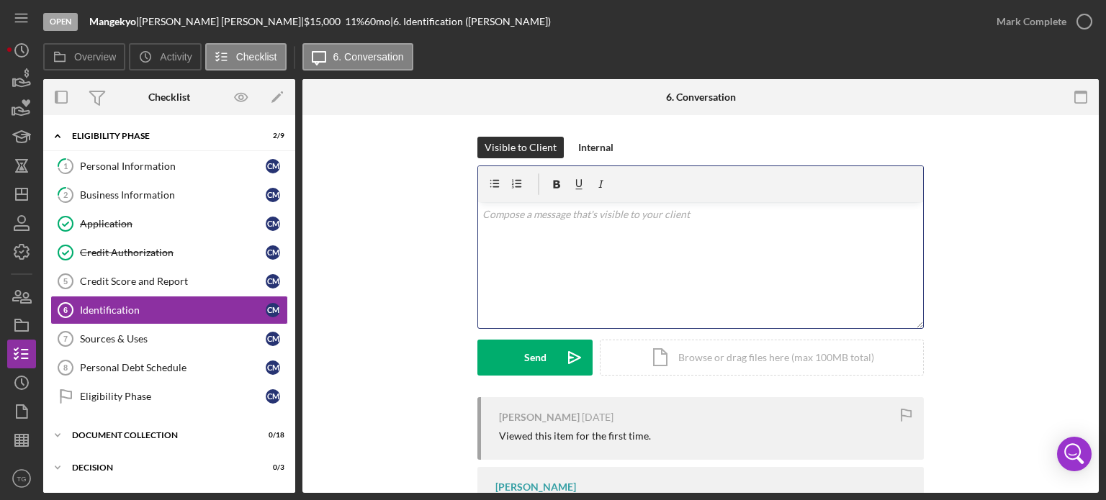
click at [511, 220] on p at bounding box center [700, 215] width 437 height 16
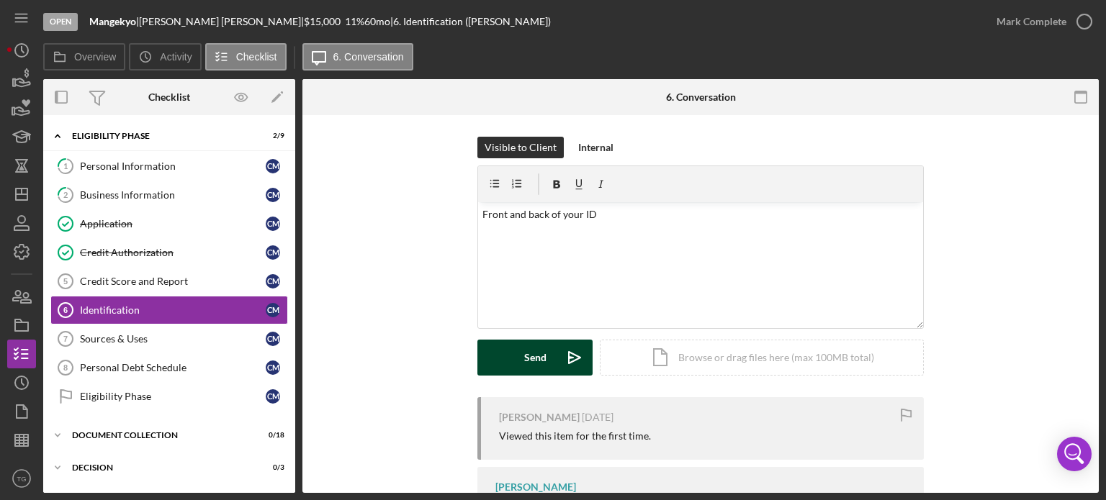
click at [526, 345] on div "Send" at bounding box center [535, 358] width 22 height 36
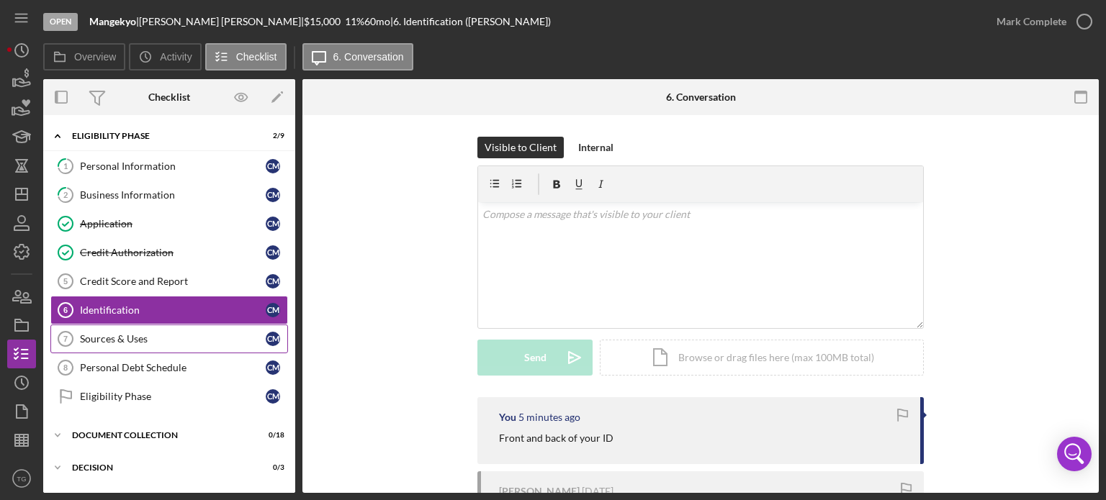
click at [99, 333] on div "Sources & Uses" at bounding box center [173, 339] width 186 height 12
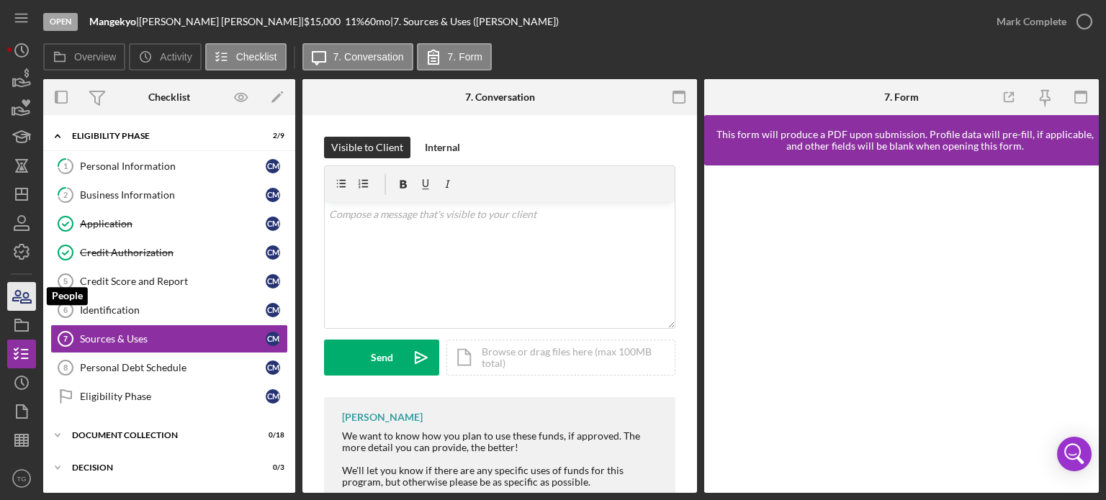
click at [27, 298] on icon "button" at bounding box center [26, 298] width 10 height 10
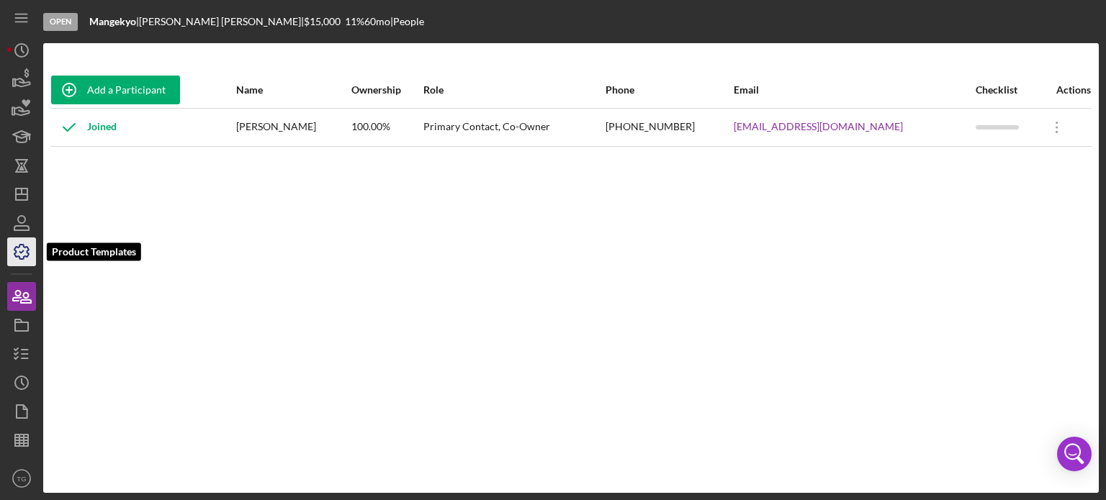
click at [23, 261] on icon "button" at bounding box center [22, 252] width 36 height 36
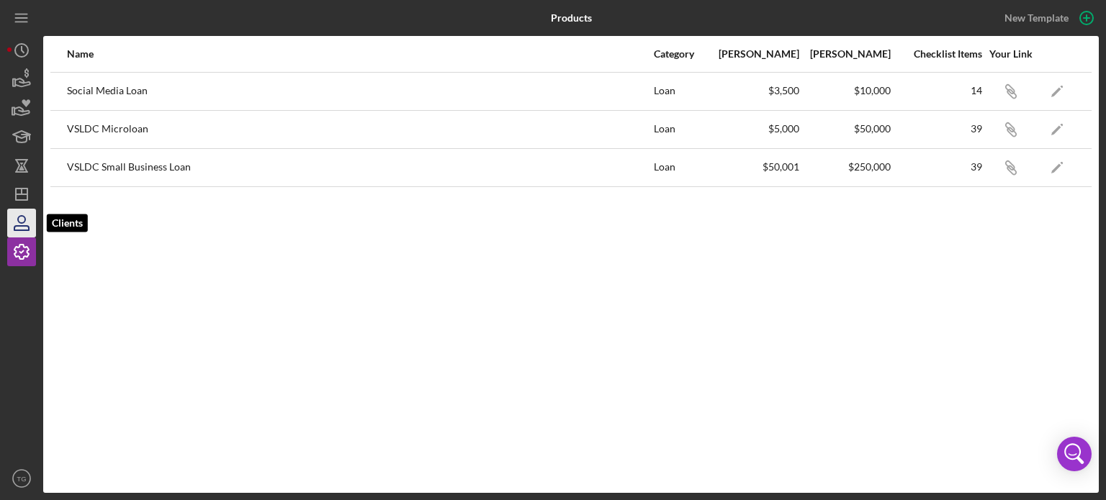
click at [23, 224] on icon "button" at bounding box center [22, 223] width 36 height 36
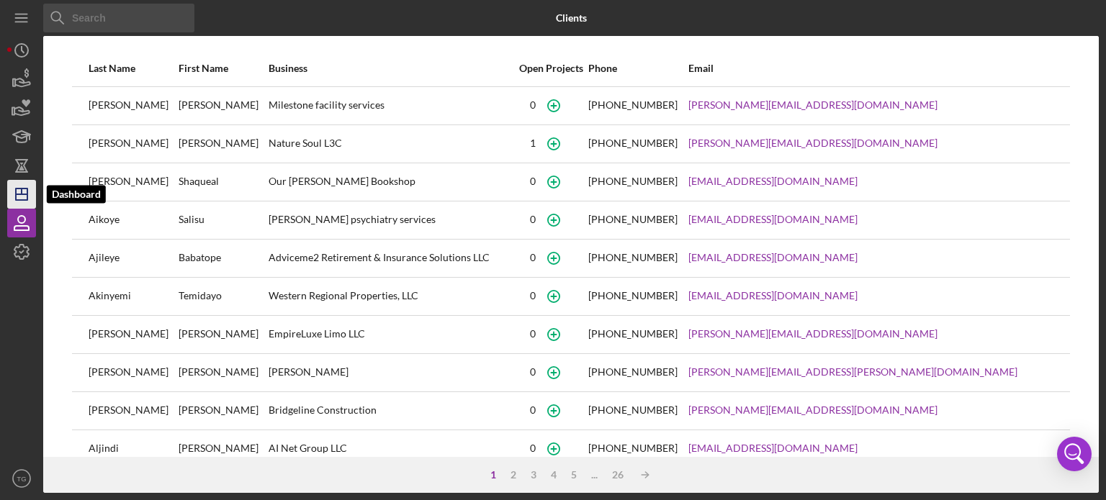
click at [23, 204] on icon "Icon/Dashboard" at bounding box center [22, 194] width 36 height 36
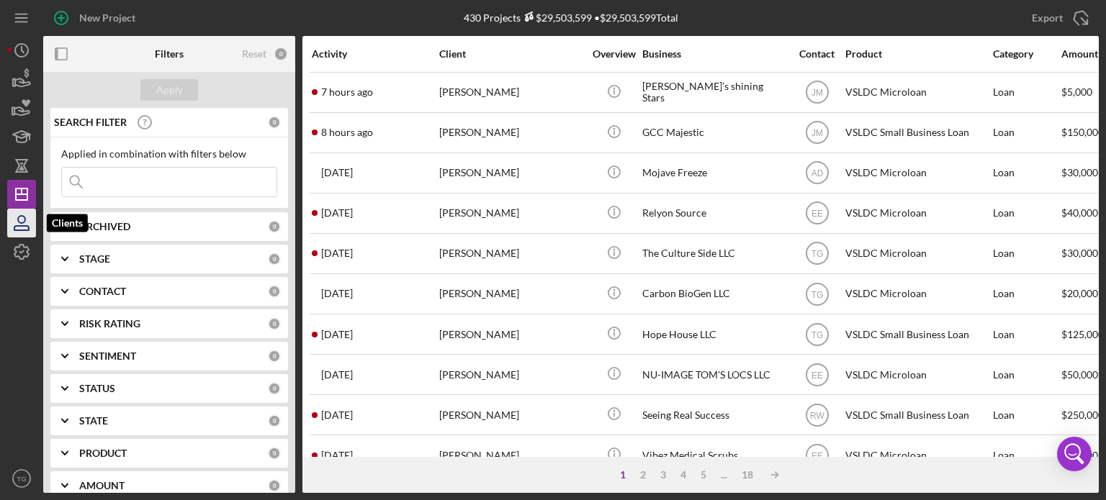
click at [19, 225] on icon "button" at bounding box center [22, 223] width 36 height 36
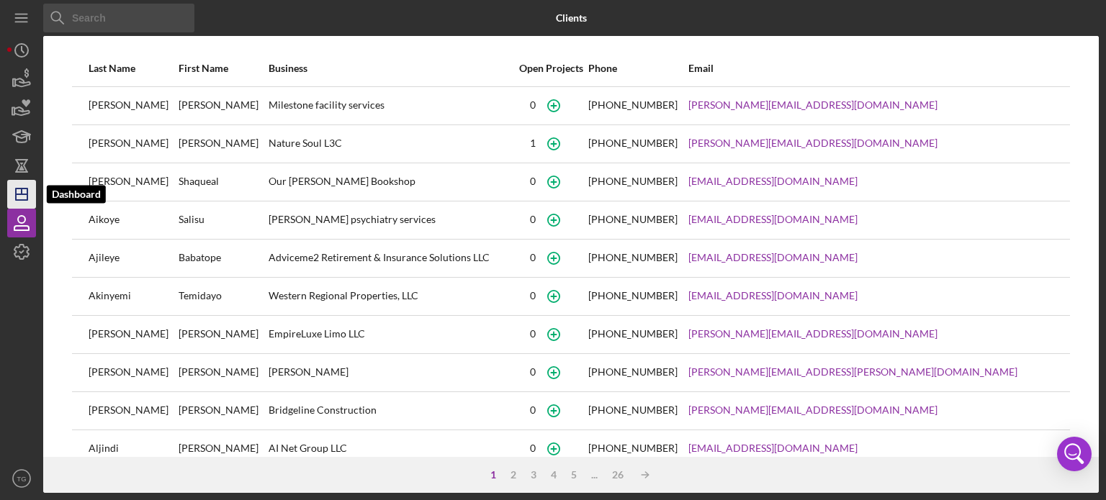
click at [13, 187] on icon "Icon/Dashboard" at bounding box center [22, 194] width 36 height 36
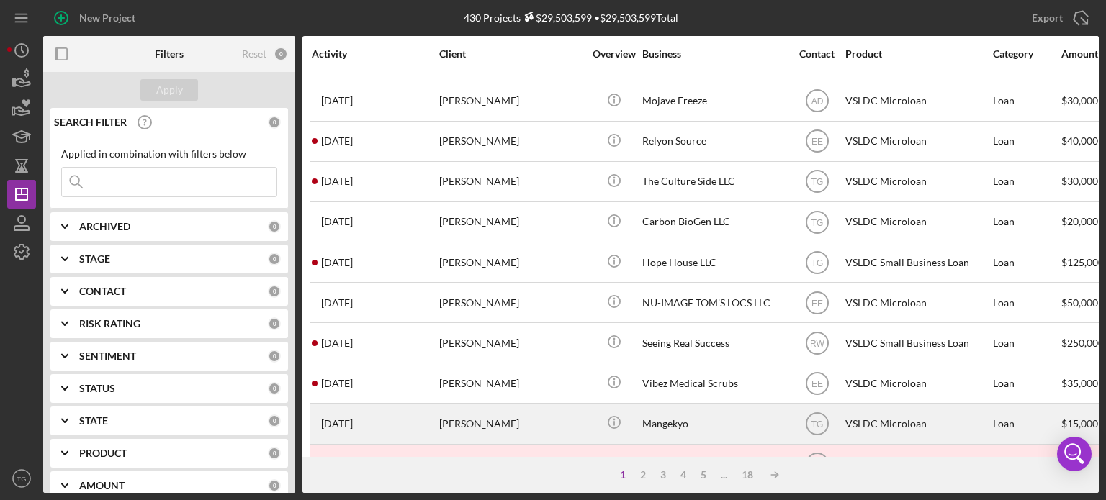
scroll to position [216, 0]
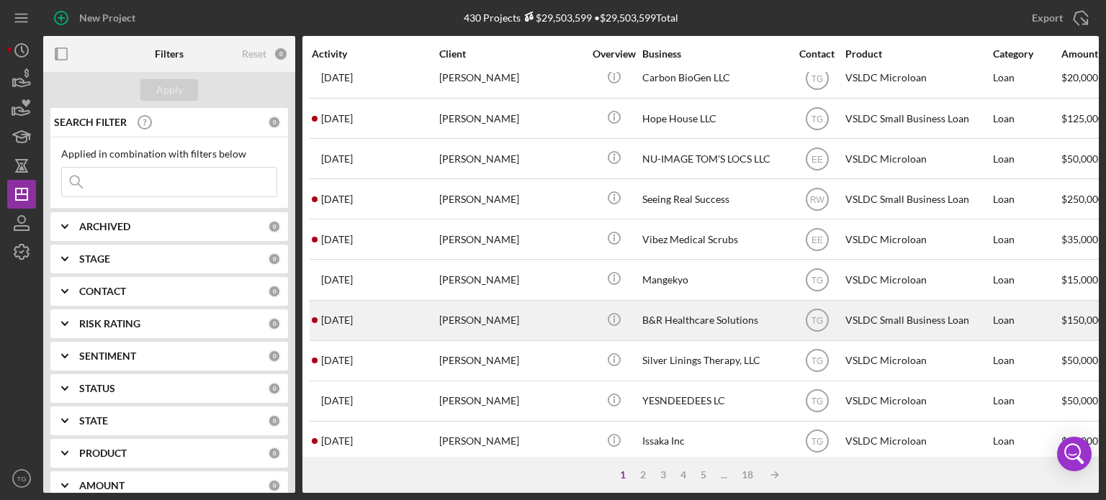
click at [493, 339] on div "[PERSON_NAME]" at bounding box center [511, 321] width 144 height 38
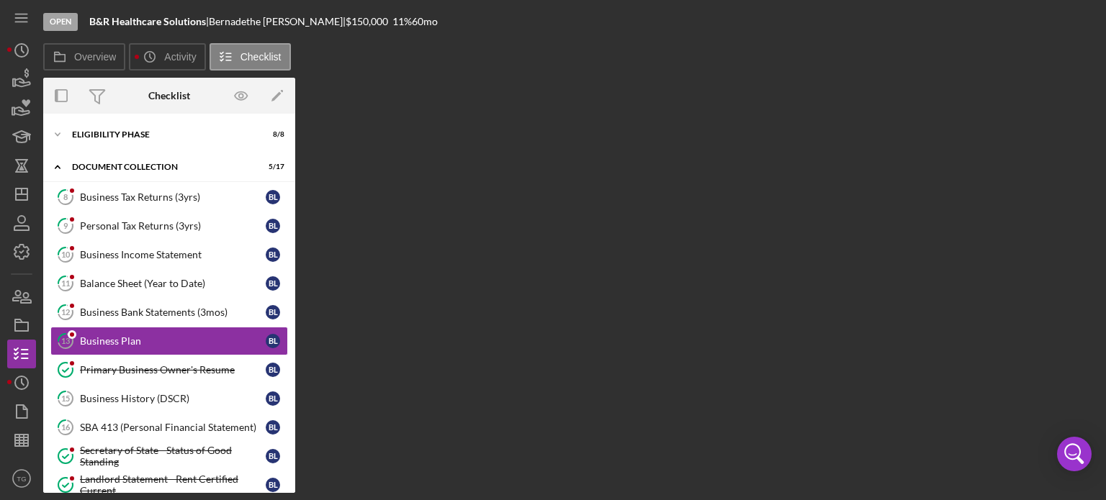
scroll to position [36, 0]
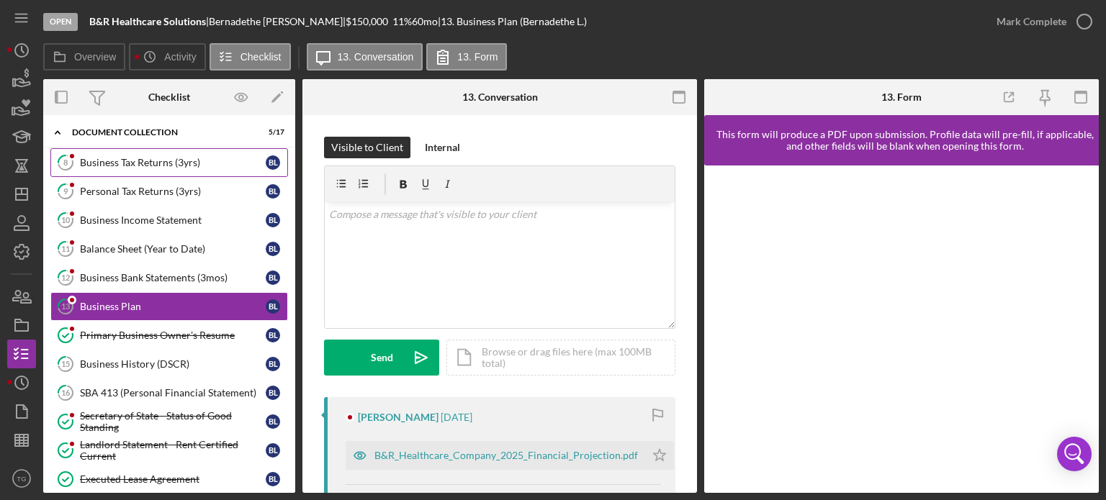
click at [140, 166] on div "Business Tax Returns (3yrs)" at bounding box center [173, 163] width 186 height 12
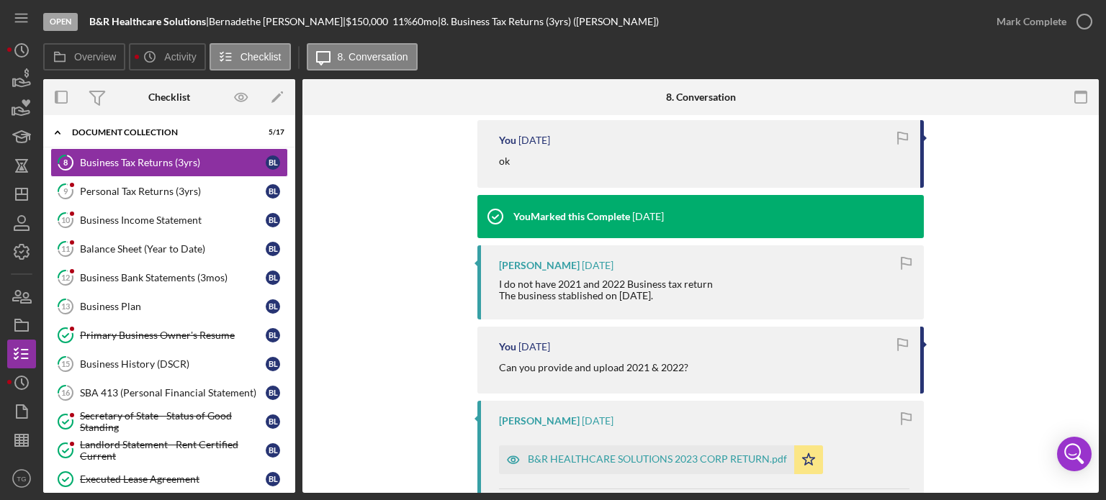
scroll to position [648, 0]
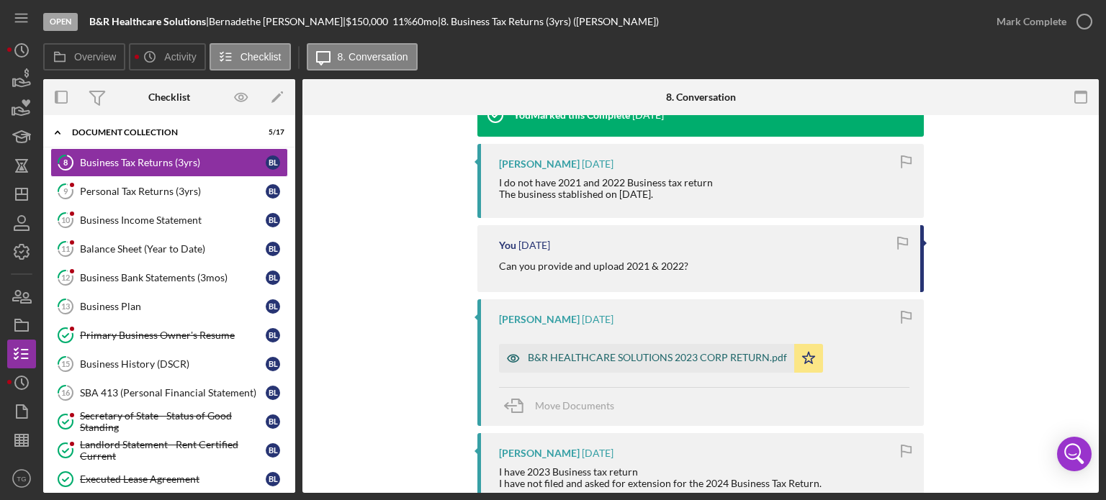
click at [565, 359] on div "B&R HEALTHCARE SOLUTIONS 2023 CORP RETURN.pdf" at bounding box center [657, 358] width 259 height 12
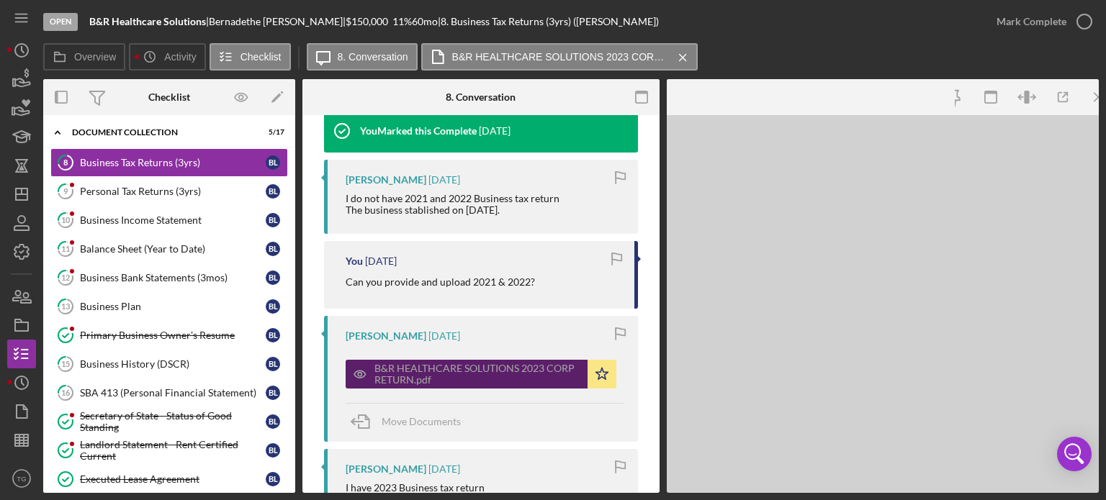
scroll to position [664, 0]
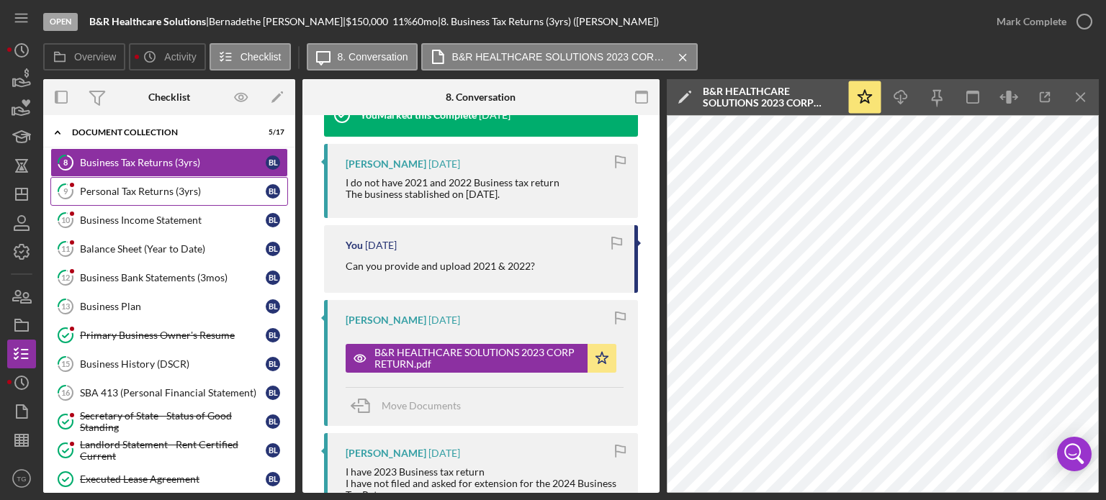
click at [129, 192] on div "Personal Tax Returns (3yrs)" at bounding box center [173, 192] width 186 height 12
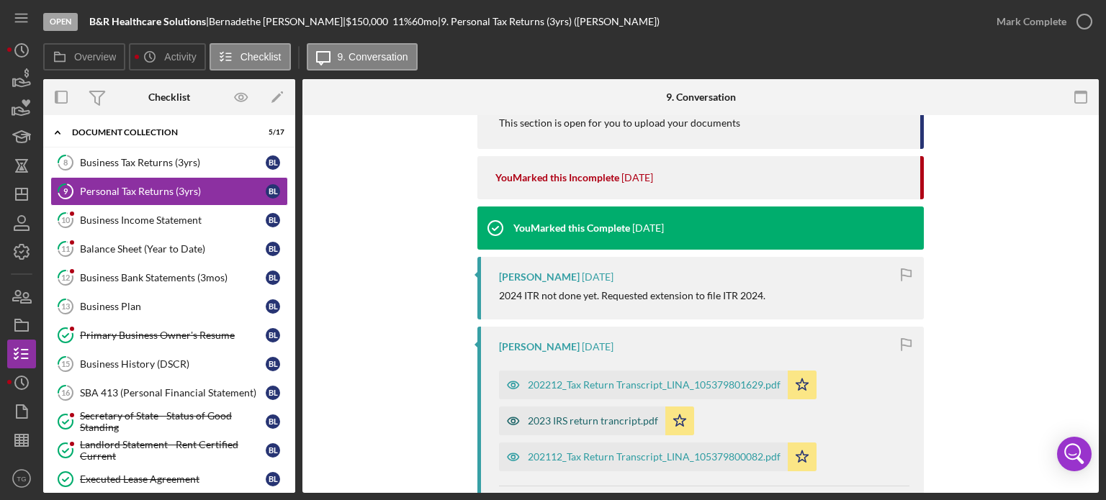
scroll to position [576, 0]
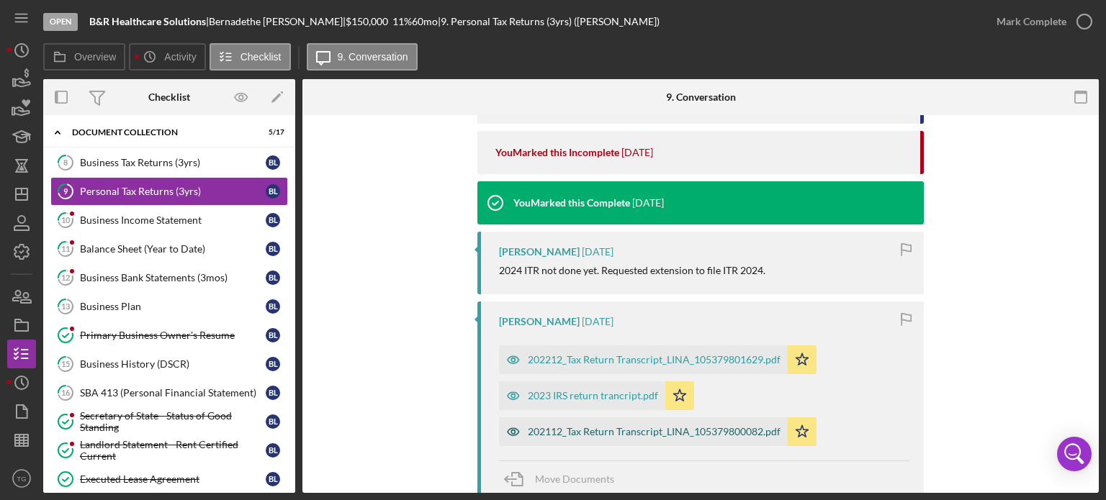
click at [611, 433] on div "202112_Tax Return Transcript_LINA_105379800082.pdf" at bounding box center [654, 432] width 253 height 12
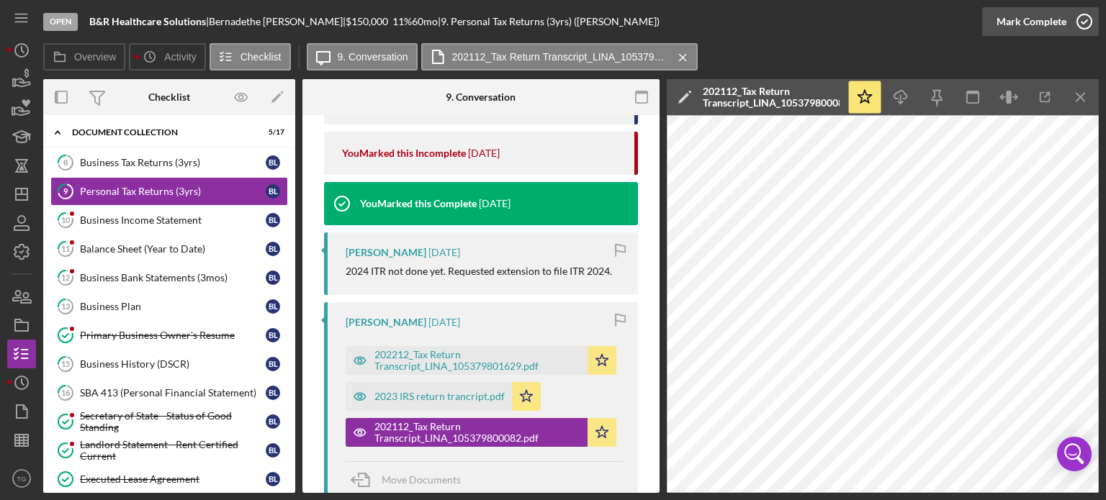
click at [1083, 17] on icon "button" at bounding box center [1084, 22] width 36 height 36
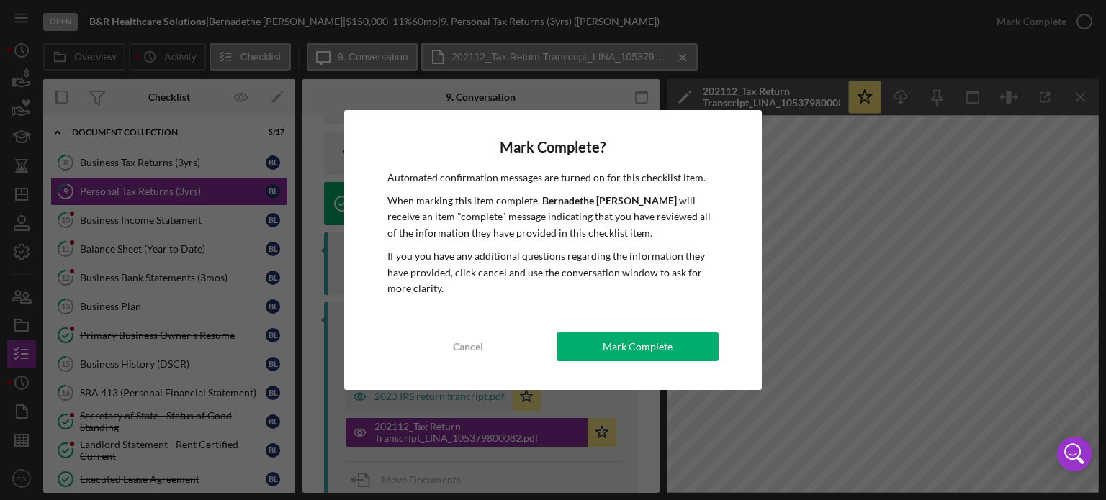
click at [143, 212] on div "Mark Complete? Automated confirmation messages are turned on for this checklist…" at bounding box center [553, 250] width 1106 height 500
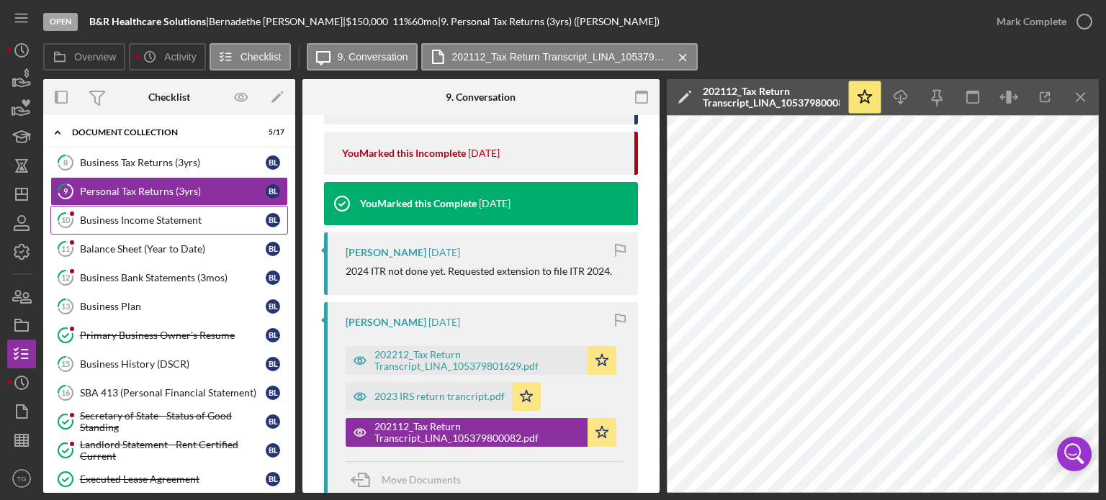
click at [117, 224] on div "Business Income Statement" at bounding box center [173, 221] width 186 height 12
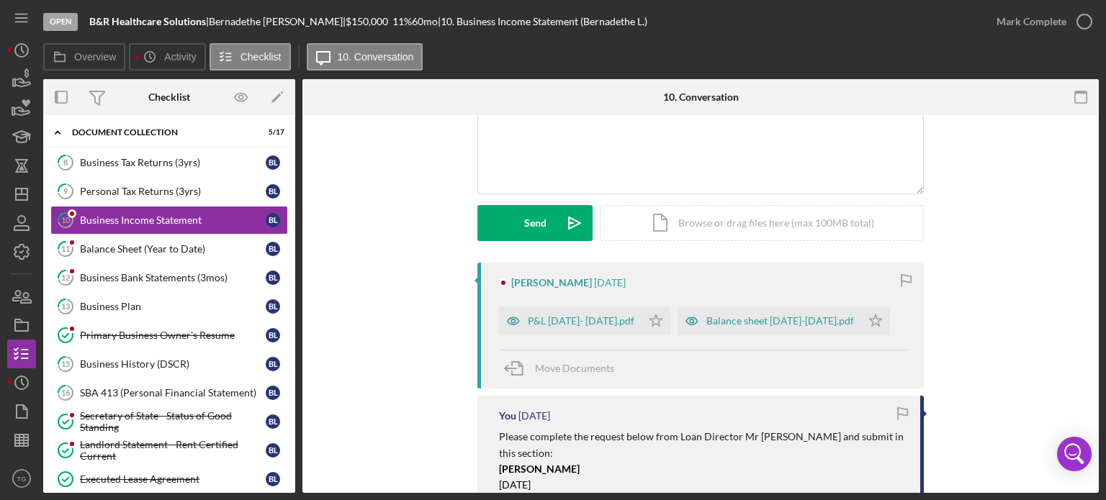
scroll to position [144, 0]
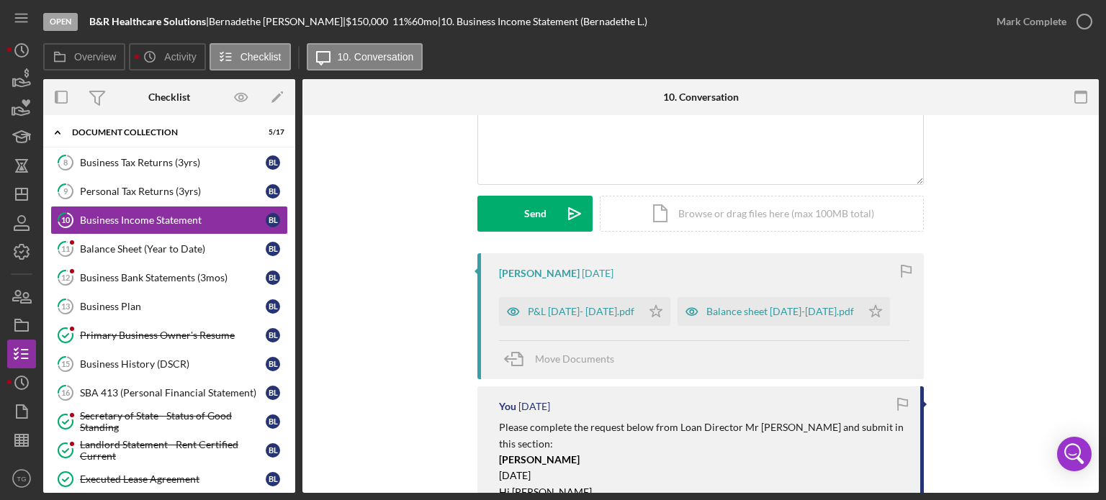
drag, startPoint x: 744, startPoint y: 302, endPoint x: 657, endPoint y: 345, distance: 97.3
click at [663, 346] on div "[PERSON_NAME] [DATE] P&L [DATE]- [DATE].pdf Icon/Star Balance sheet [DATE]-[DAT…" at bounding box center [700, 316] width 446 height 126
click at [562, 310] on div "P&L [DATE]- [DATE].pdf" at bounding box center [581, 312] width 107 height 12
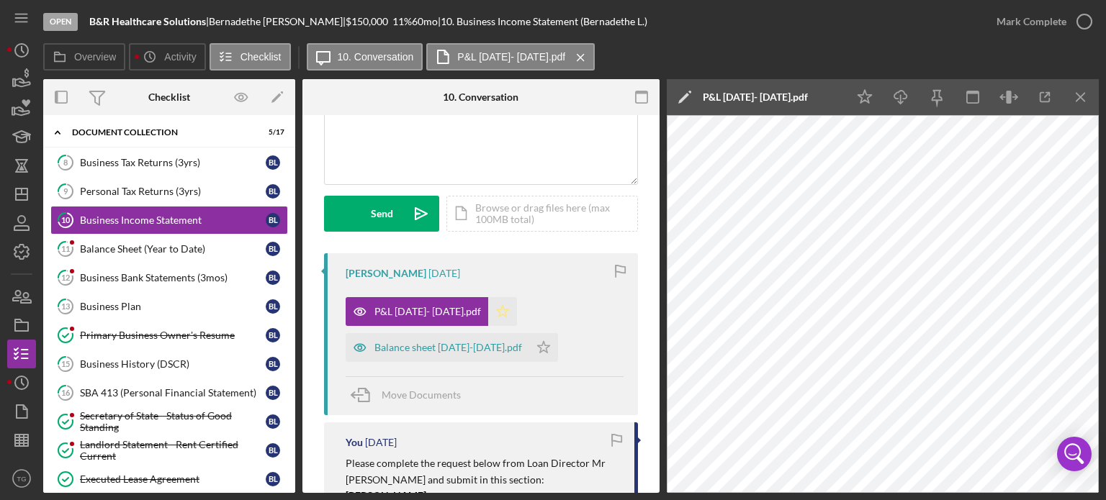
click at [501, 318] on icon "Icon/Star" at bounding box center [502, 311] width 29 height 29
click at [542, 349] on icon "Icon/Star" at bounding box center [543, 347] width 29 height 29
click at [452, 336] on div "Balance sheet [DATE]-[DATE].pdf" at bounding box center [438, 347] width 184 height 29
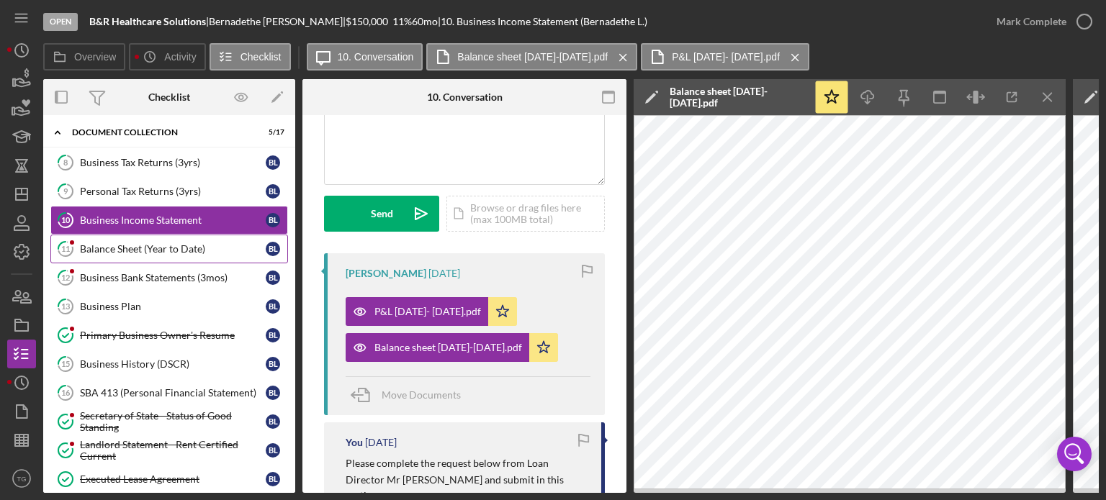
click at [163, 244] on div "Balance Sheet (Year to Date)" at bounding box center [173, 249] width 186 height 12
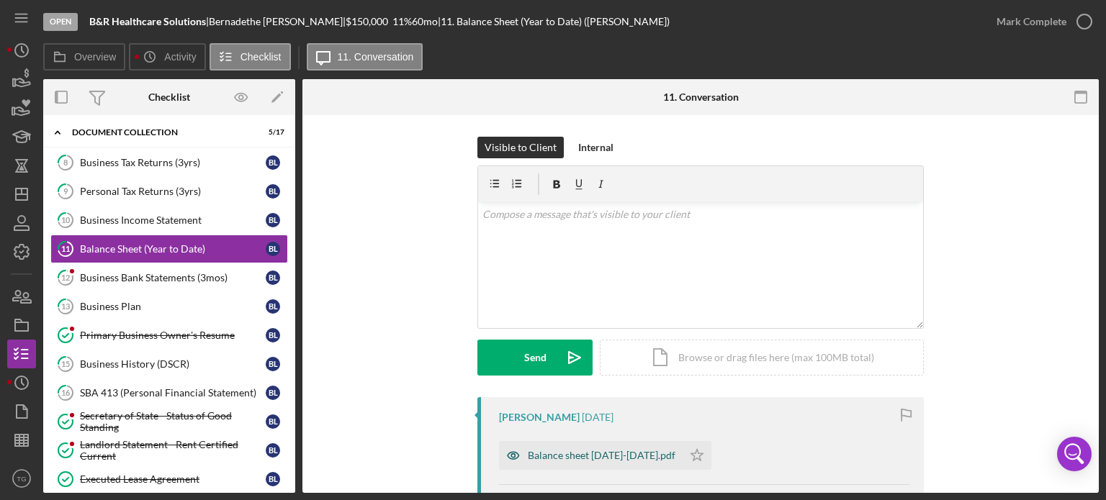
click at [605, 461] on div "Balance sheet [DATE]-[DATE].pdf" at bounding box center [602, 456] width 148 height 12
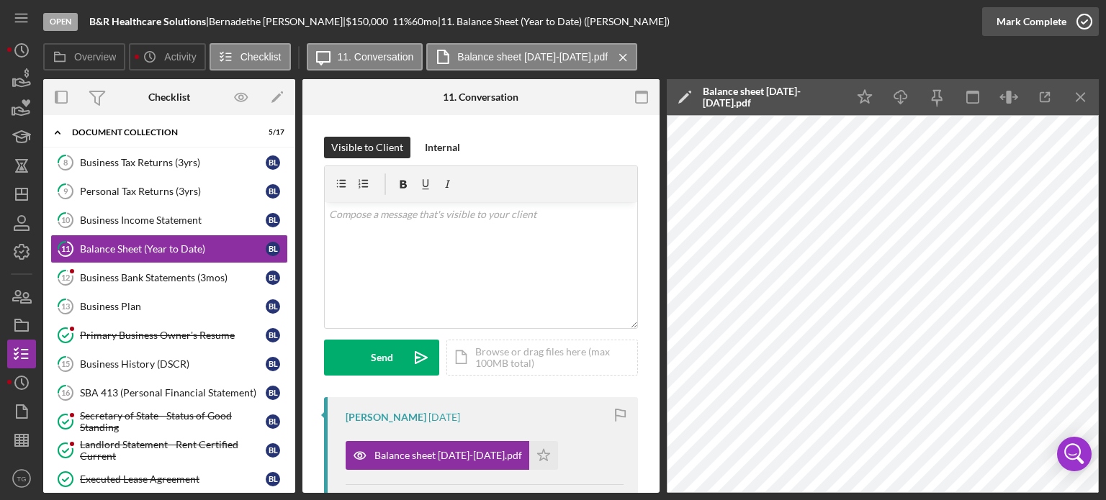
click at [1083, 19] on icon "button" at bounding box center [1084, 22] width 36 height 36
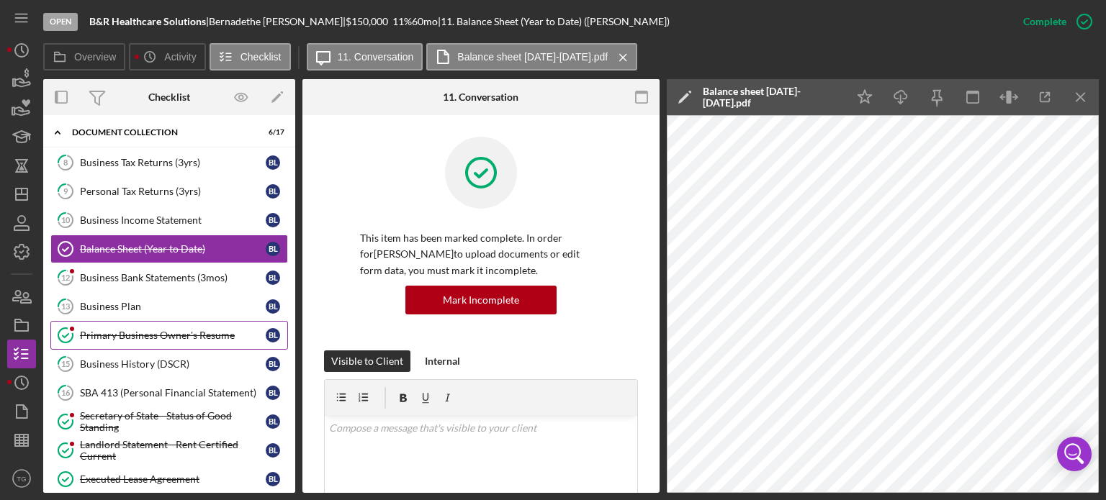
click at [138, 335] on div "Primary Business Owner's Resume" at bounding box center [173, 336] width 186 height 12
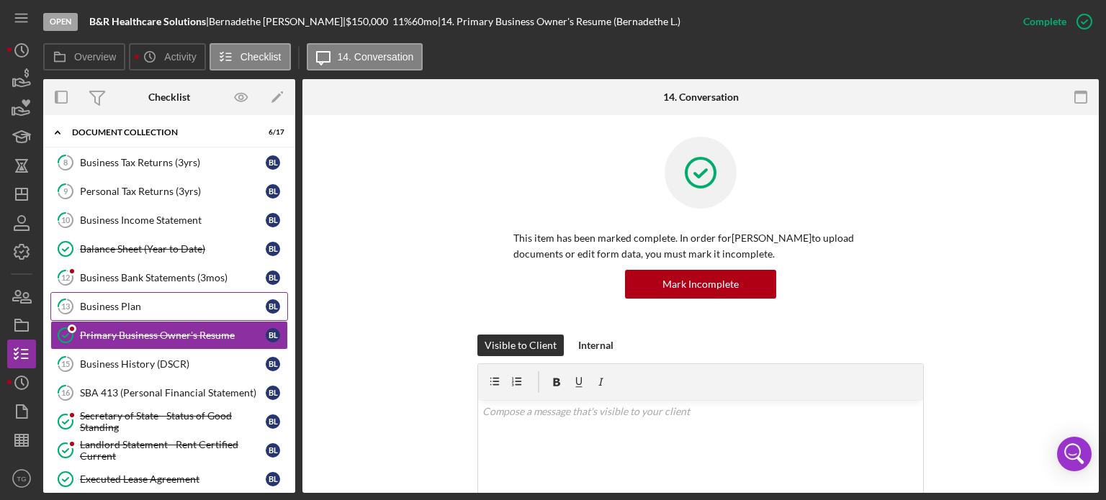
click at [132, 307] on div "Business Plan" at bounding box center [173, 307] width 186 height 12
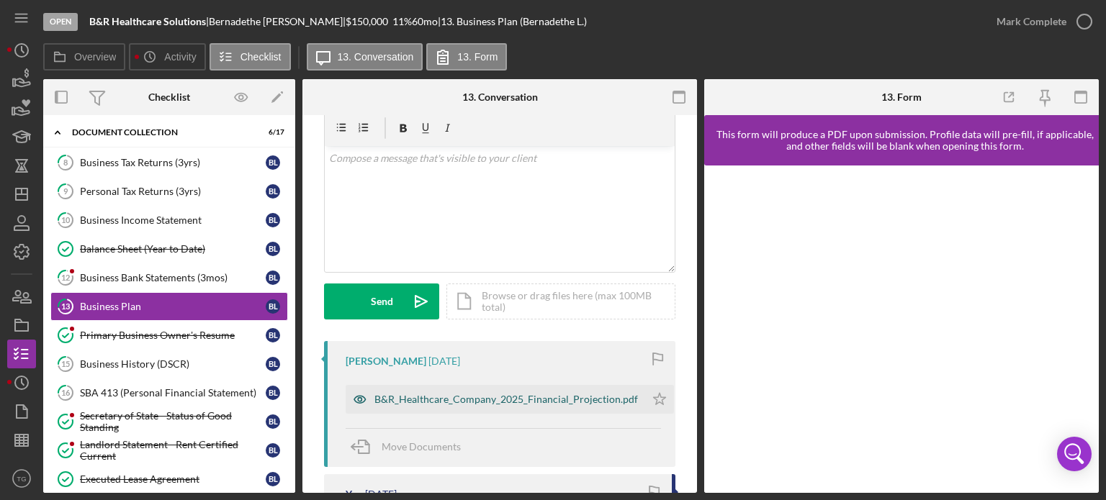
scroll to position [72, 0]
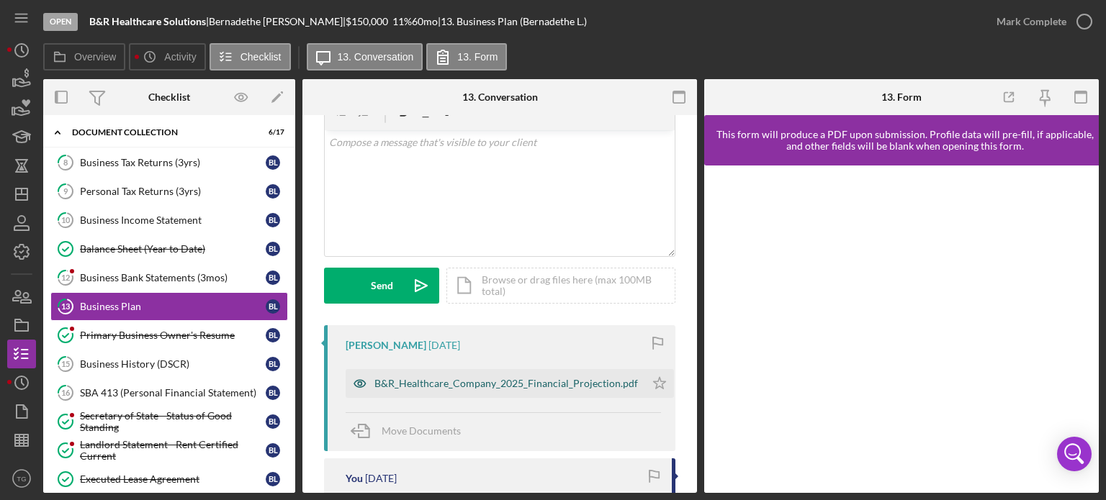
click at [481, 382] on div "B&R_Healthcare_Company_2025_Financial_Projection.pdf" at bounding box center [506, 384] width 264 height 12
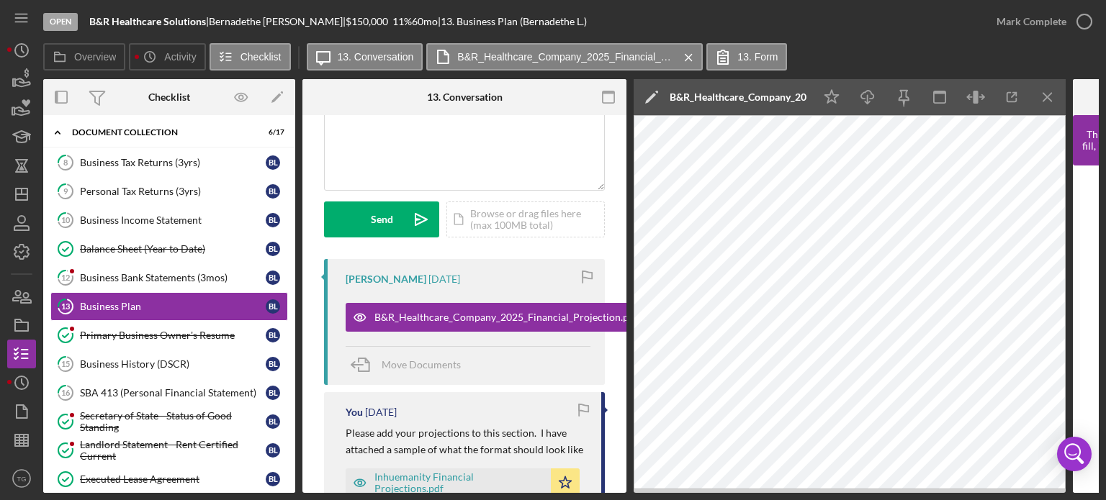
scroll to position [216, 0]
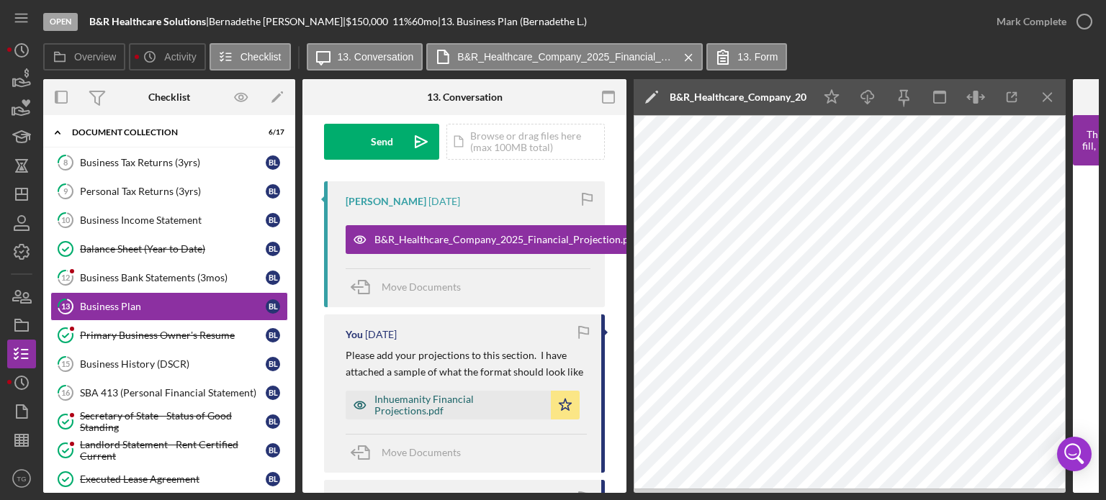
click at [433, 408] on div "Inhuemanity Financial Projections.pdf" at bounding box center [458, 405] width 169 height 23
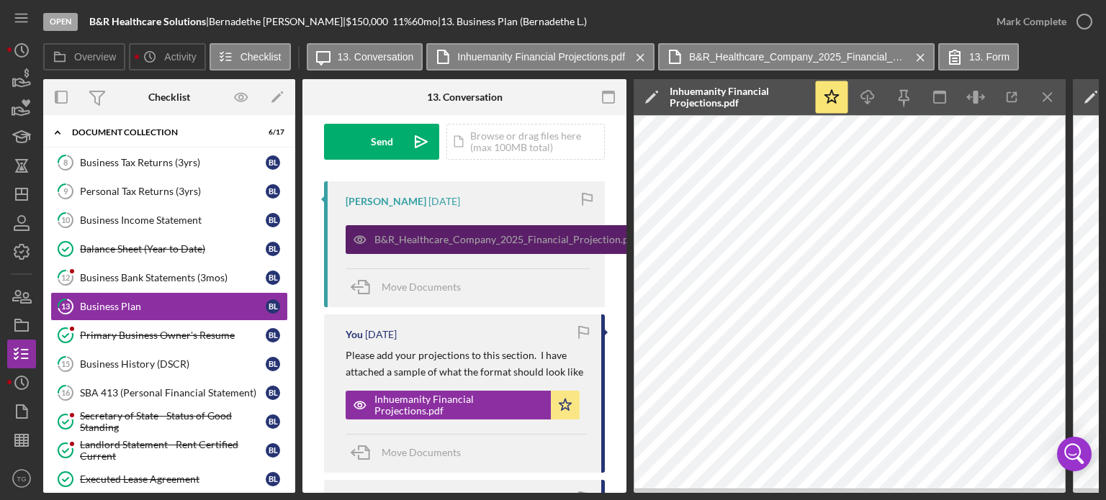
click at [447, 241] on div "B&R_Healthcare_Company_2025_Financial_Projection.pdf" at bounding box center [506, 240] width 264 height 12
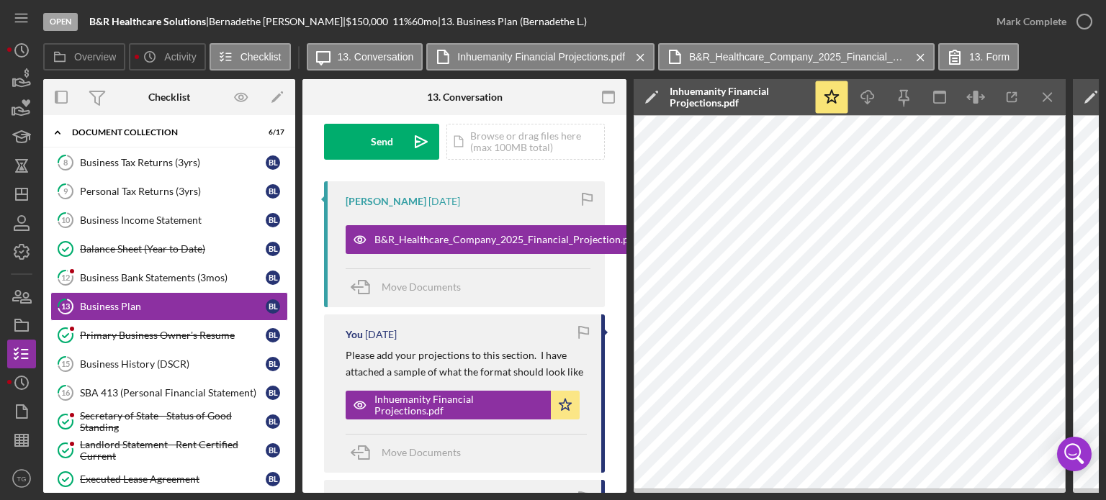
click at [458, 388] on div "Inhuemanity Financial Projections.pdf Icon/Star" at bounding box center [466, 402] width 241 height 36
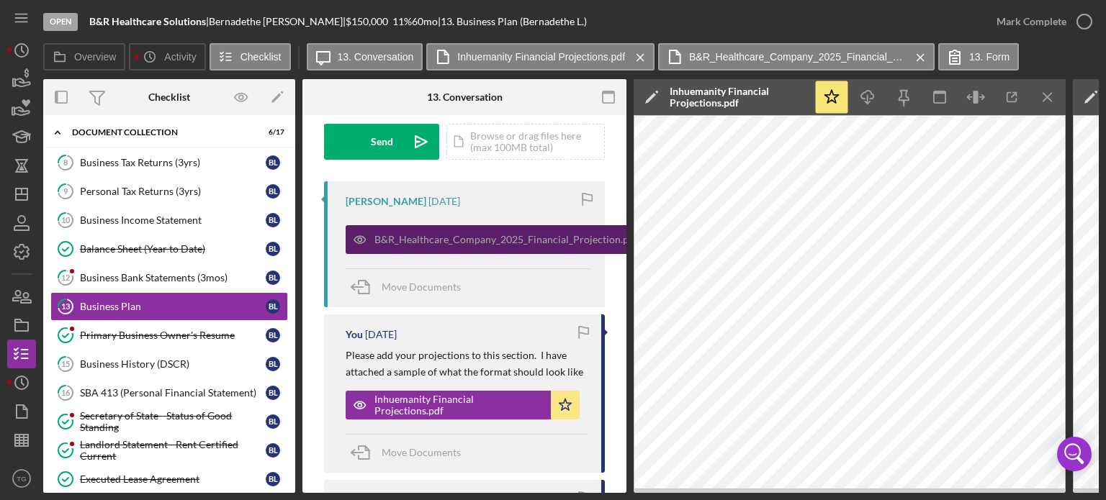
click at [459, 247] on div "B&R_Healthcare_Company_2025_Financial_Projection.pdf" at bounding box center [496, 239] width 300 height 29
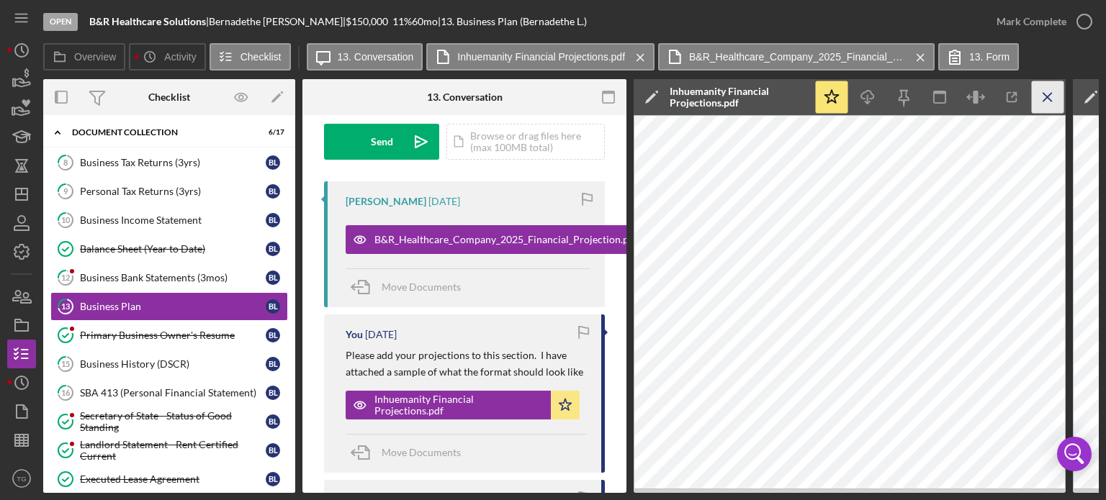
click at [1053, 104] on icon "Icon/Menu Close" at bounding box center [1048, 97] width 32 height 32
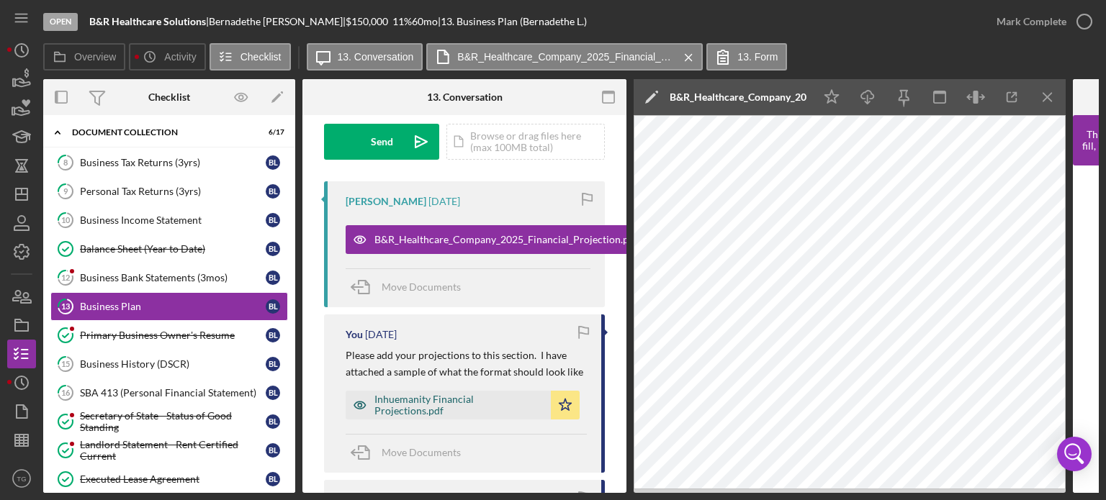
click at [424, 411] on div "Inhuemanity Financial Projections.pdf" at bounding box center [458, 405] width 169 height 23
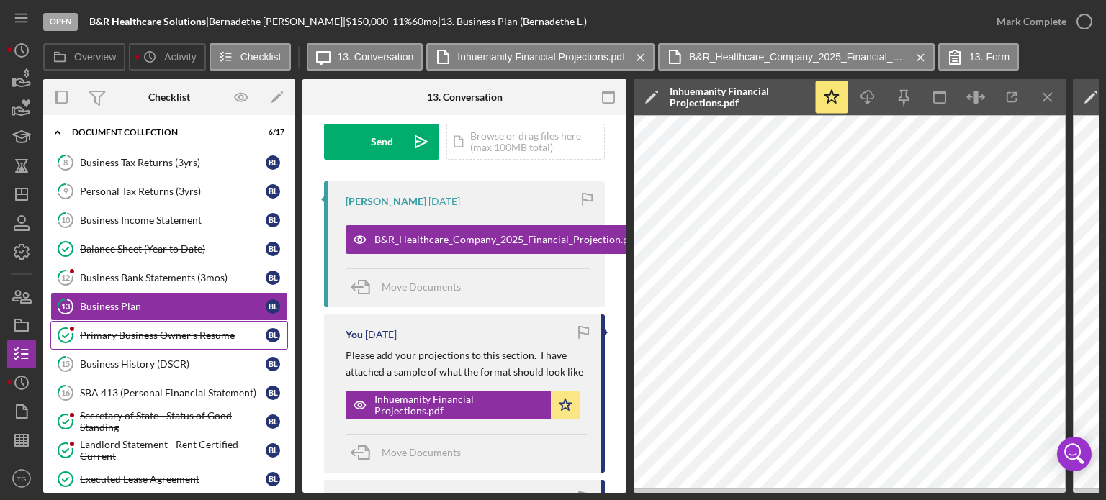
click at [216, 342] on link "Primary Business Owner's Resume Primary Business Owner's Resume [PERSON_NAME]" at bounding box center [169, 335] width 238 height 29
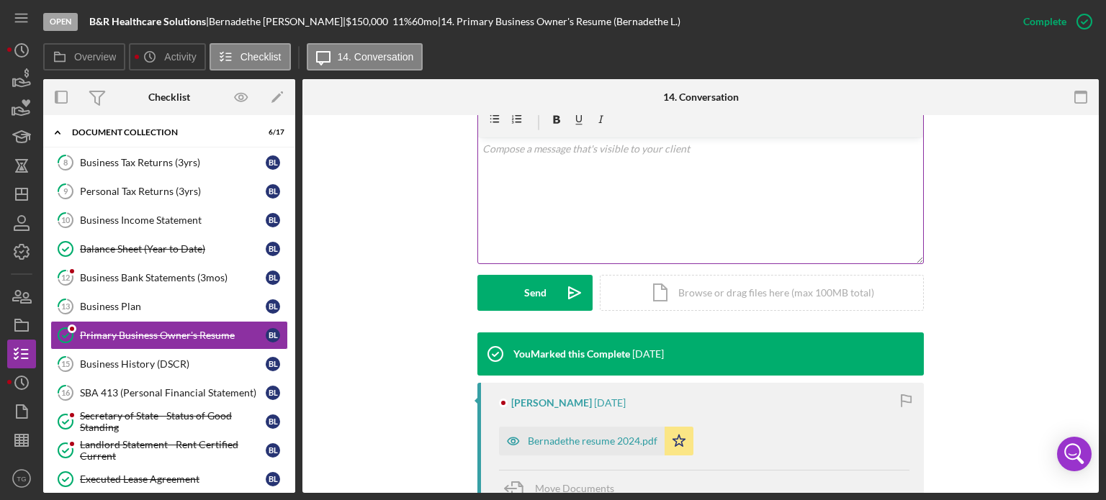
scroll to position [288, 0]
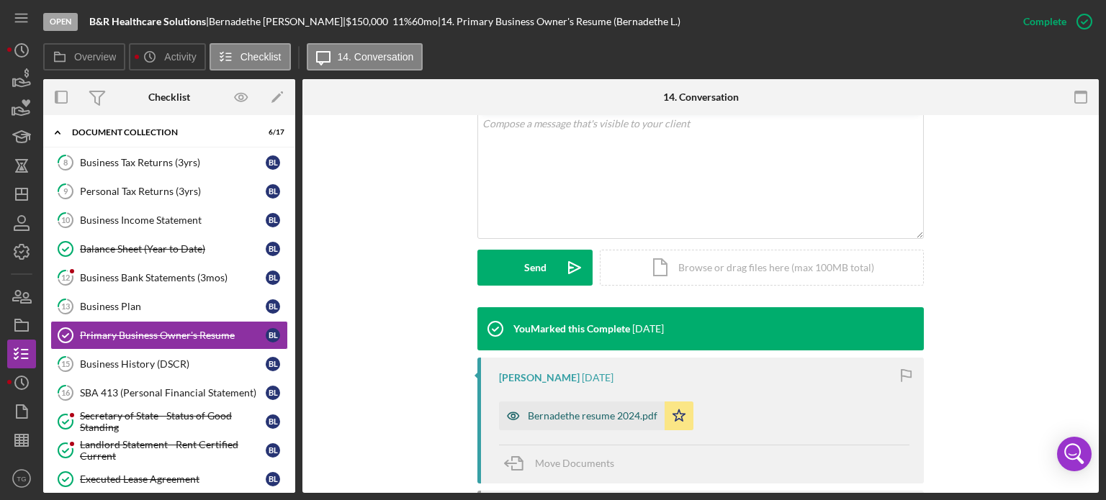
click at [549, 403] on div "Bernadethe resume 2024.pdf" at bounding box center [582, 416] width 166 height 29
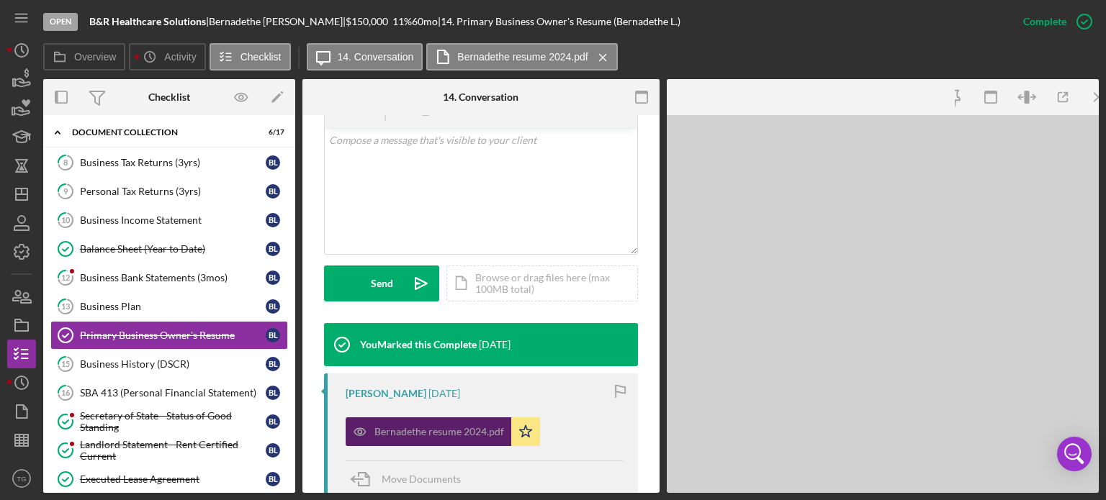
scroll to position [304, 0]
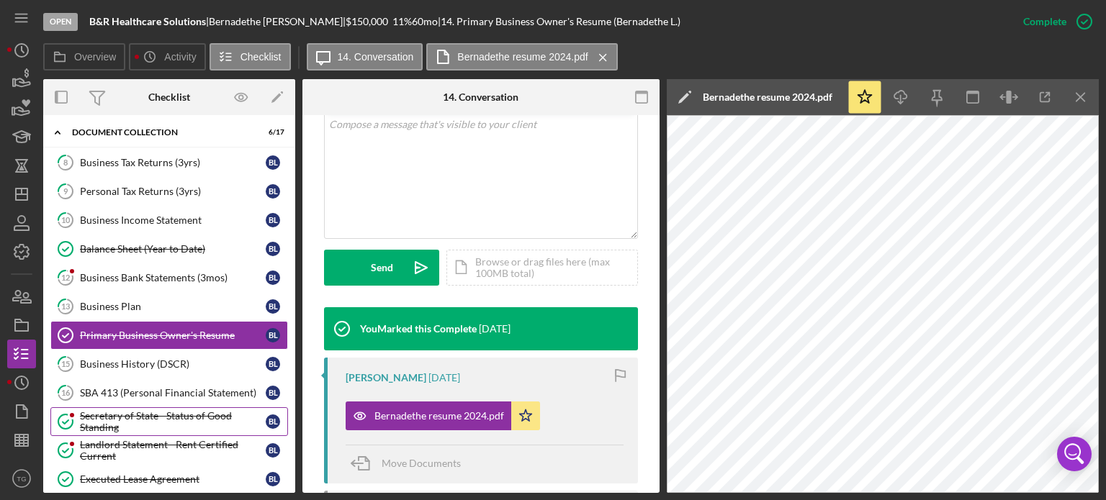
click at [125, 421] on div "Secretary of State - Status of Good Standing" at bounding box center [173, 421] width 186 height 23
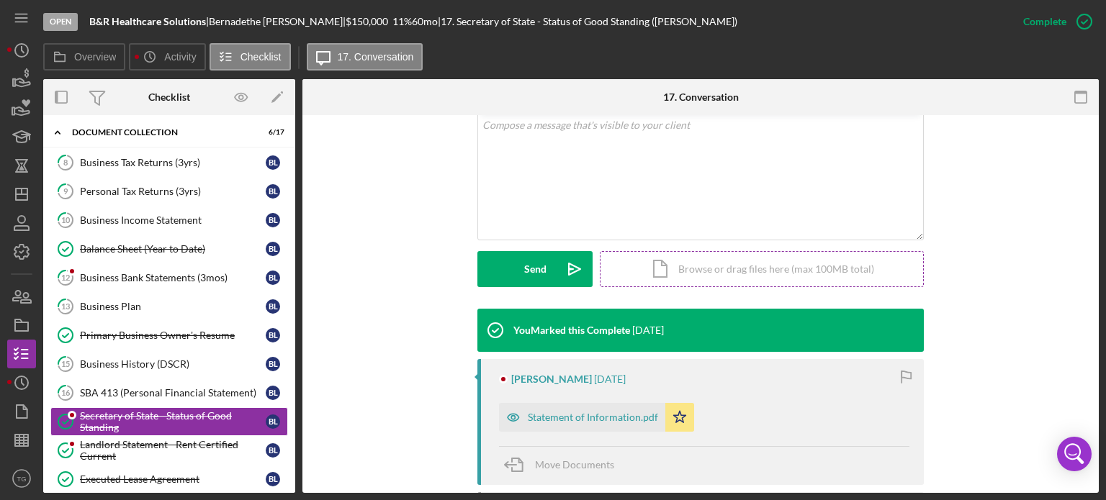
scroll to position [288, 0]
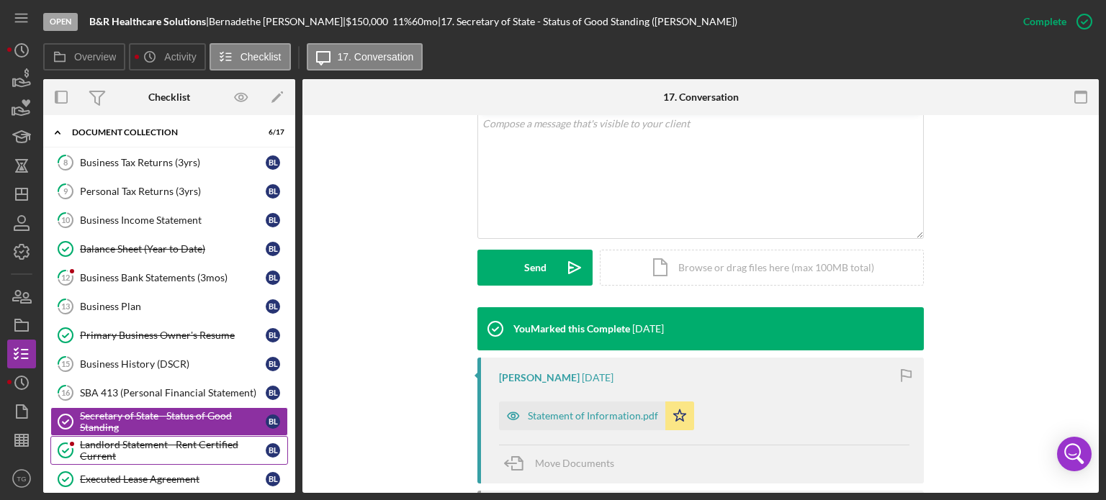
click at [122, 454] on div "Landlord Statement - Rent Certified Current" at bounding box center [173, 450] width 186 height 23
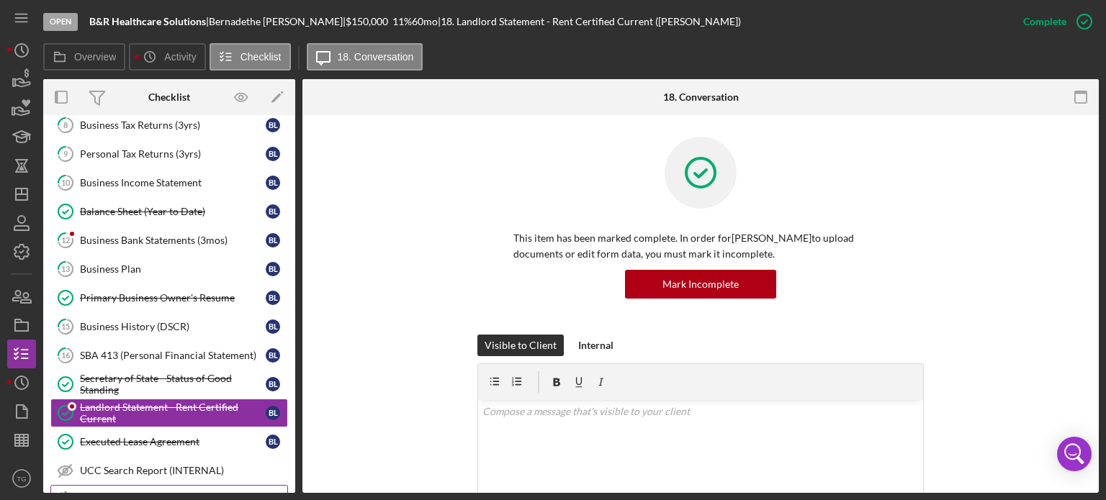
scroll to position [108, 0]
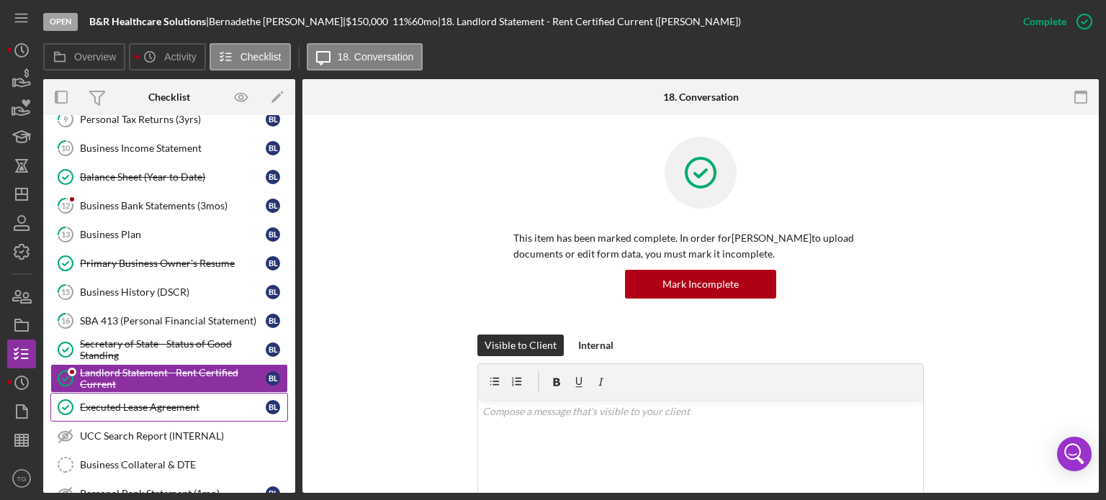
click at [174, 405] on div "Executed Lease Agreement" at bounding box center [173, 408] width 186 height 12
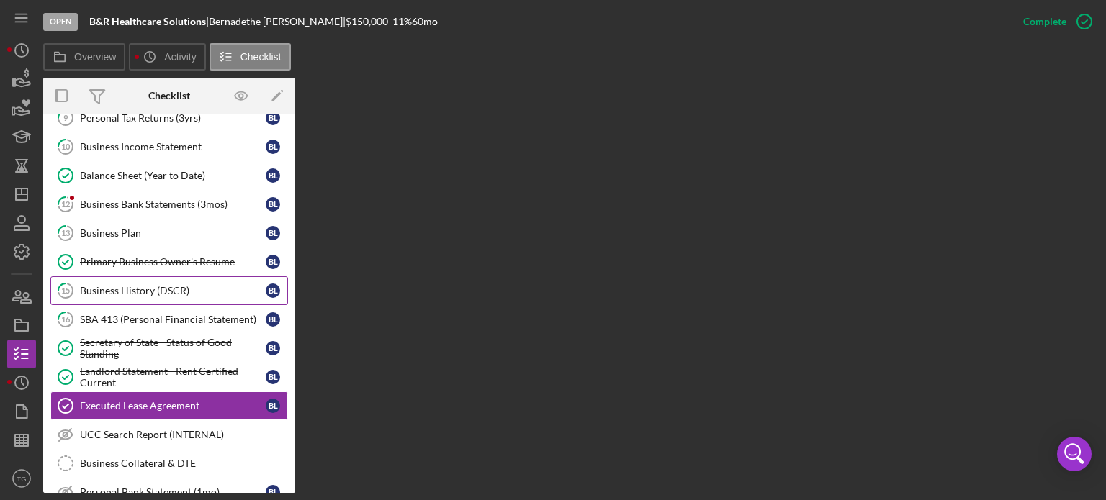
click at [134, 287] on div "Business History (DSCR)" at bounding box center [173, 291] width 186 height 12
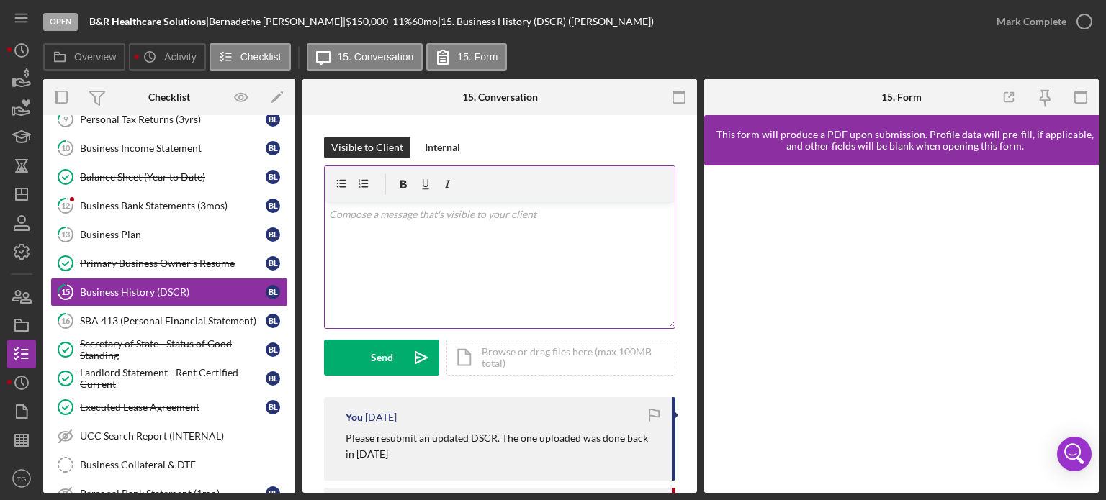
click at [351, 212] on p at bounding box center [500, 215] width 342 height 16
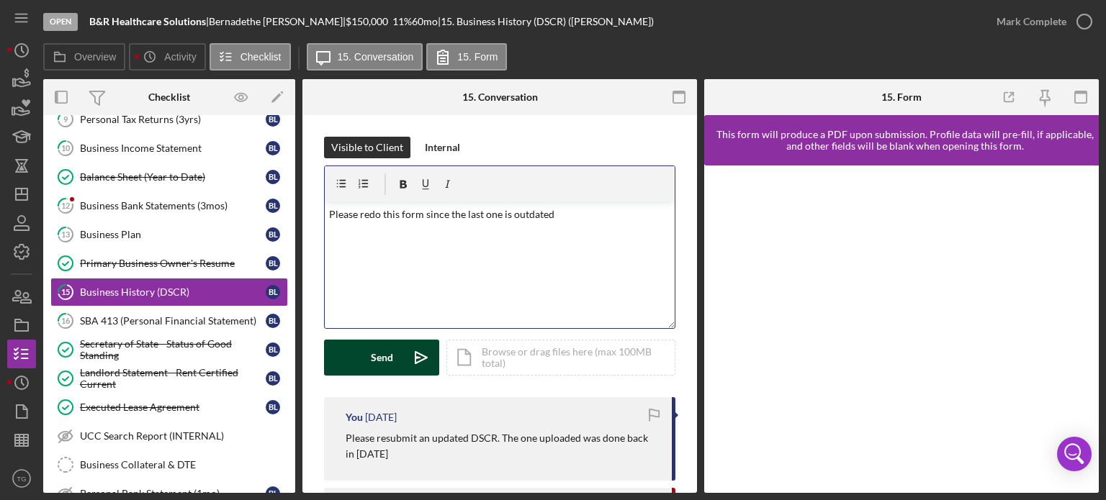
click at [374, 373] on div "Send" at bounding box center [382, 358] width 22 height 36
